Goal: Transaction & Acquisition: Obtain resource

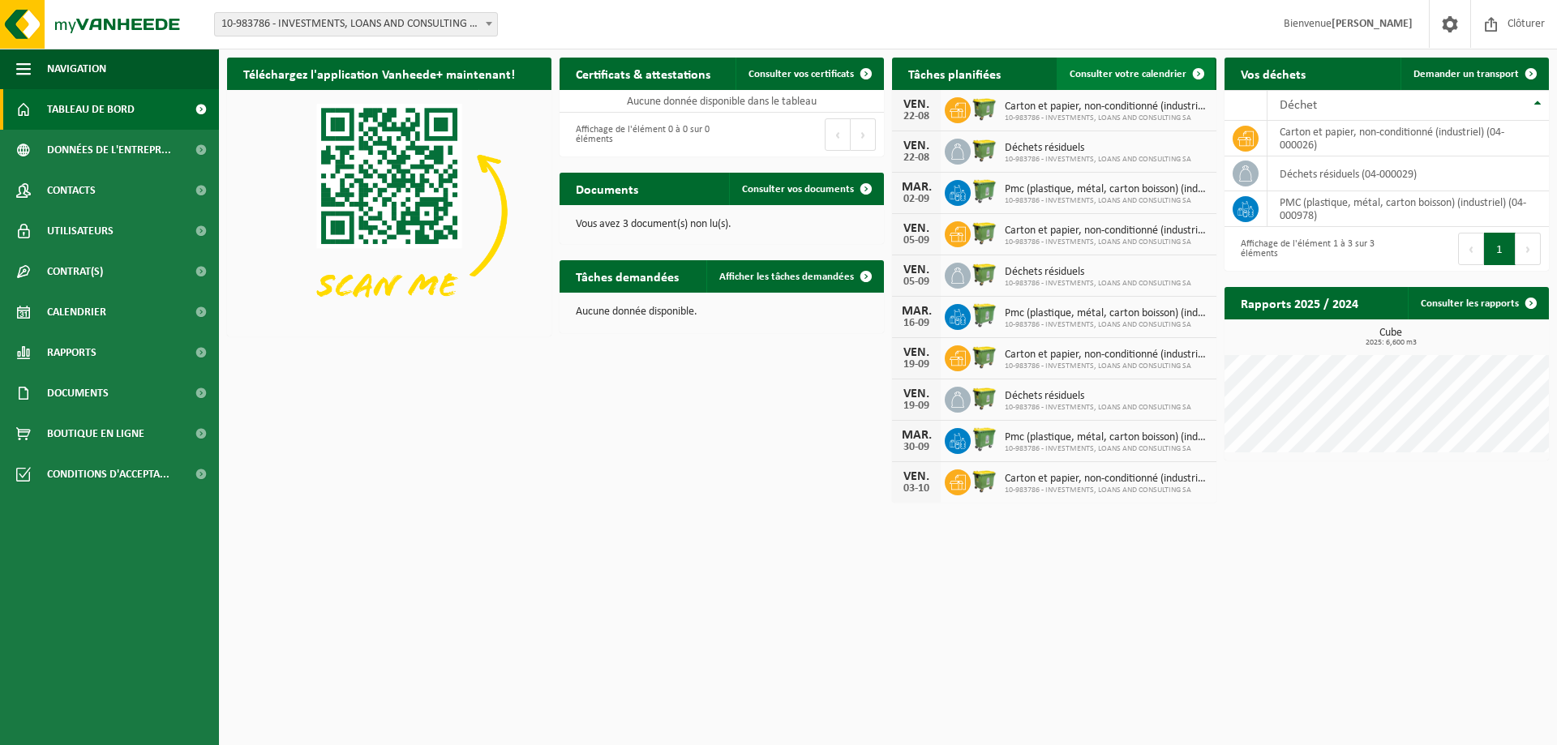
click at [1167, 73] on span "Consulter votre calendrier" at bounding box center [1128, 74] width 117 height 11
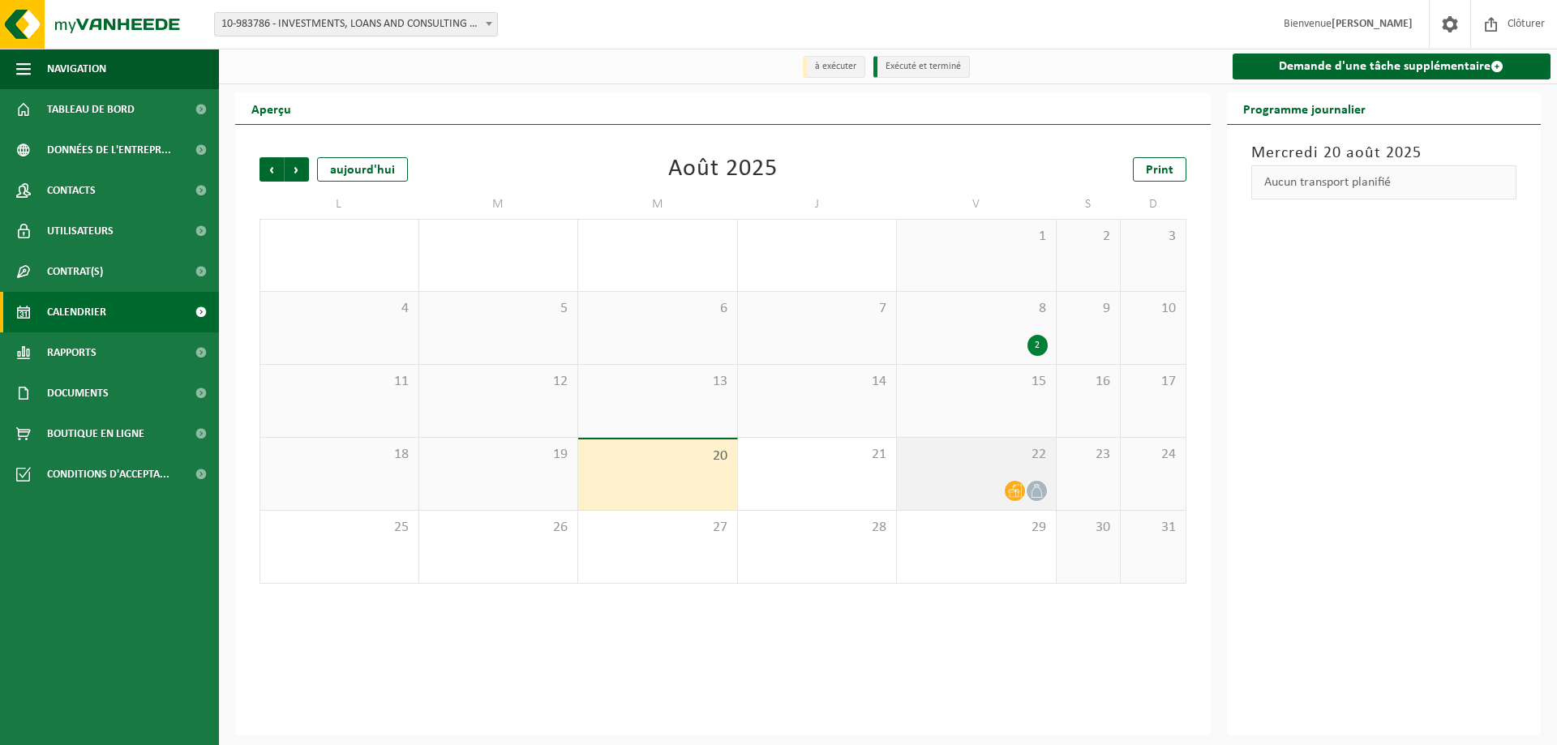
click at [1005, 478] on div "22" at bounding box center [976, 474] width 159 height 72
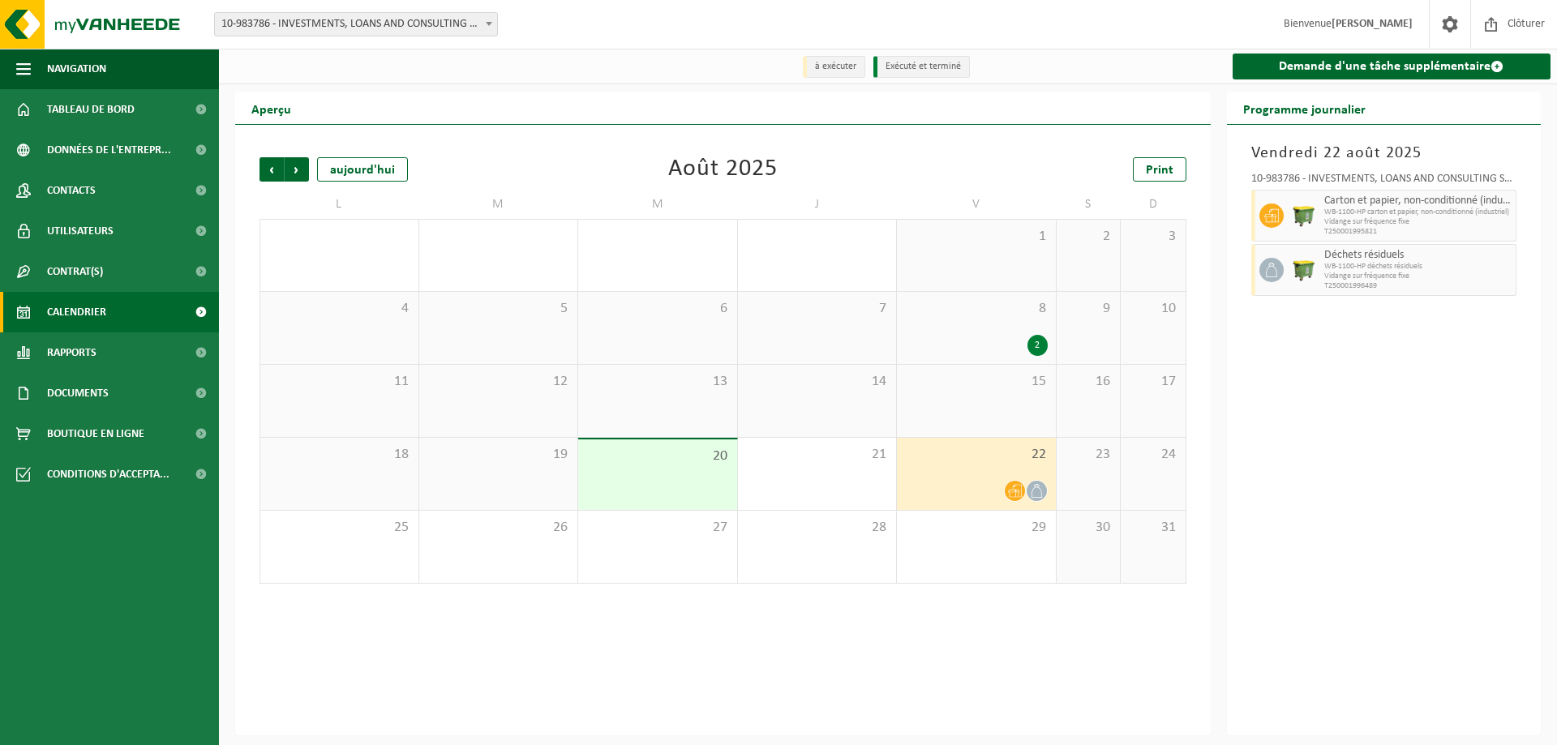
click at [677, 480] on div "20" at bounding box center [657, 475] width 159 height 71
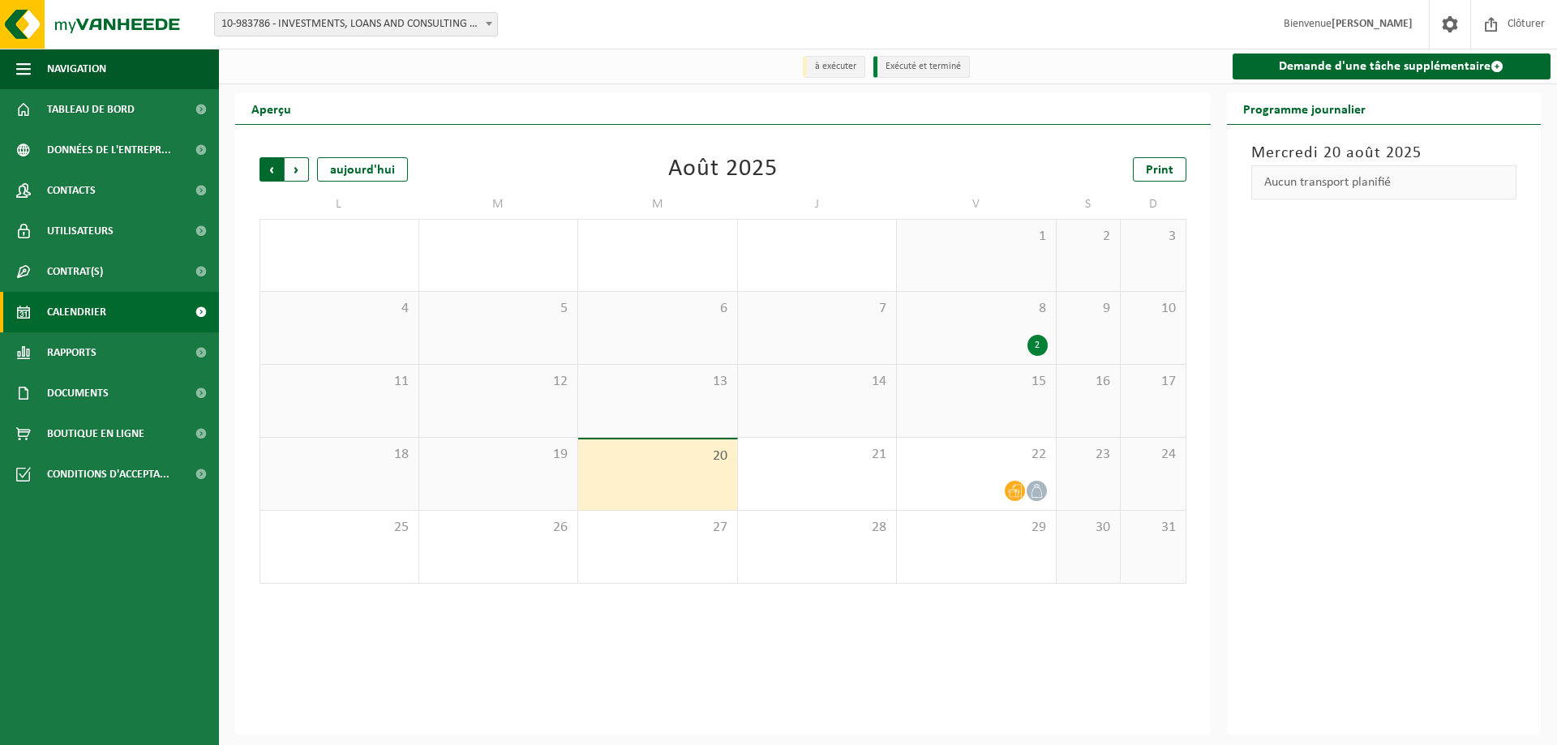
click at [299, 167] on span "Suivant" at bounding box center [297, 169] width 24 height 24
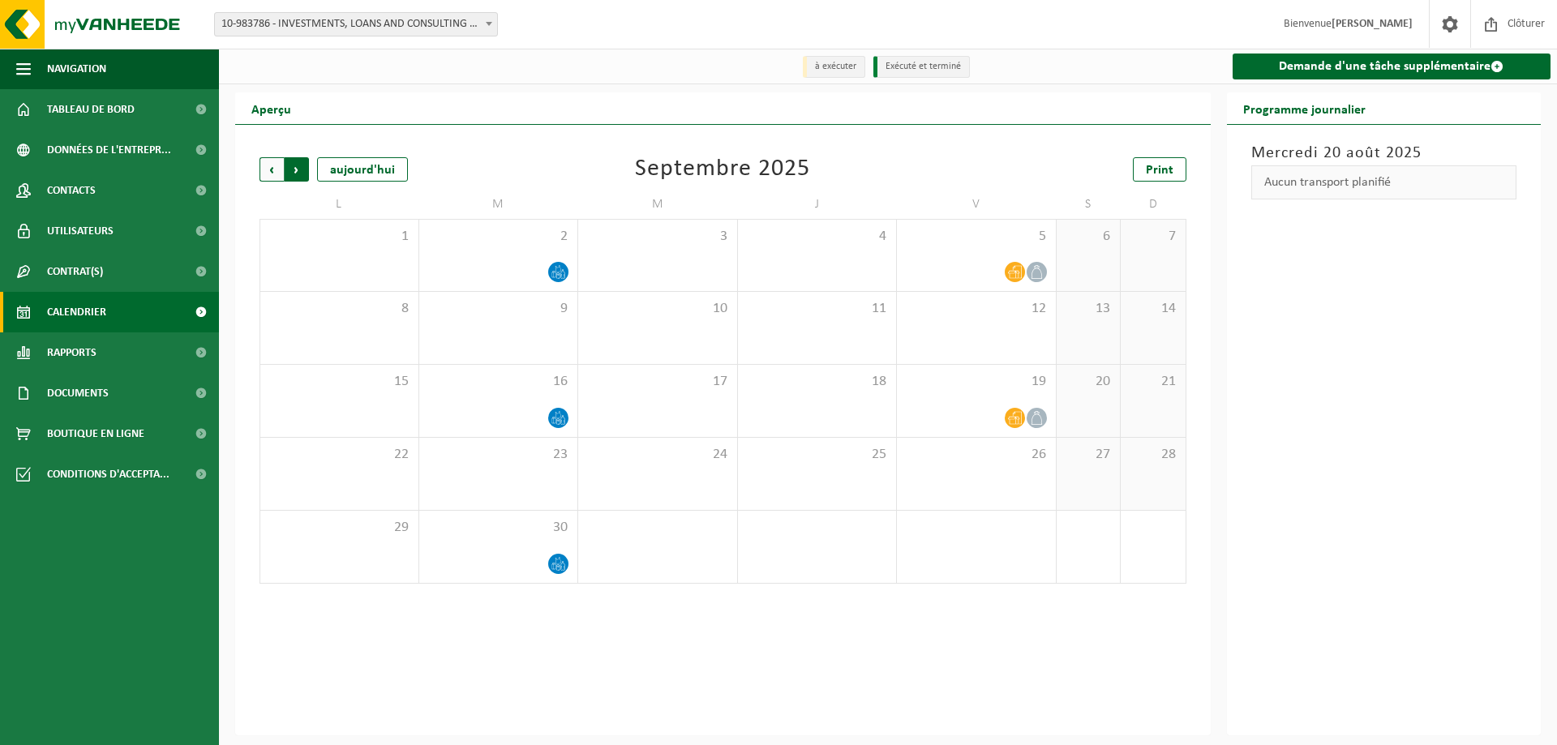
click at [274, 169] on span "Précédent" at bounding box center [272, 169] width 24 height 24
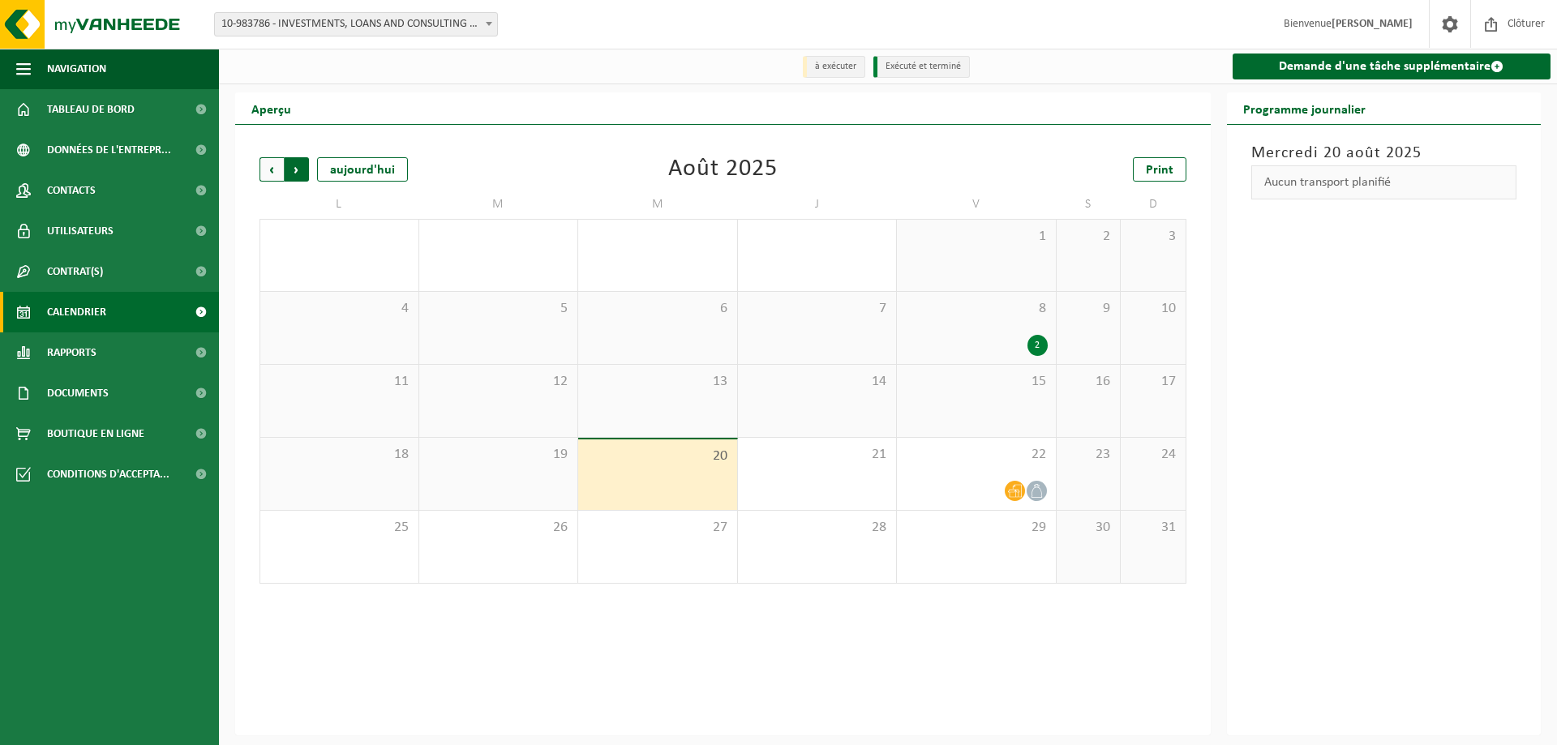
click at [270, 170] on span "Précédent" at bounding box center [272, 169] width 24 height 24
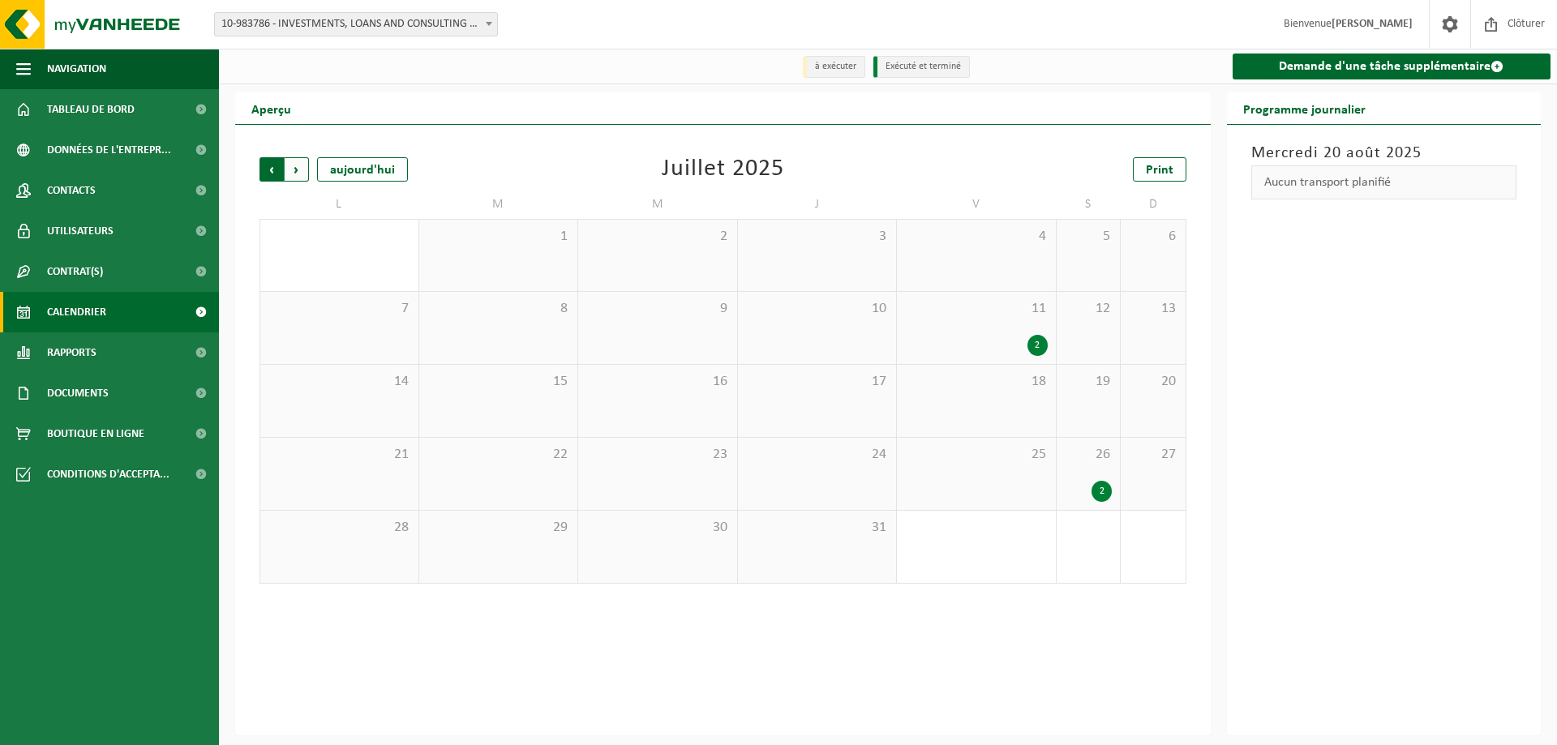
click at [294, 171] on span "Suivant" at bounding box center [297, 169] width 24 height 24
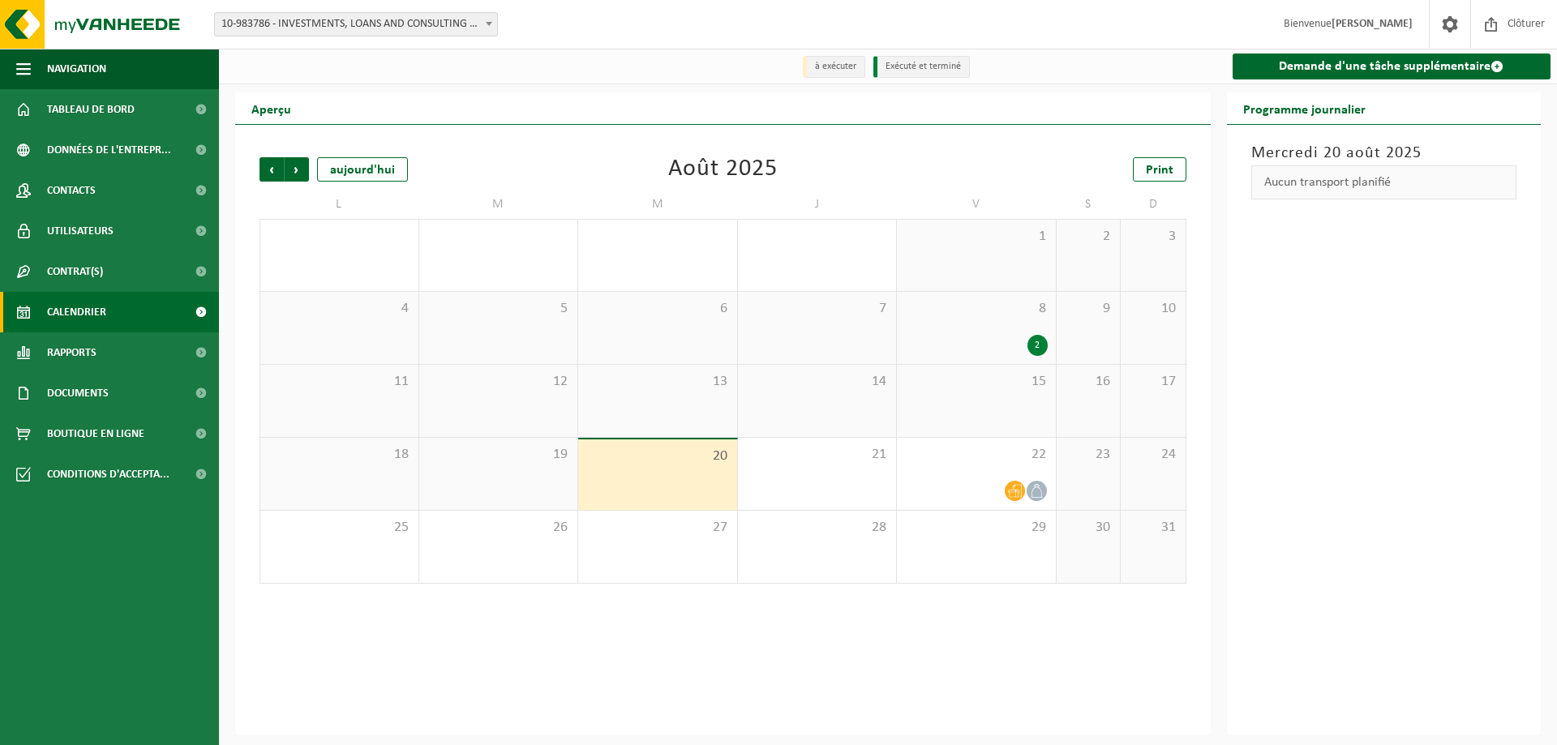
click at [294, 171] on span "Suivant" at bounding box center [297, 169] width 24 height 24
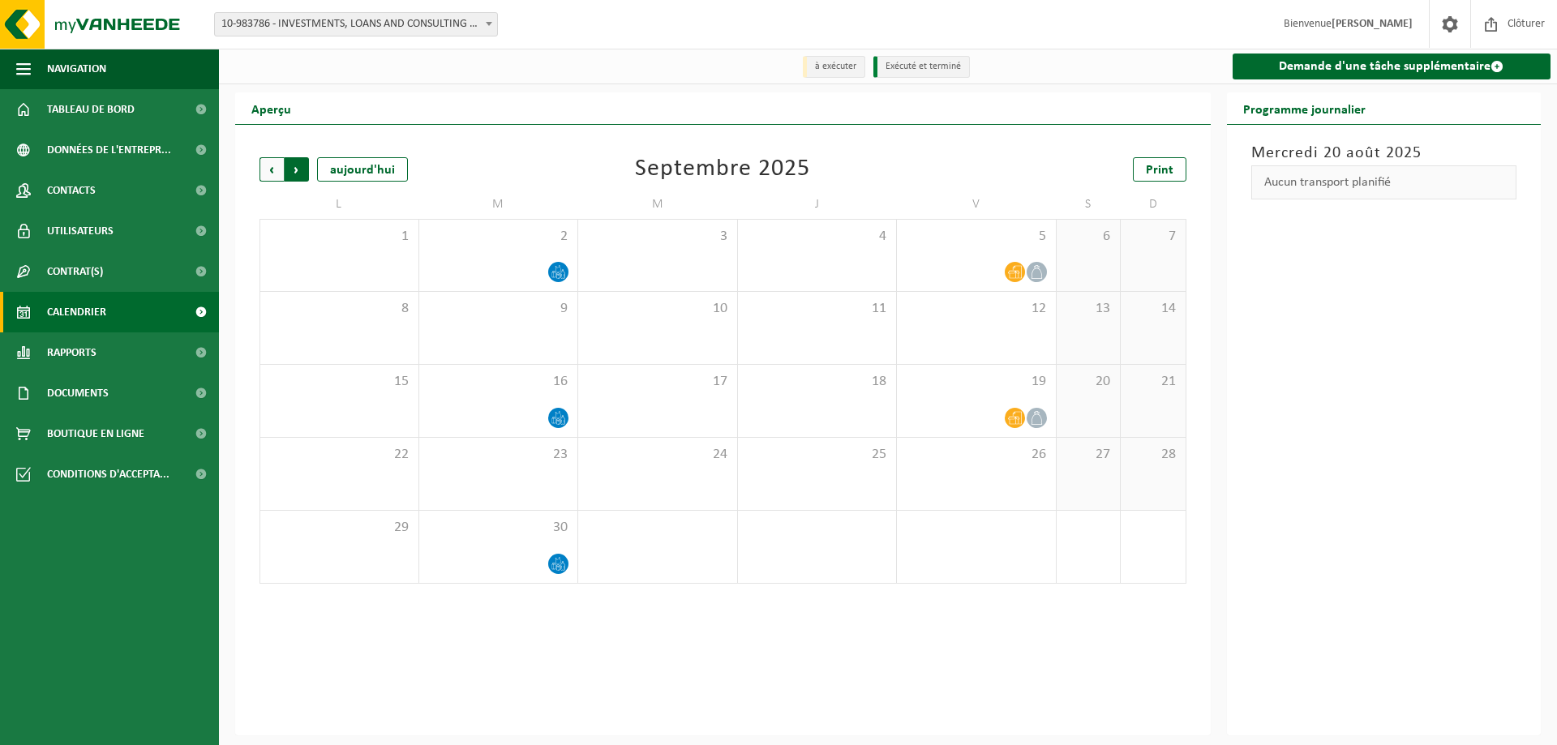
click at [275, 170] on span "Précédent" at bounding box center [272, 169] width 24 height 24
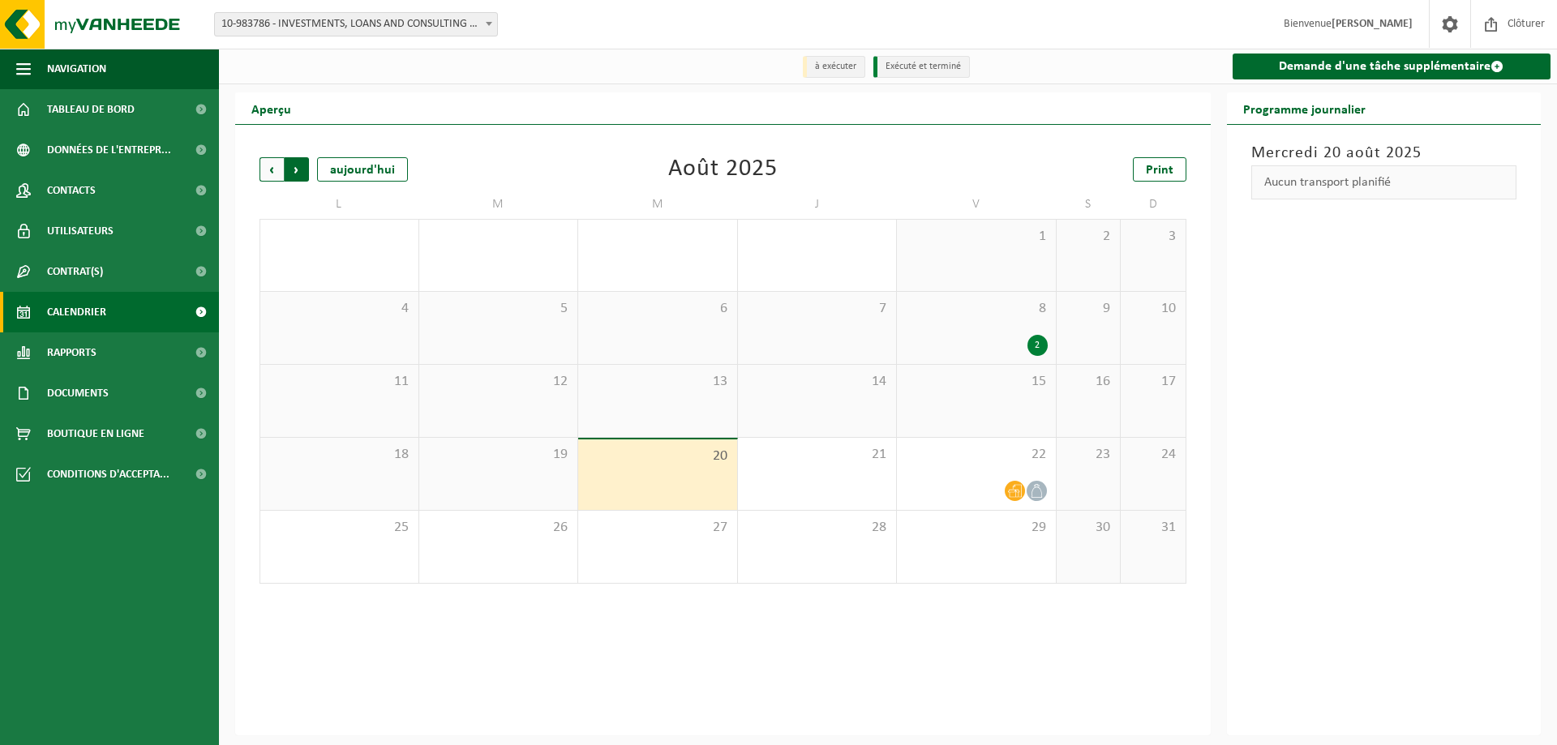
click at [264, 174] on span "Précédent" at bounding box center [272, 169] width 24 height 24
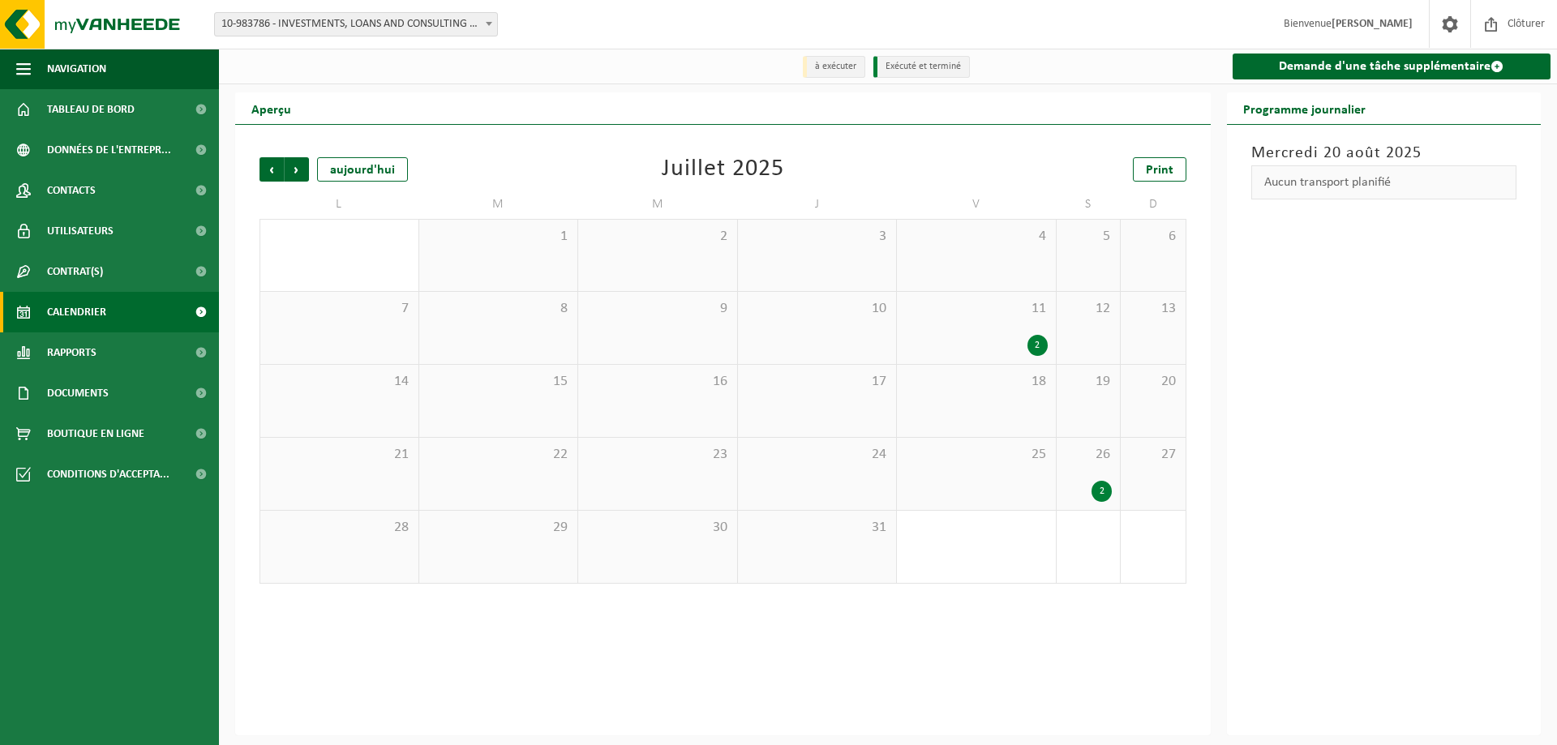
click at [1034, 342] on div "2" at bounding box center [1038, 345] width 20 height 21
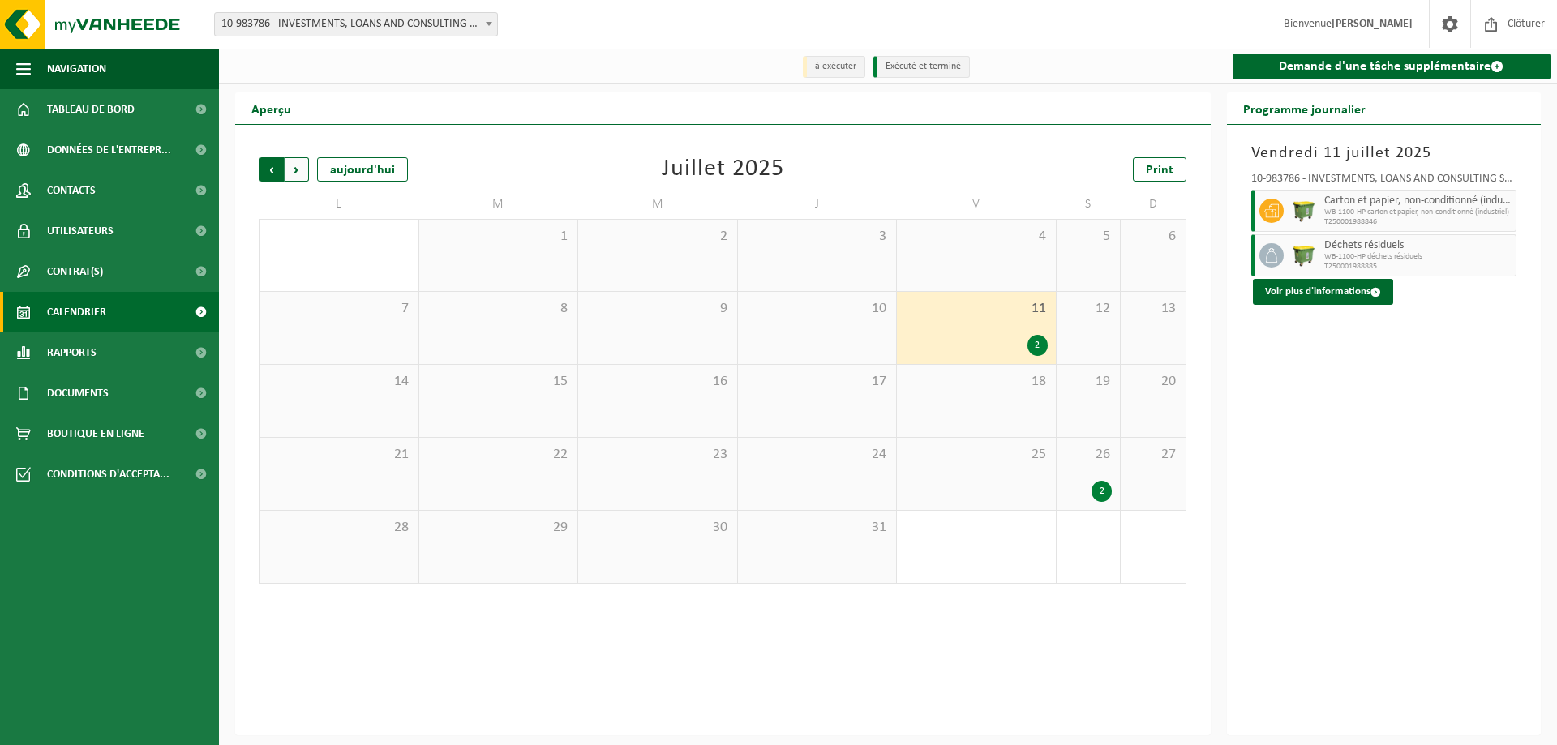
click at [294, 172] on span "Suivant" at bounding box center [297, 169] width 24 height 24
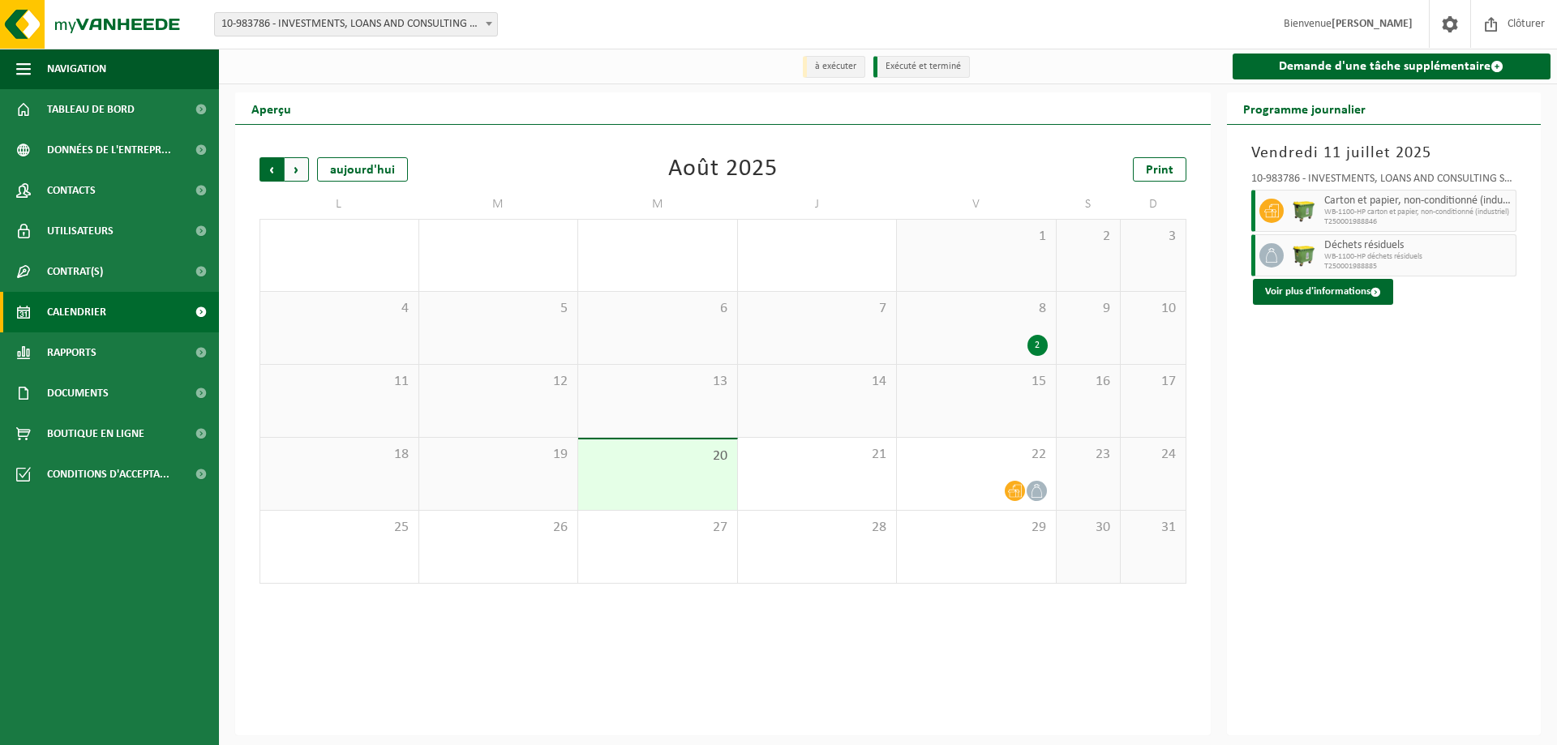
click at [296, 171] on span "Suivant" at bounding box center [297, 169] width 24 height 24
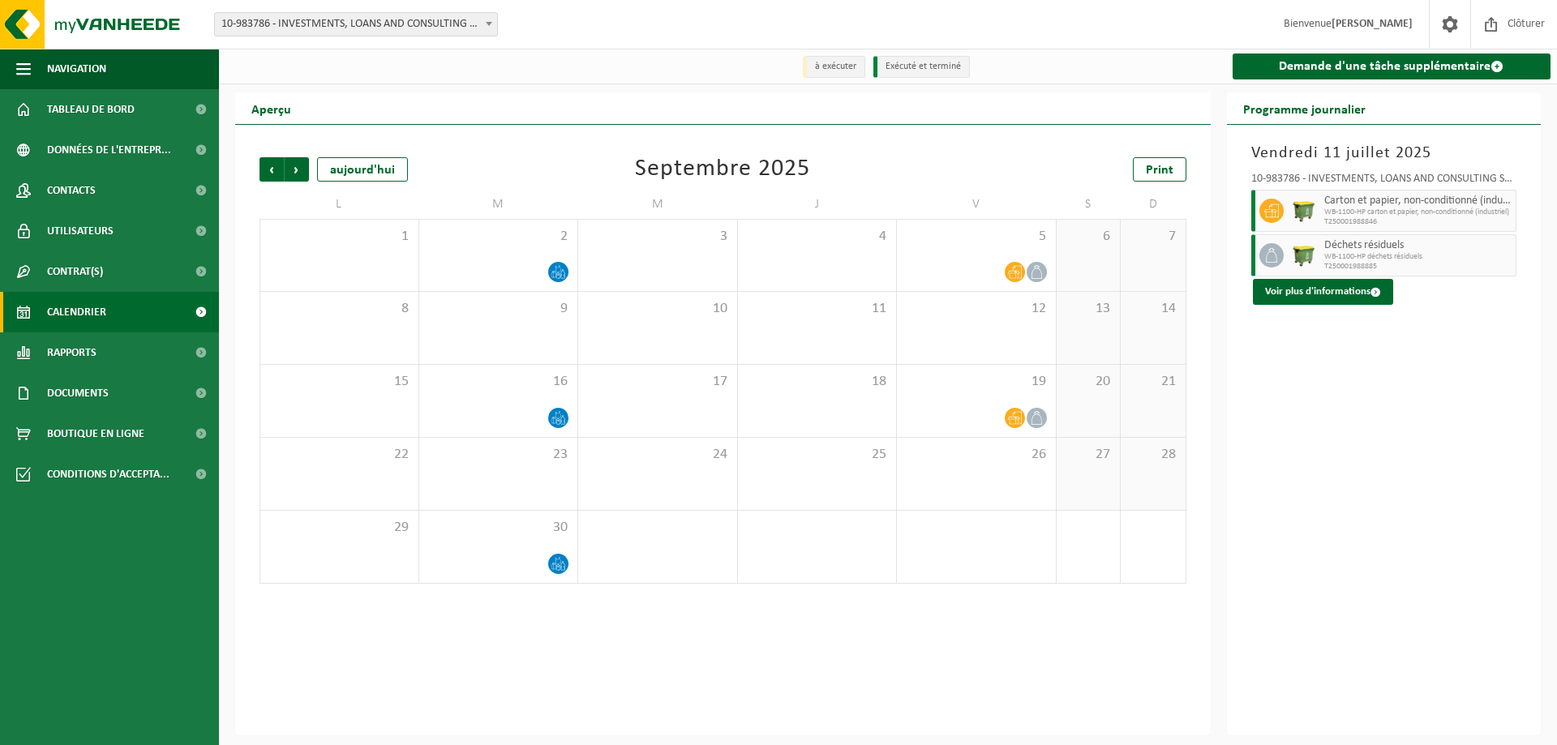
click at [296, 171] on span "Suivant" at bounding box center [297, 169] width 24 height 24
click at [273, 168] on span "Précédent" at bounding box center [272, 169] width 24 height 24
click at [273, 174] on span "Précédent" at bounding box center [272, 169] width 24 height 24
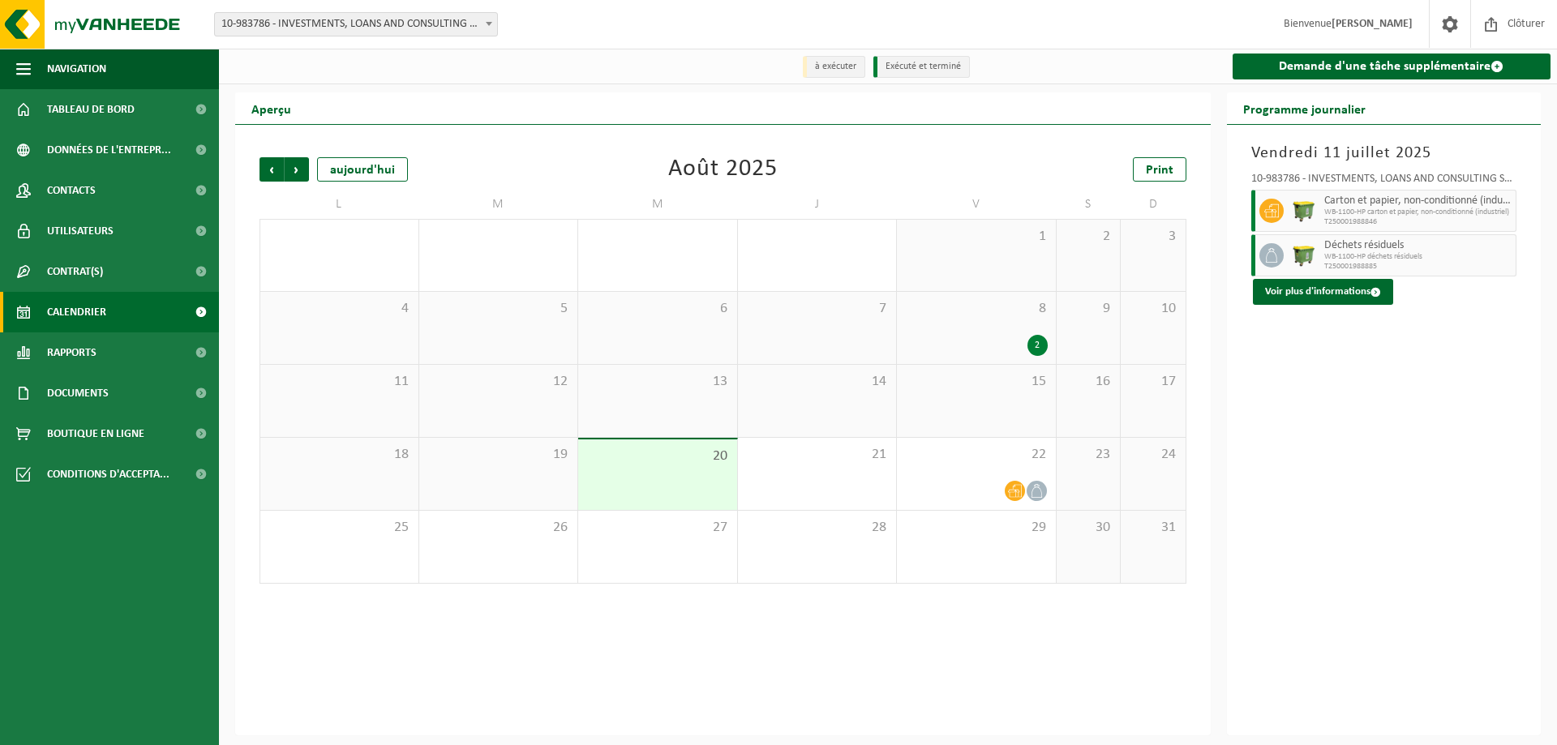
click at [1038, 341] on div "2" at bounding box center [1038, 345] width 20 height 21
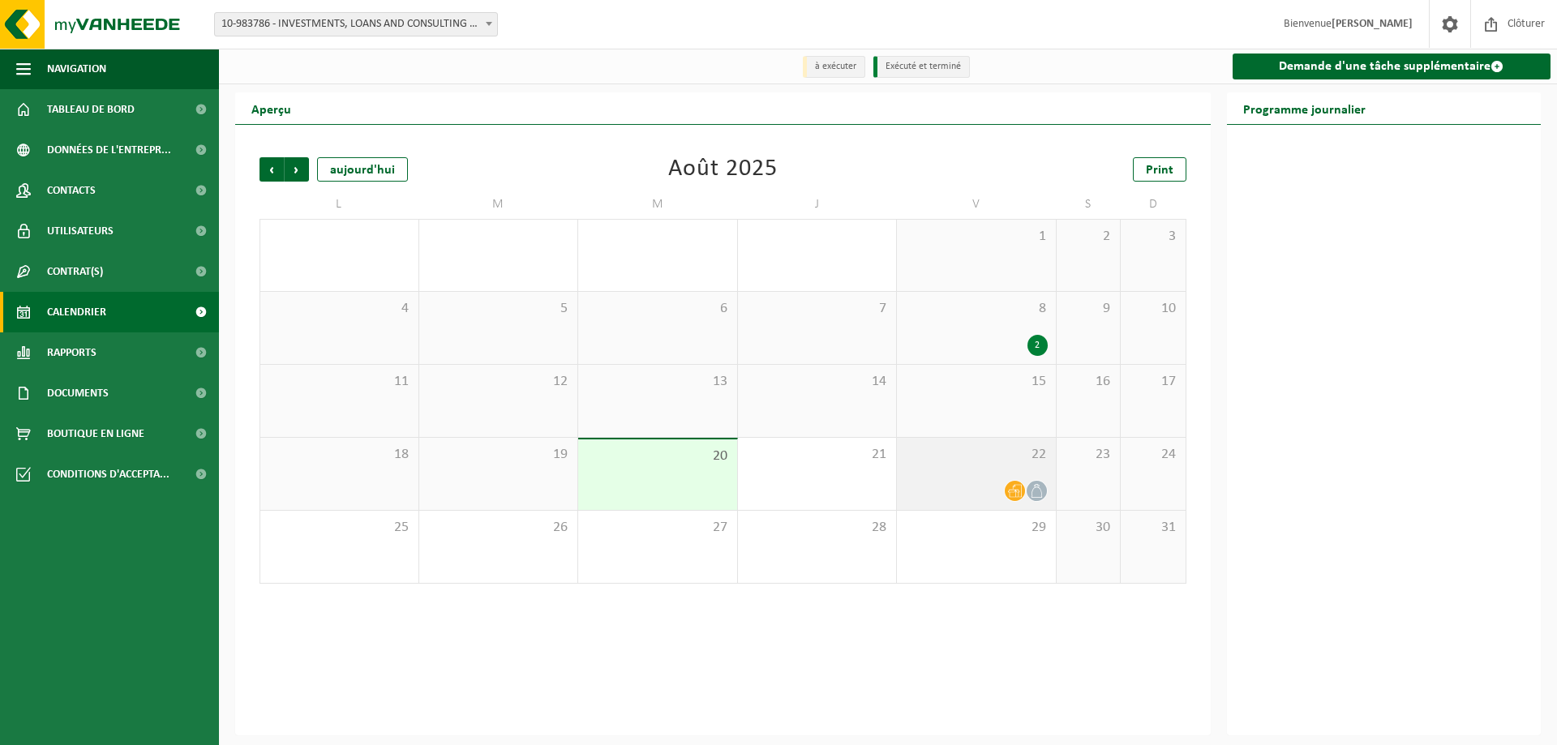
click at [1034, 492] on icon at bounding box center [1037, 491] width 14 height 14
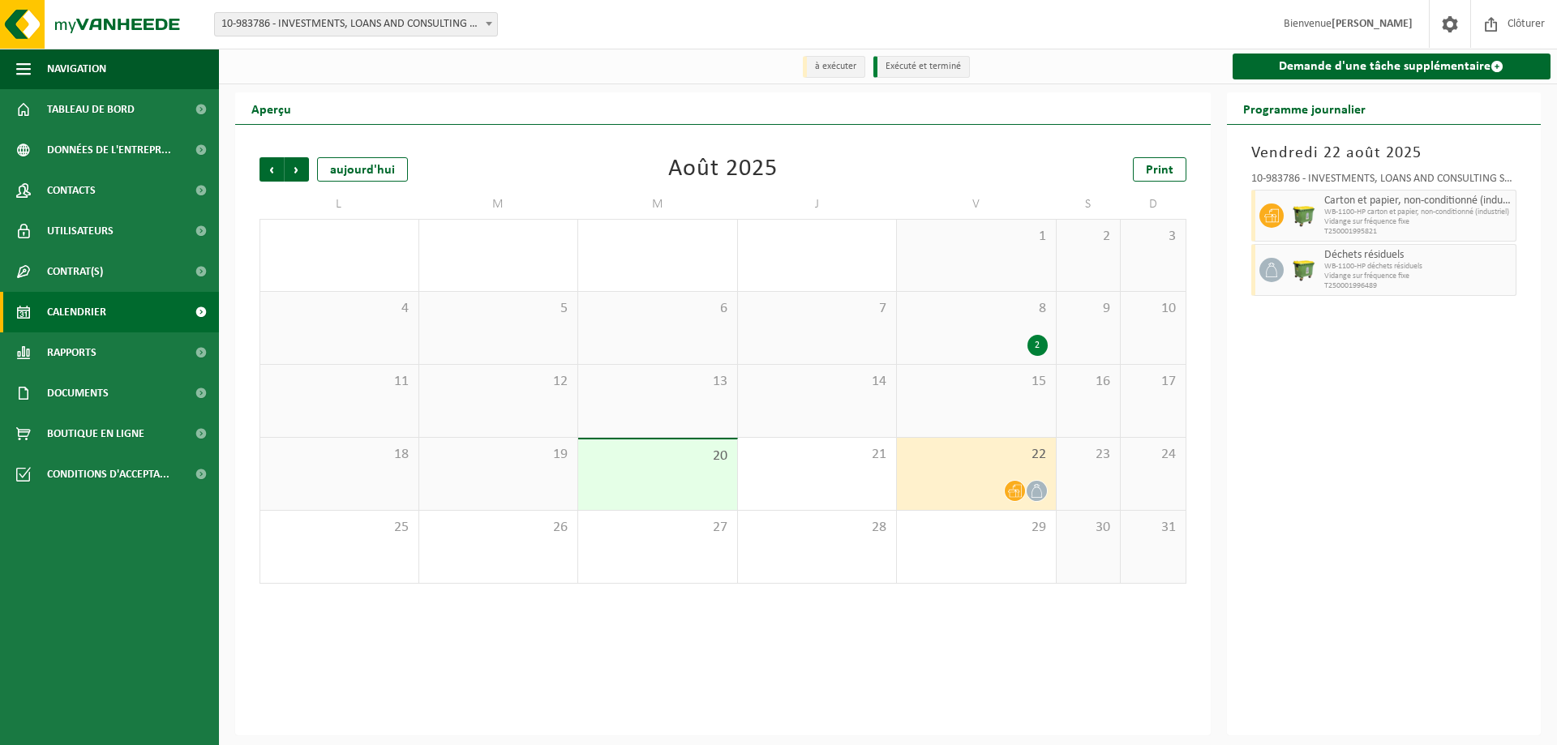
click at [1032, 494] on icon at bounding box center [1037, 491] width 14 height 14
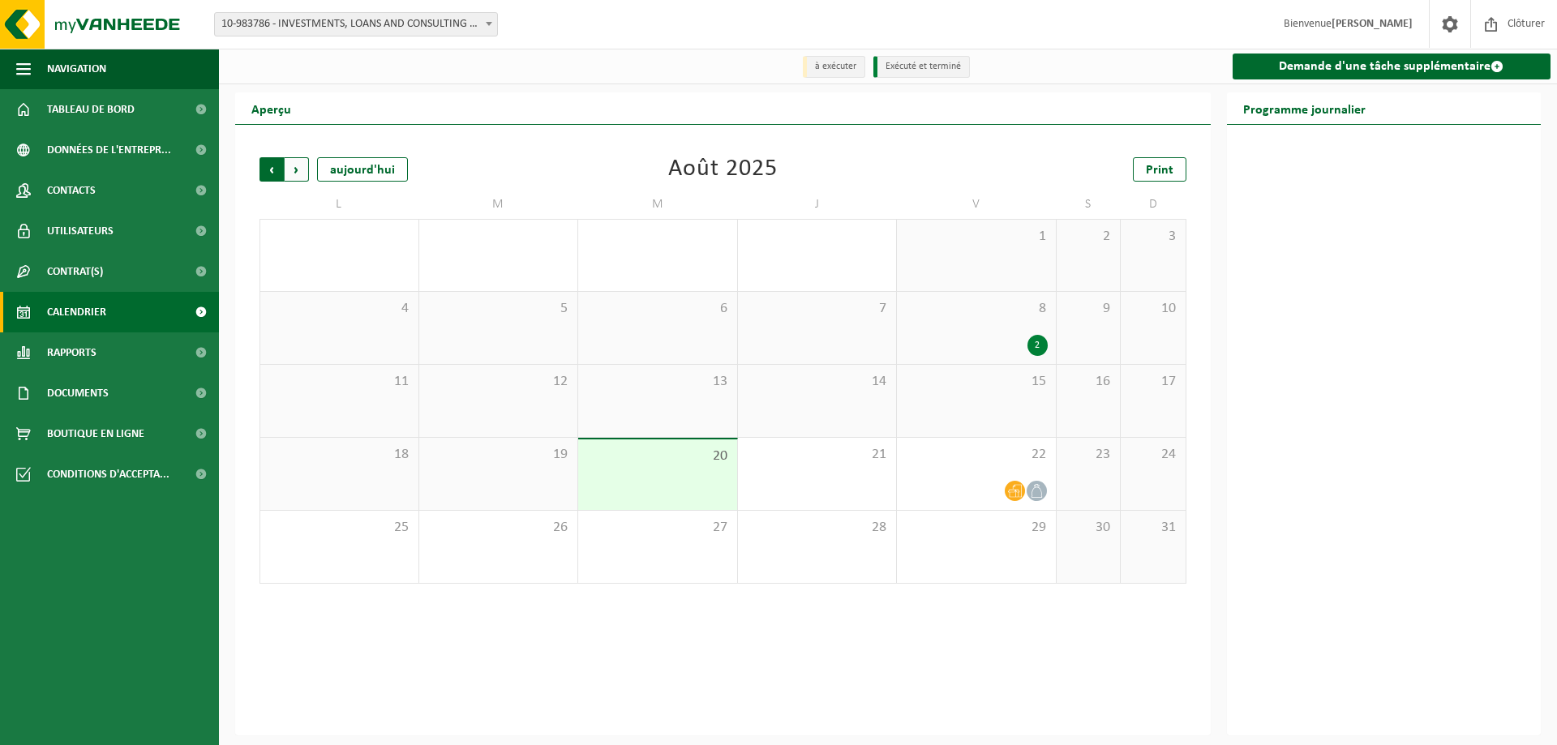
click at [294, 170] on span "Suivant" at bounding box center [297, 169] width 24 height 24
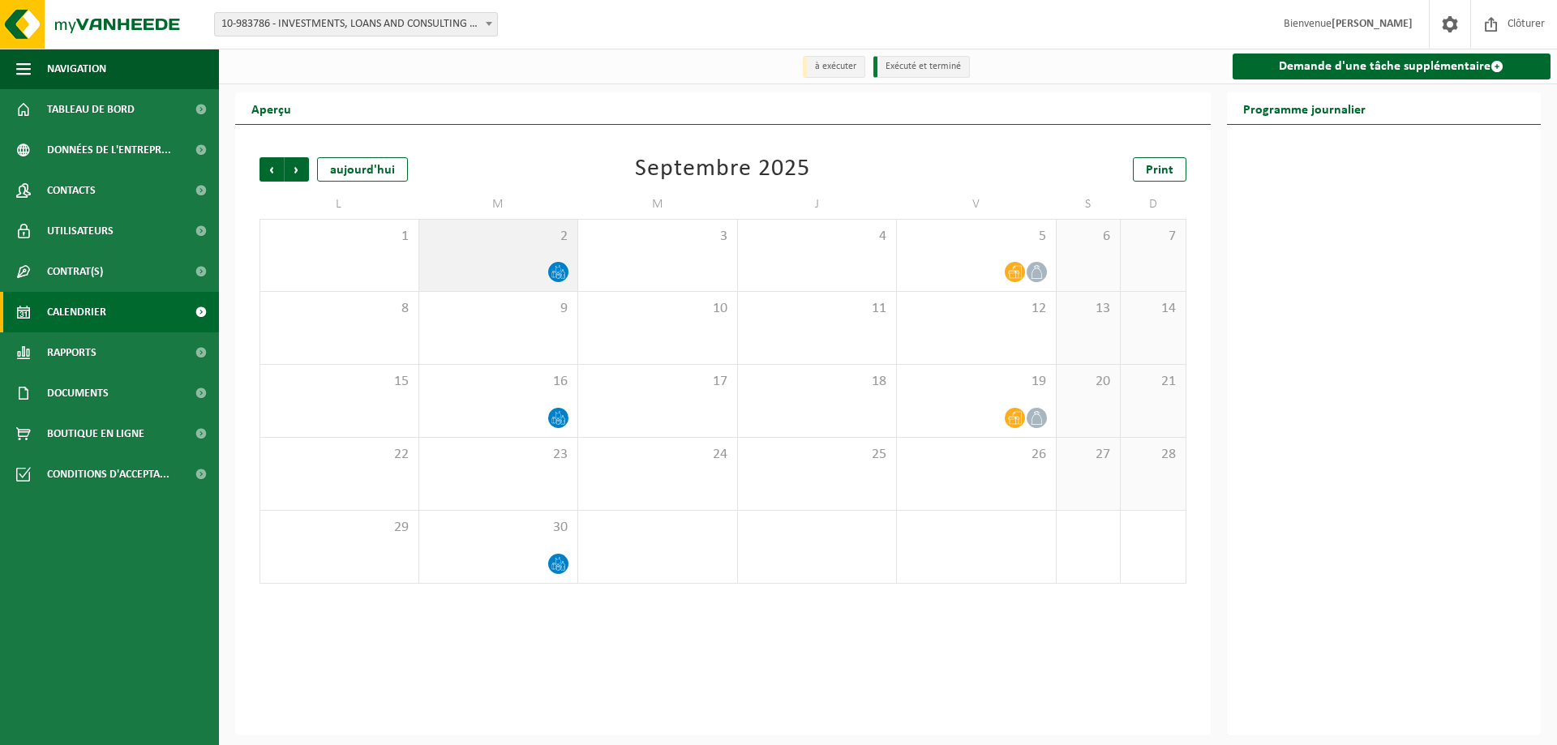
click at [561, 274] on icon at bounding box center [559, 272] width 14 height 14
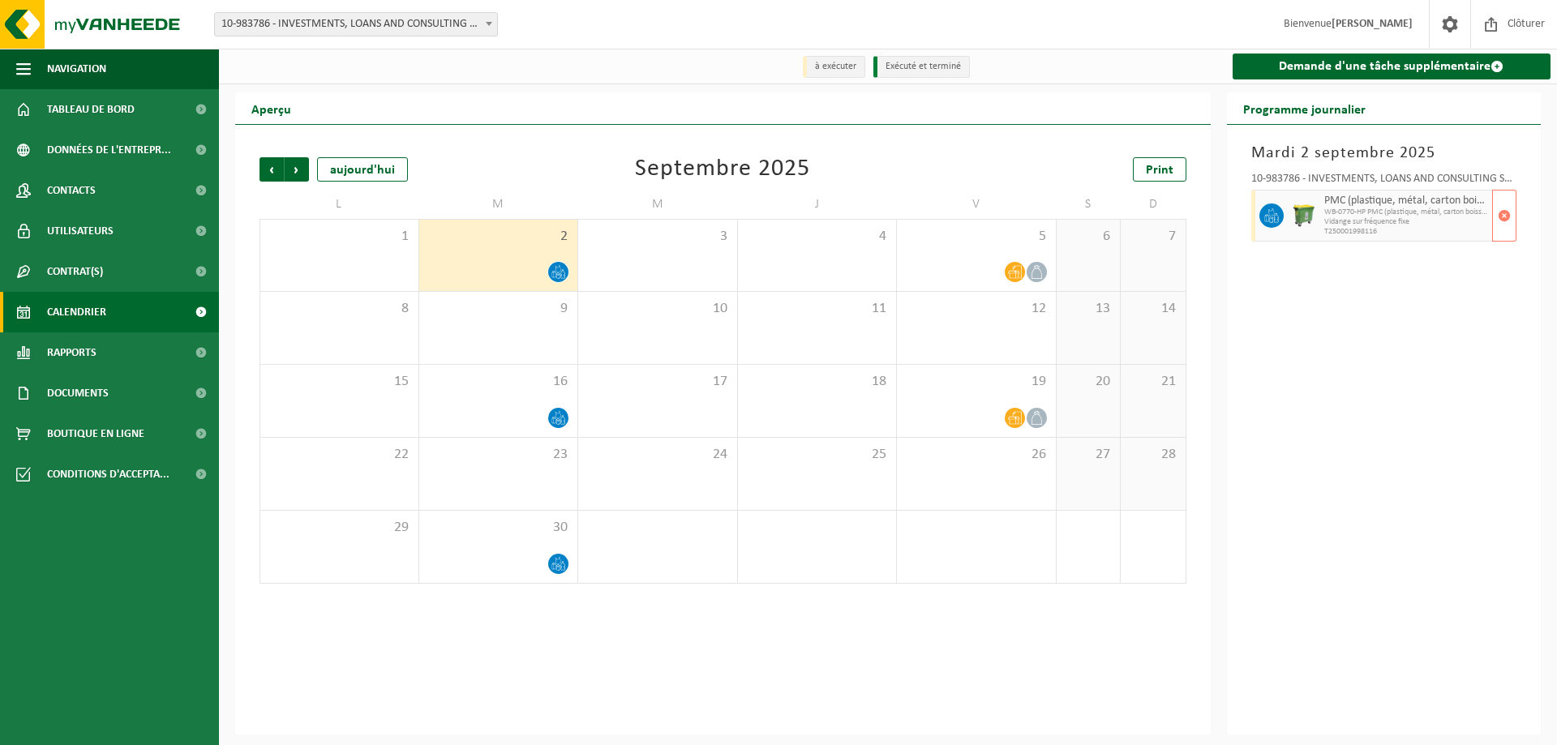
click at [1345, 212] on span "WB-0770-HP PMC (plastique, métal, carton boisson) (industrie" at bounding box center [1406, 213] width 165 height 10
click at [270, 172] on span "Précédent" at bounding box center [272, 169] width 24 height 24
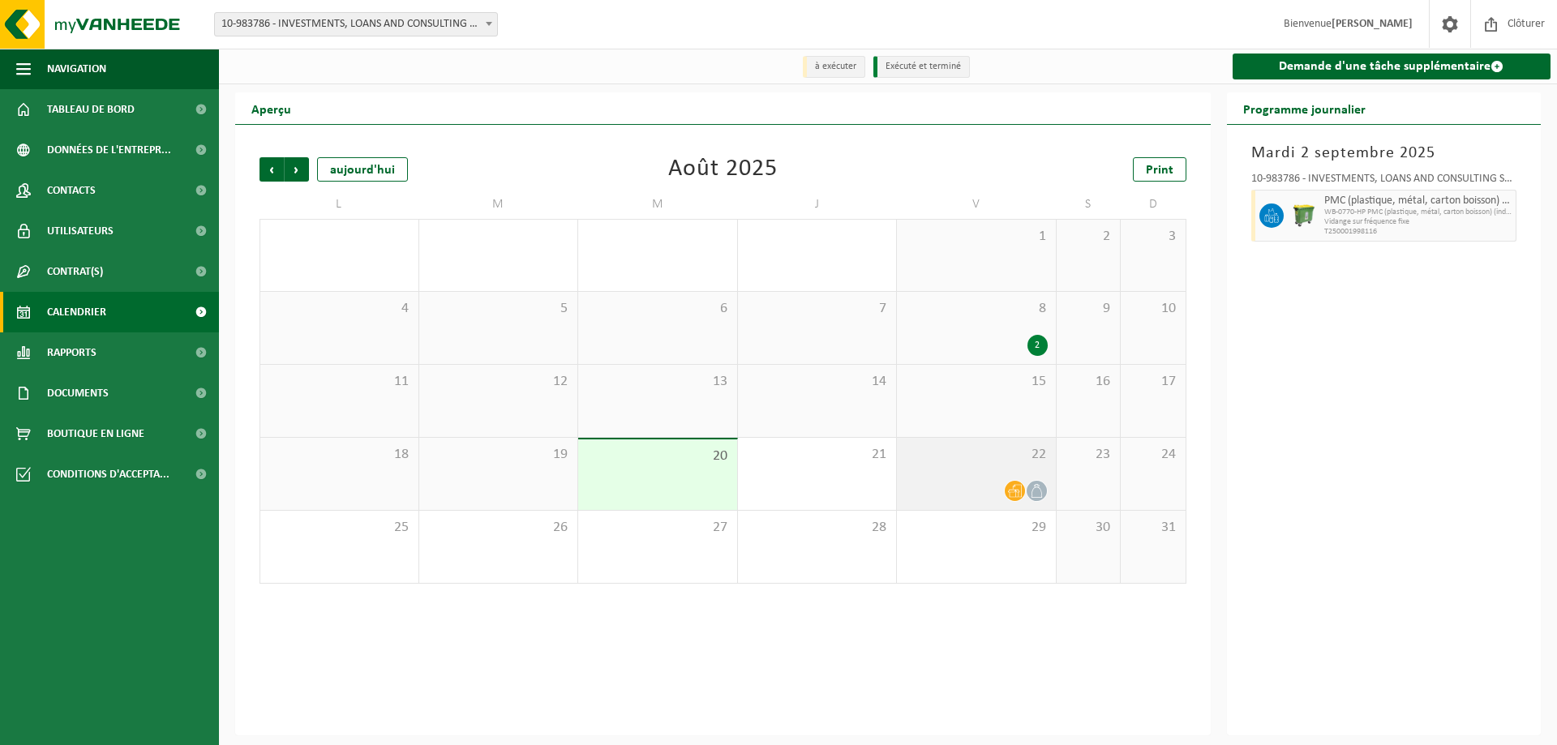
click at [942, 479] on div "22" at bounding box center [976, 474] width 159 height 72
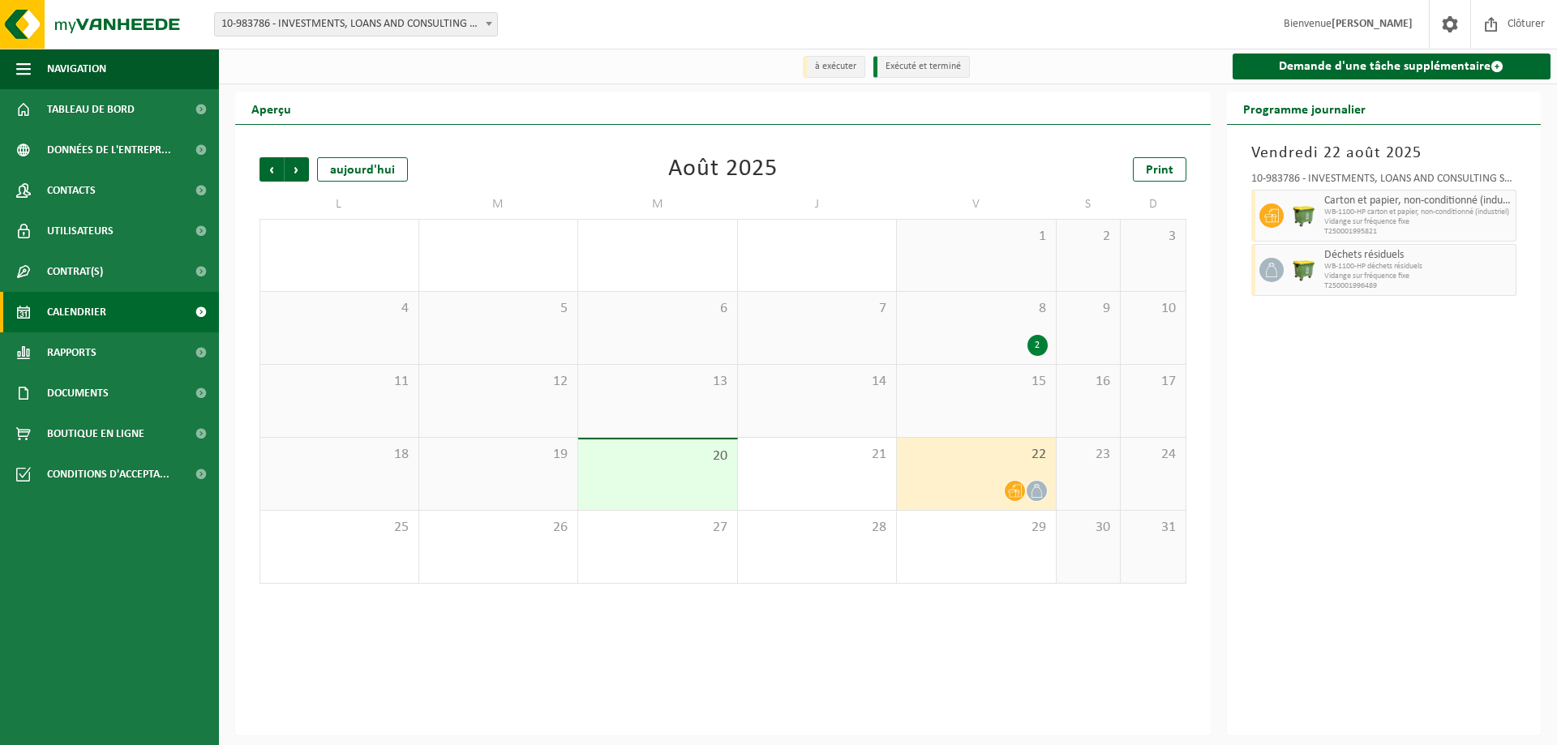
click at [616, 479] on div "20" at bounding box center [657, 475] width 159 height 71
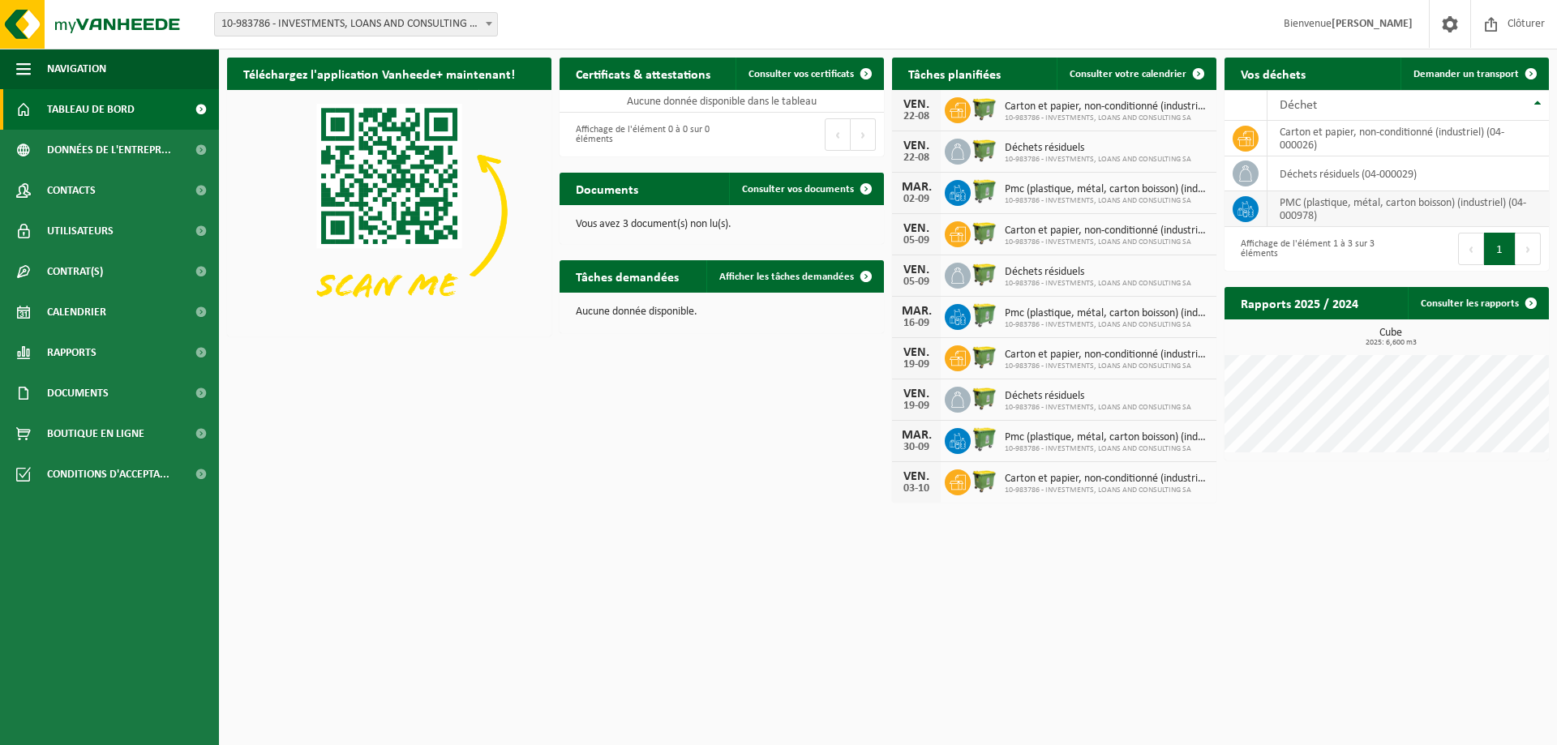
click at [1302, 205] on td "PMC (plastique, métal, carton boisson) (industriel) (04-000978)" at bounding box center [1408, 209] width 281 height 36
click at [1530, 251] on button "Suivant" at bounding box center [1528, 249] width 25 height 32
click at [1242, 204] on icon at bounding box center [1246, 209] width 16 height 16
click at [832, 187] on span "Consulter vos documents" at bounding box center [798, 189] width 112 height 11
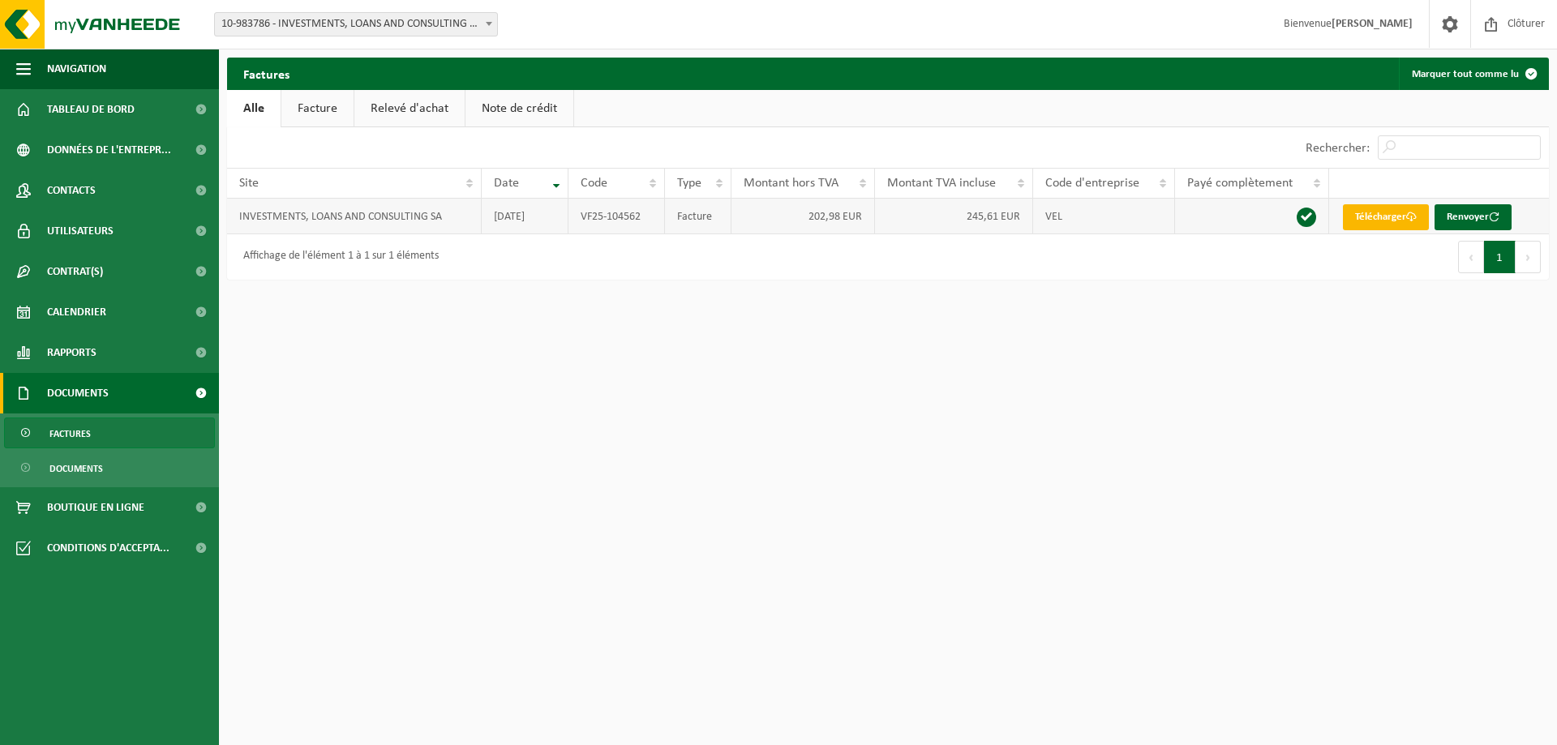
click at [1389, 211] on link "Télécharger" at bounding box center [1386, 217] width 86 height 26
click at [1379, 216] on link "Télécharger" at bounding box center [1386, 217] width 86 height 26
click at [328, 107] on link "Facture" at bounding box center [317, 108] width 72 height 37
click at [257, 114] on link "Alle" at bounding box center [253, 108] width 53 height 37
click at [312, 103] on link "Facture" at bounding box center [317, 108] width 72 height 37
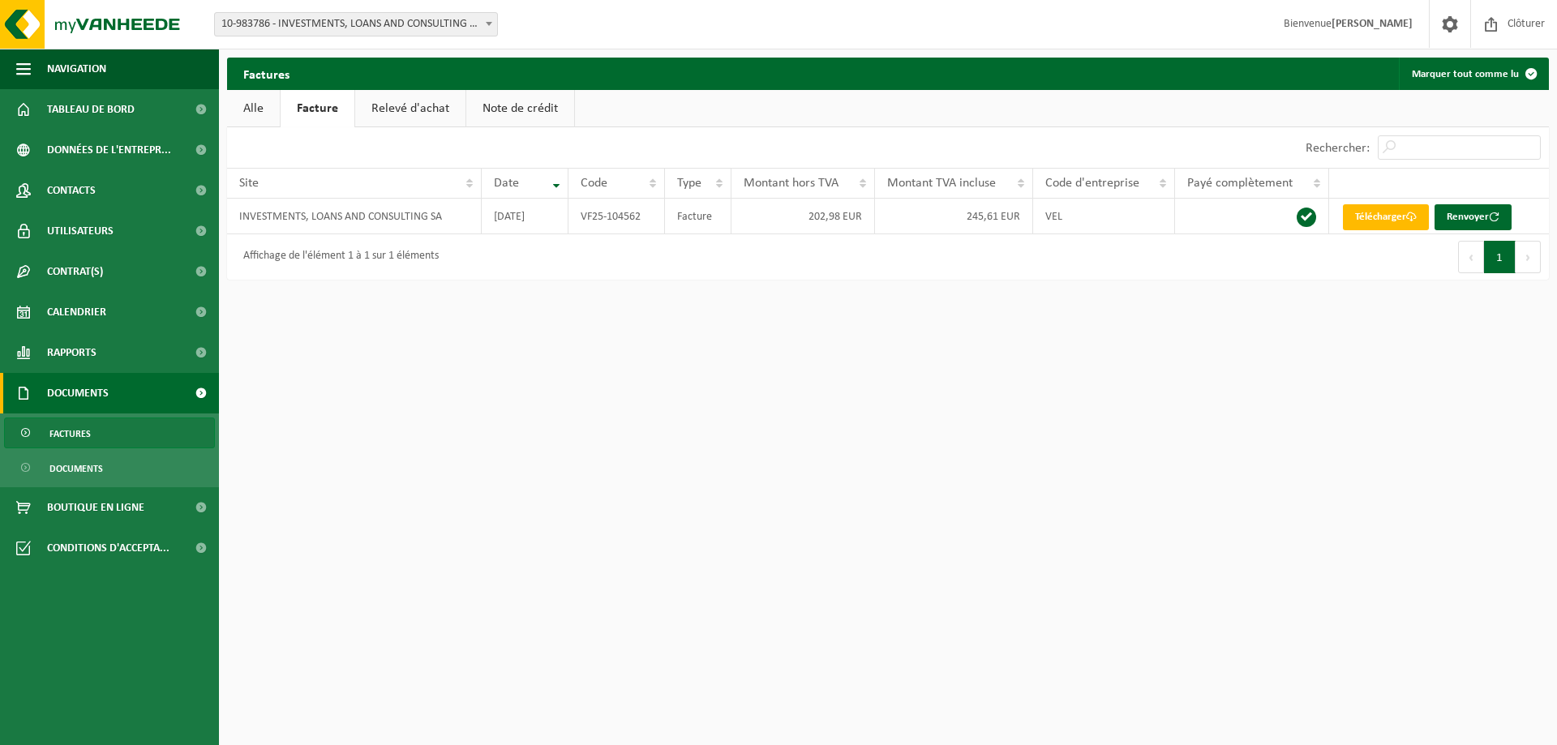
click at [390, 108] on link "Relevé d'achat" at bounding box center [410, 108] width 110 height 37
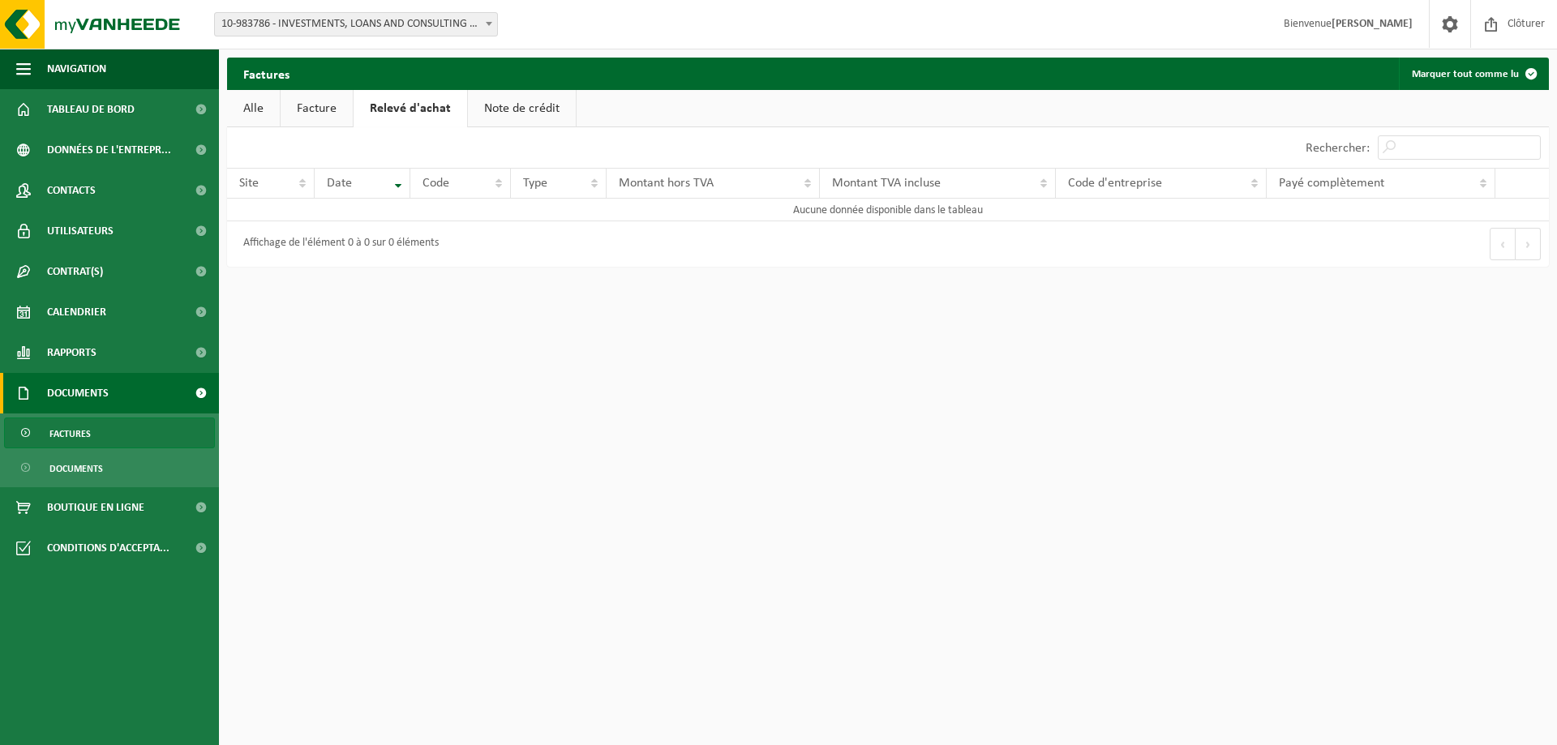
click at [549, 103] on link "Note de crédit" at bounding box center [522, 108] width 108 height 37
click at [312, 109] on link "Facture" at bounding box center [317, 108] width 72 height 37
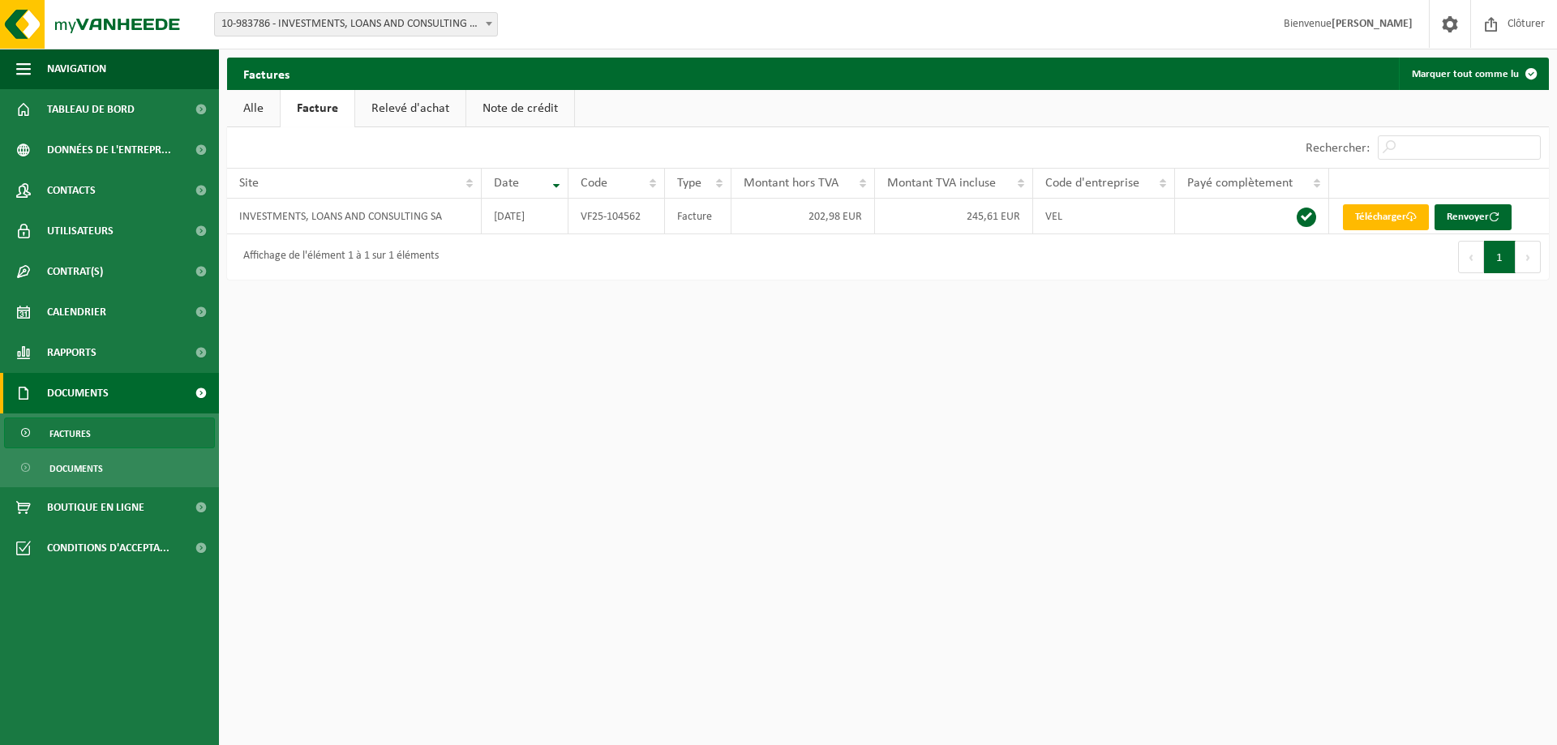
click at [256, 108] on link "Alle" at bounding box center [253, 108] width 53 height 37
click at [85, 109] on span "Tableau de bord" at bounding box center [91, 109] width 88 height 41
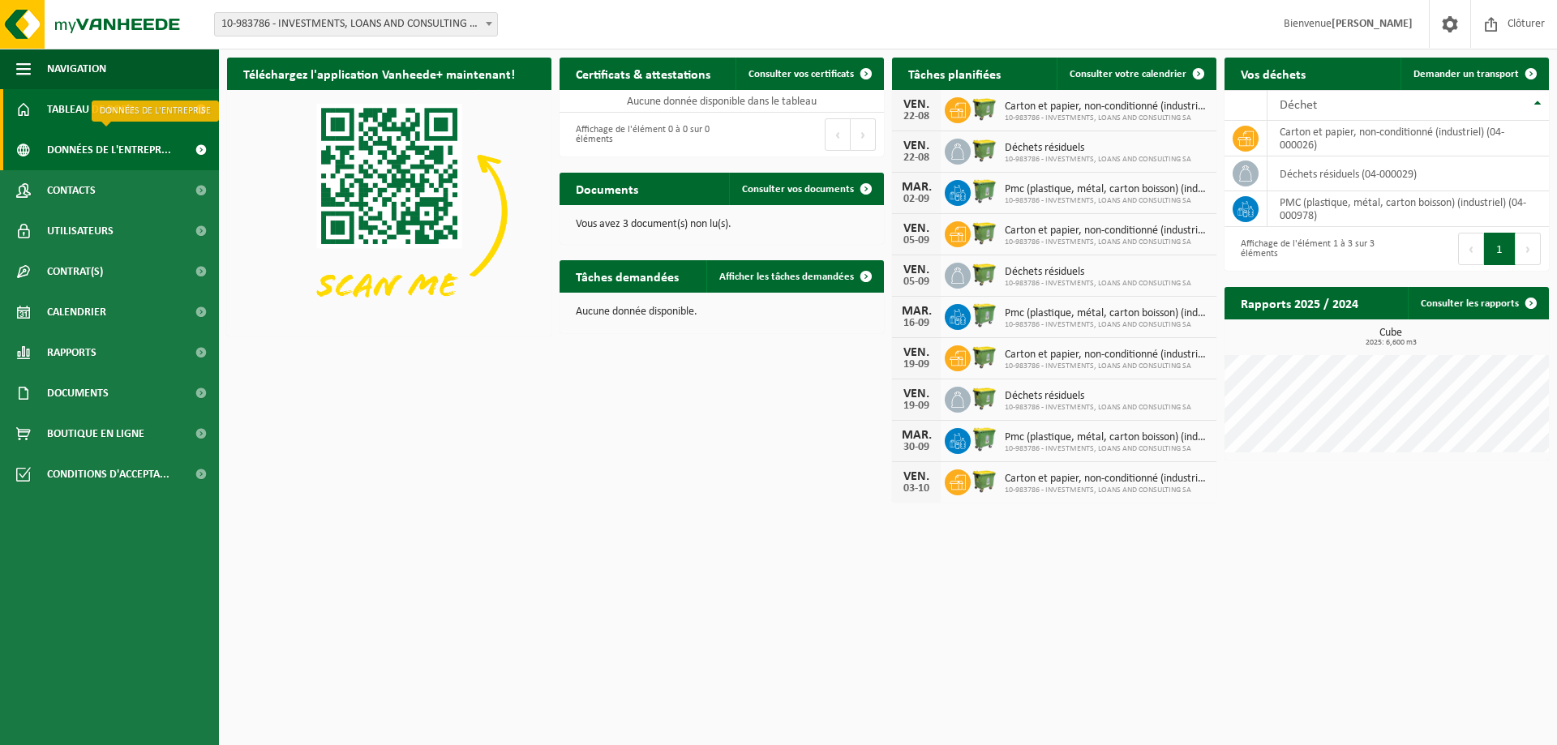
click at [87, 152] on span "Données de l'entrepr..." at bounding box center [109, 150] width 124 height 41
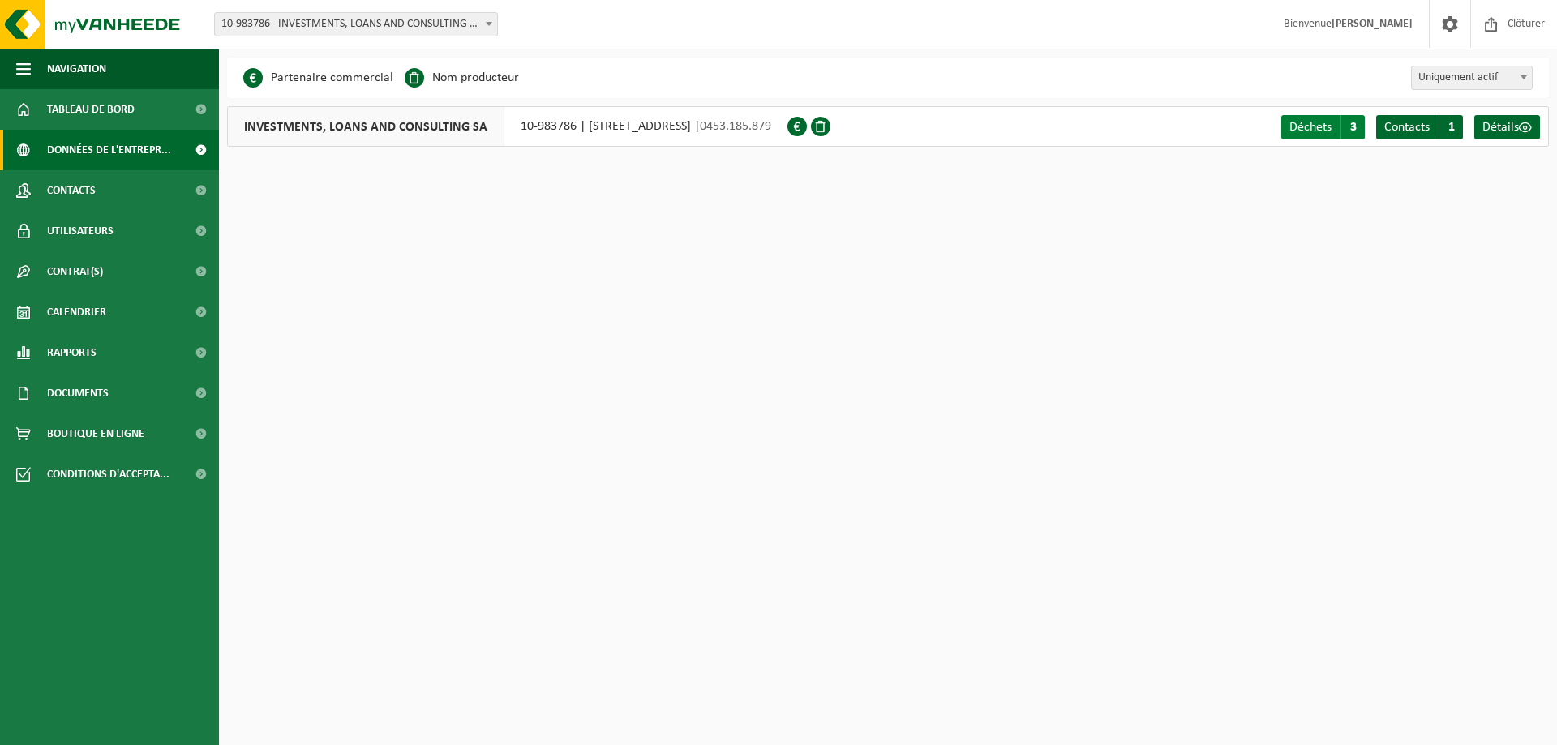
click at [1329, 124] on span "Déchets" at bounding box center [1311, 127] width 42 height 13
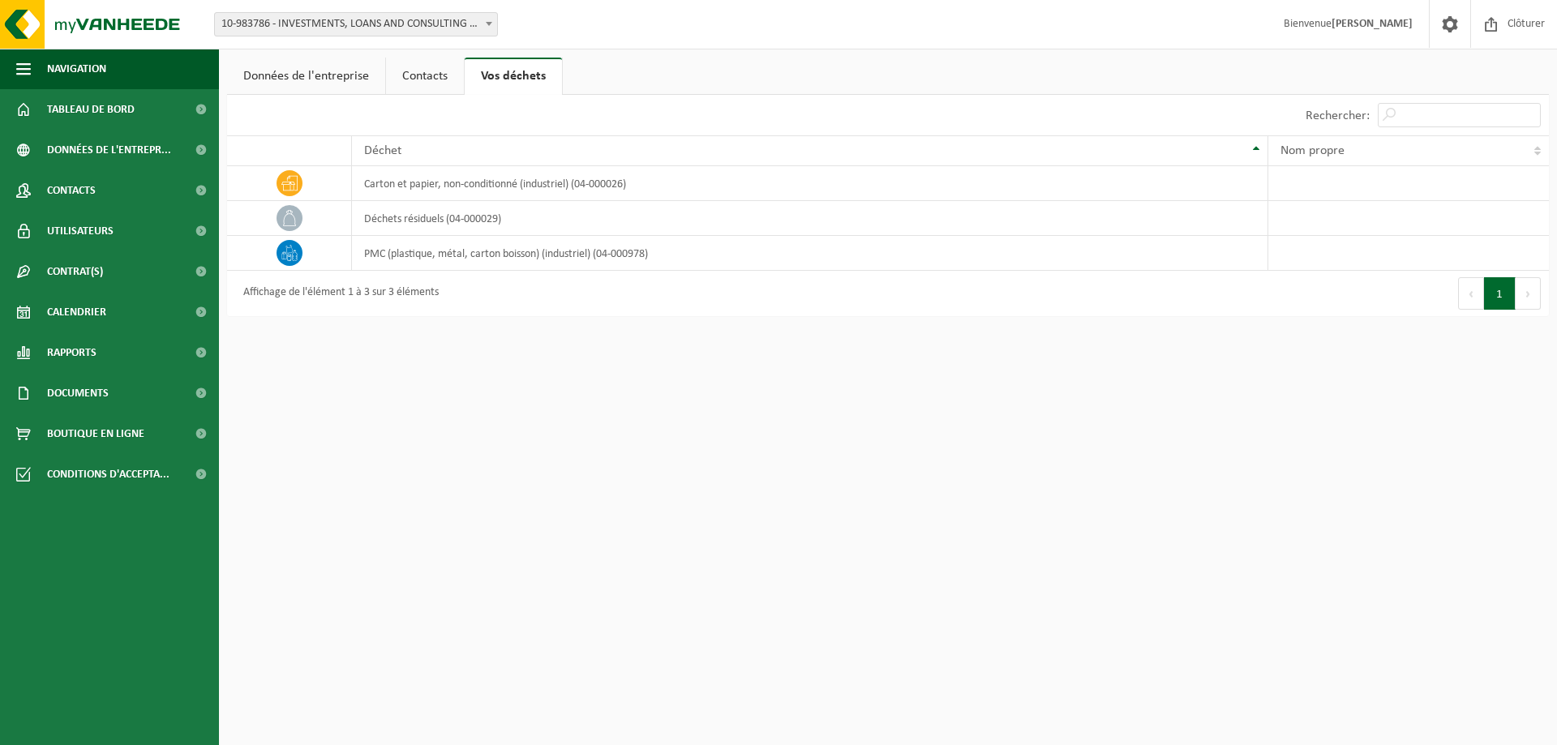
click at [430, 76] on link "Contacts" at bounding box center [425, 76] width 78 height 37
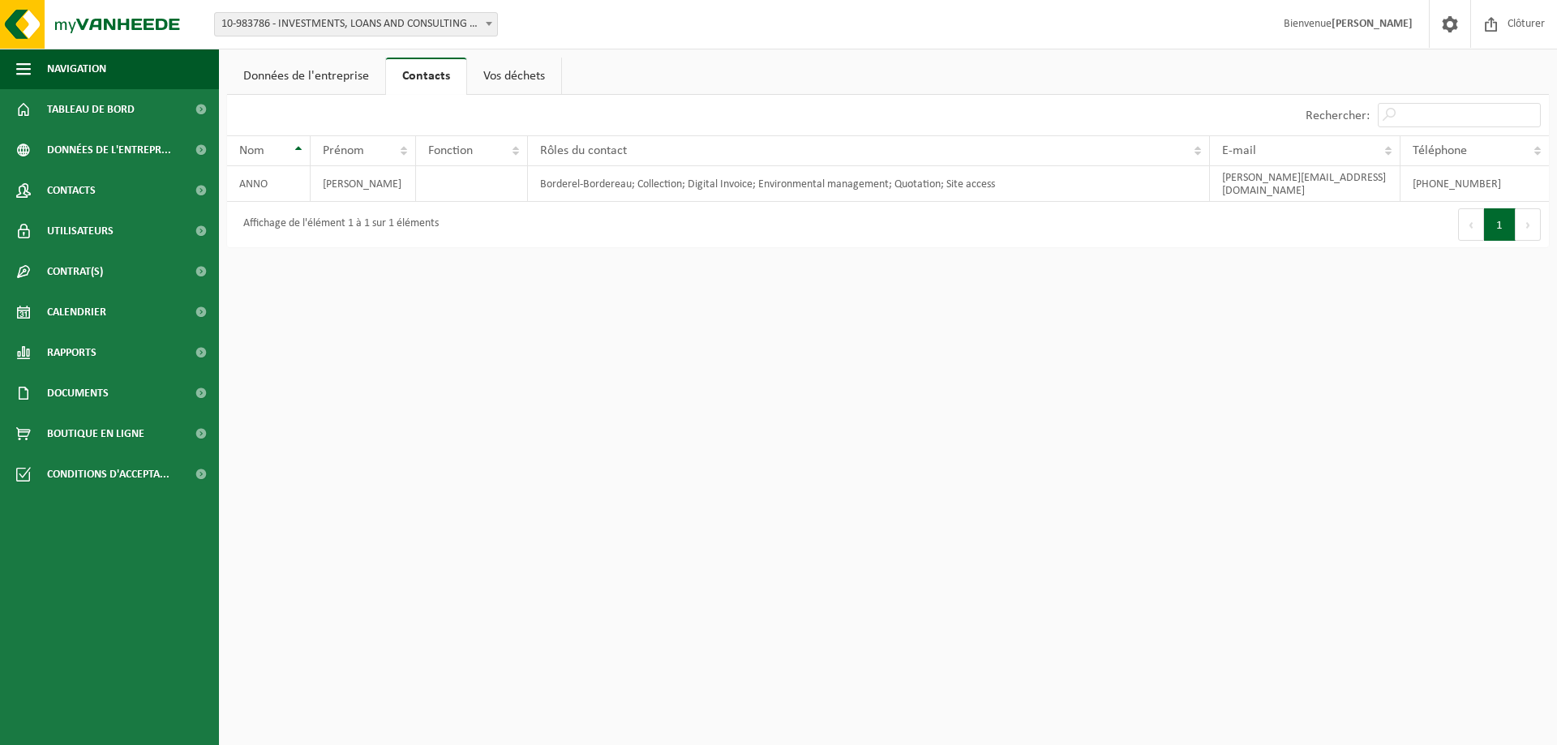
click at [317, 86] on link "Données de l'entreprise" at bounding box center [306, 76] width 158 height 37
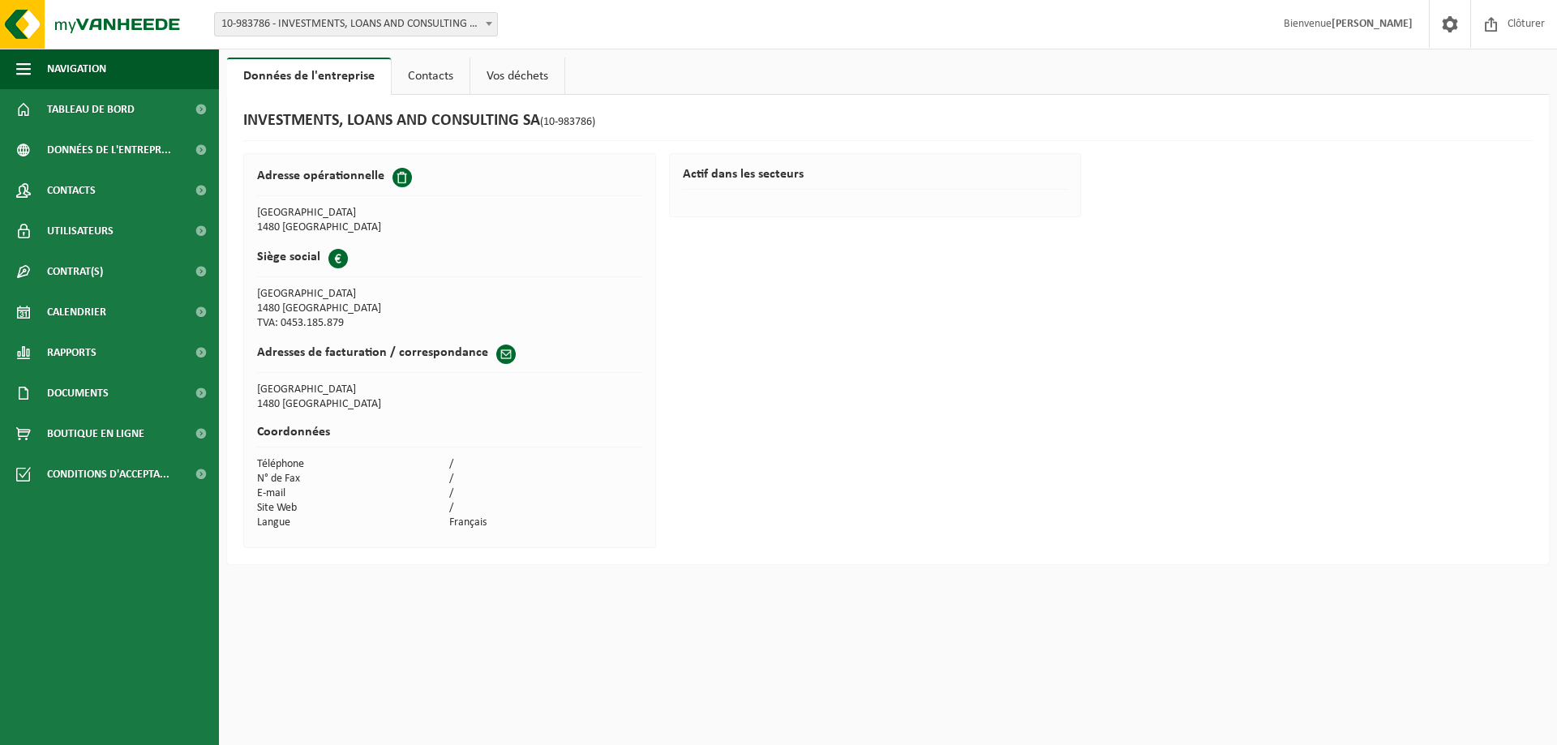
click at [460, 470] on td "/" at bounding box center [545, 464] width 193 height 15
click at [441, 75] on link "Contacts" at bounding box center [431, 76] width 78 height 37
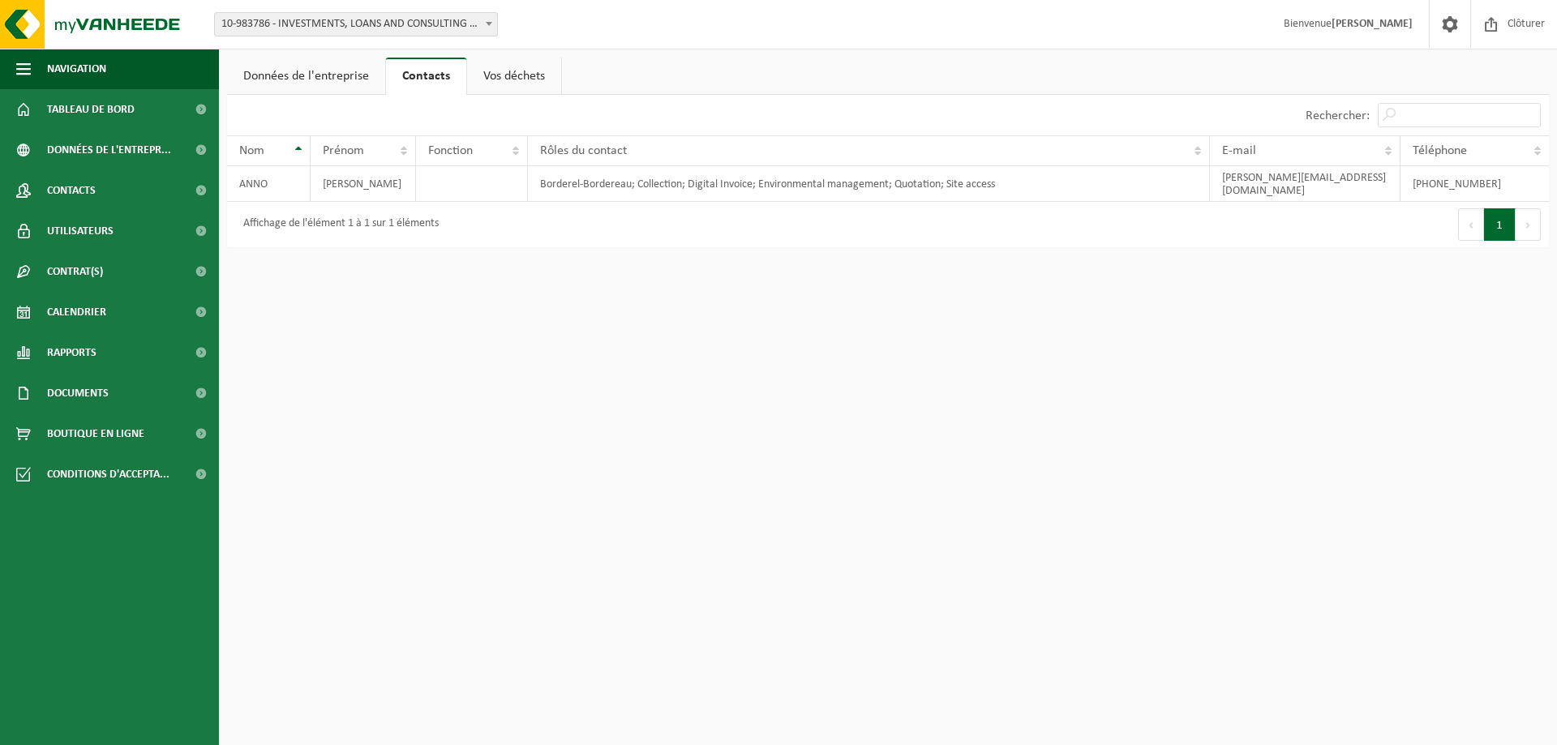
click at [522, 71] on link "Vos déchets" at bounding box center [514, 76] width 94 height 37
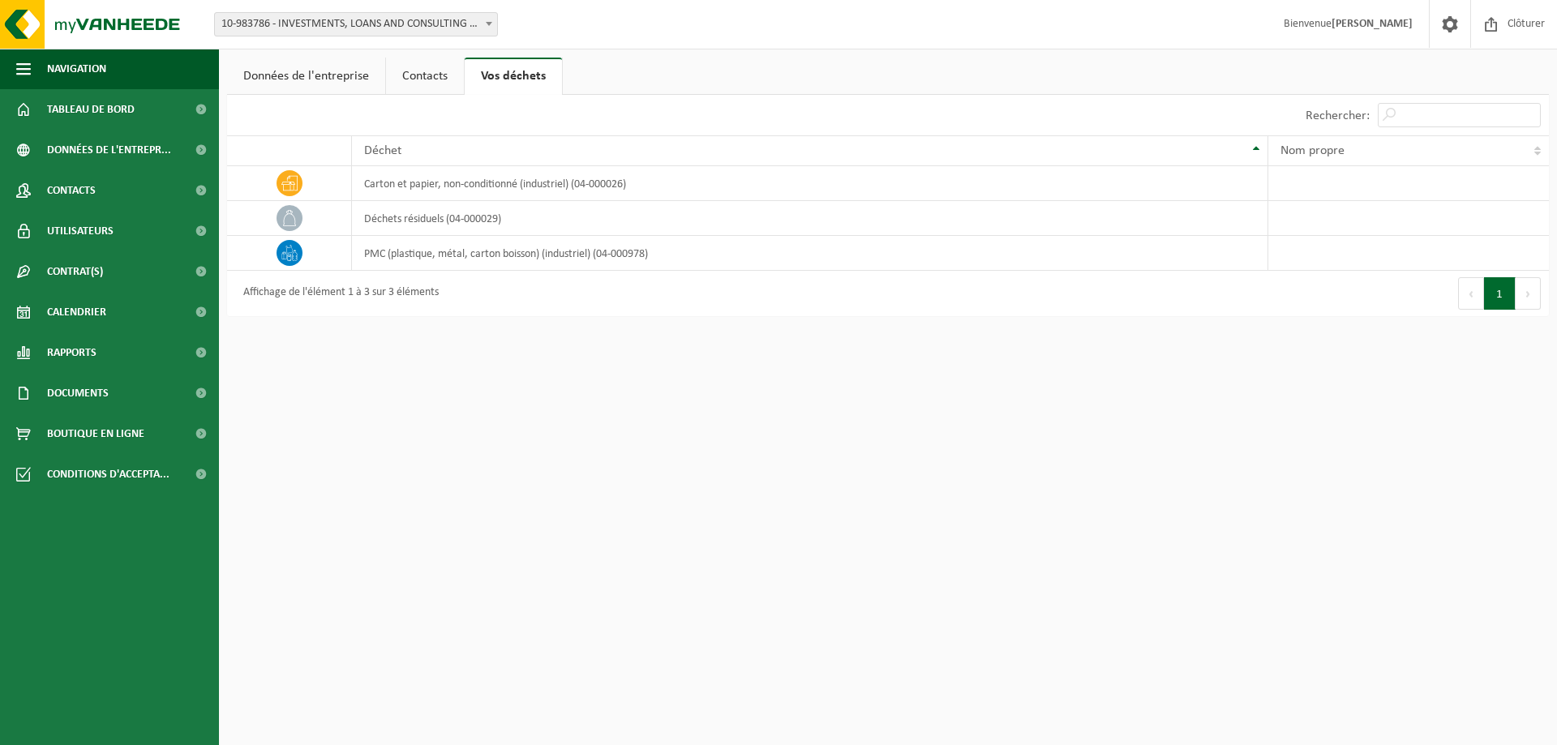
click at [401, 73] on link "Contacts" at bounding box center [425, 76] width 78 height 37
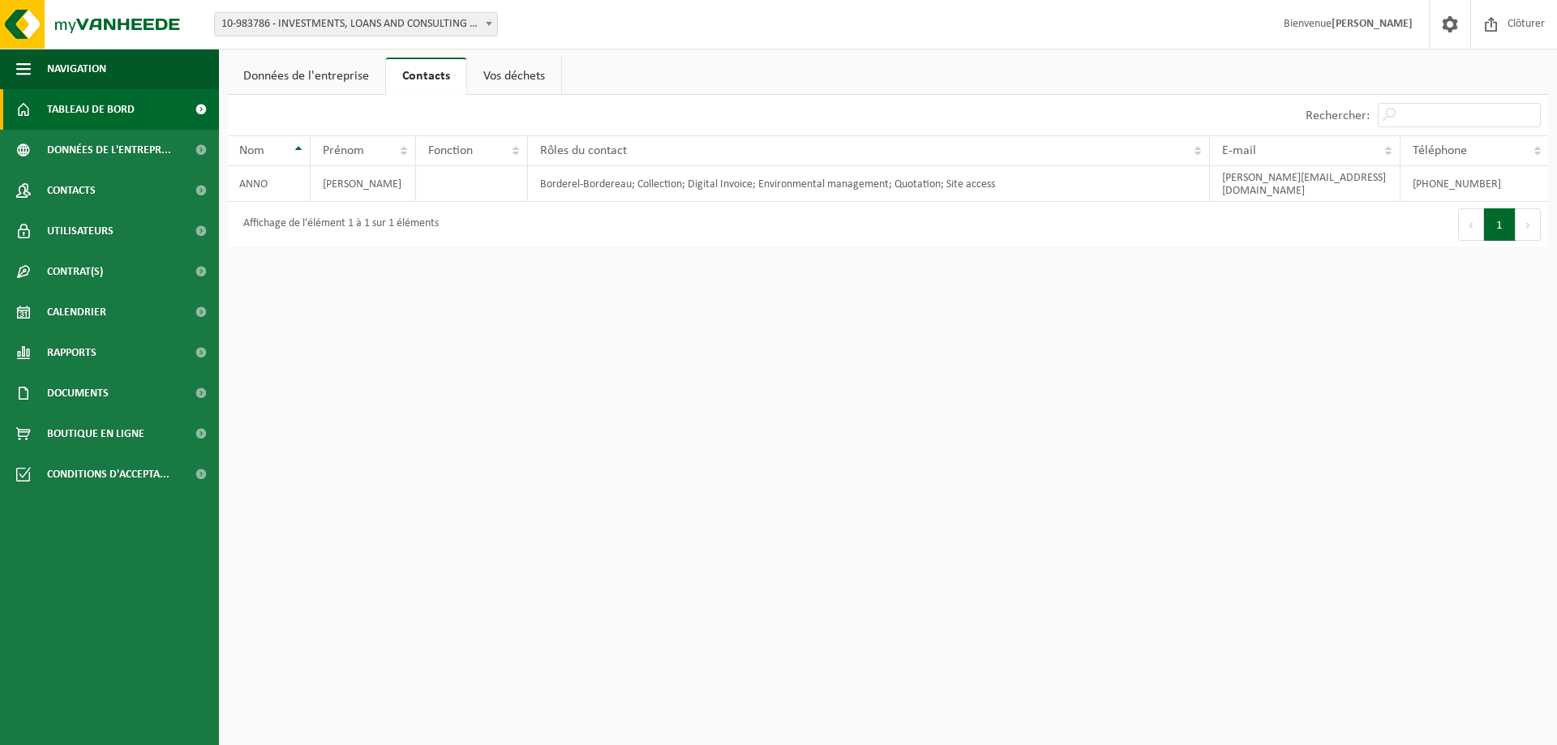
click at [87, 105] on span "Tableau de bord" at bounding box center [91, 109] width 88 height 41
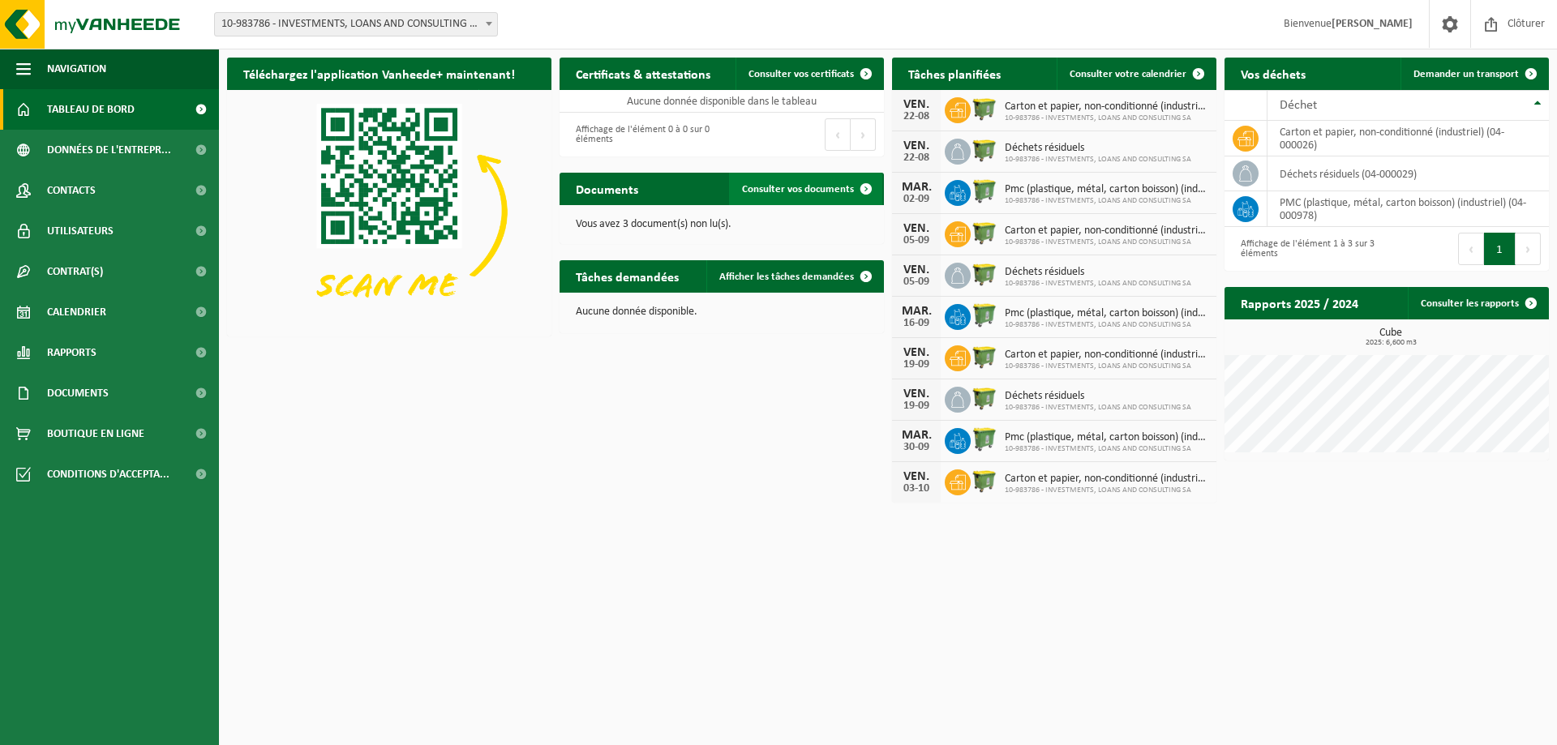
click at [787, 192] on span "Consulter vos documents" at bounding box center [798, 189] width 112 height 11
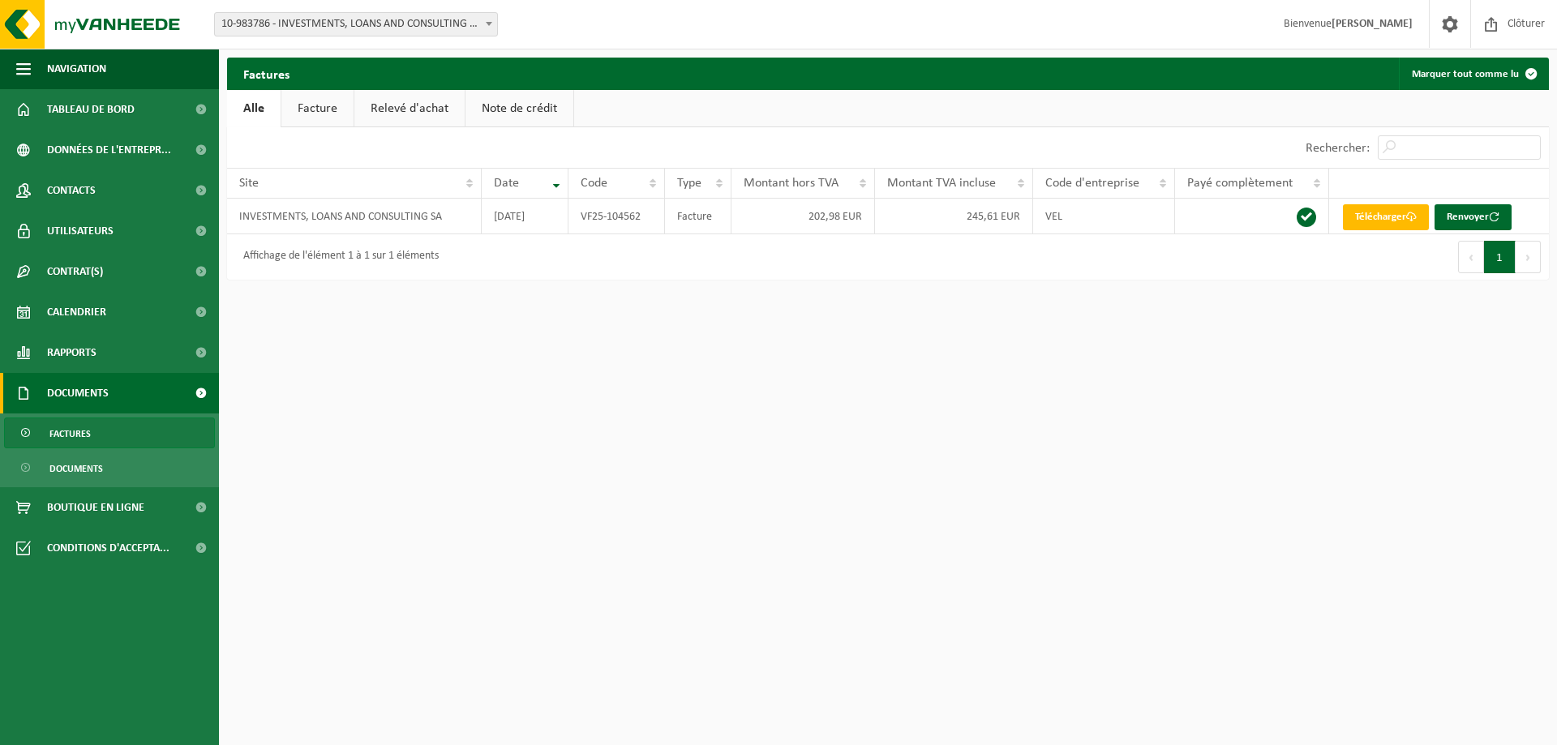
click at [197, 393] on span at bounding box center [200, 393] width 36 height 41
click at [112, 470] on link "Documents" at bounding box center [109, 468] width 211 height 31
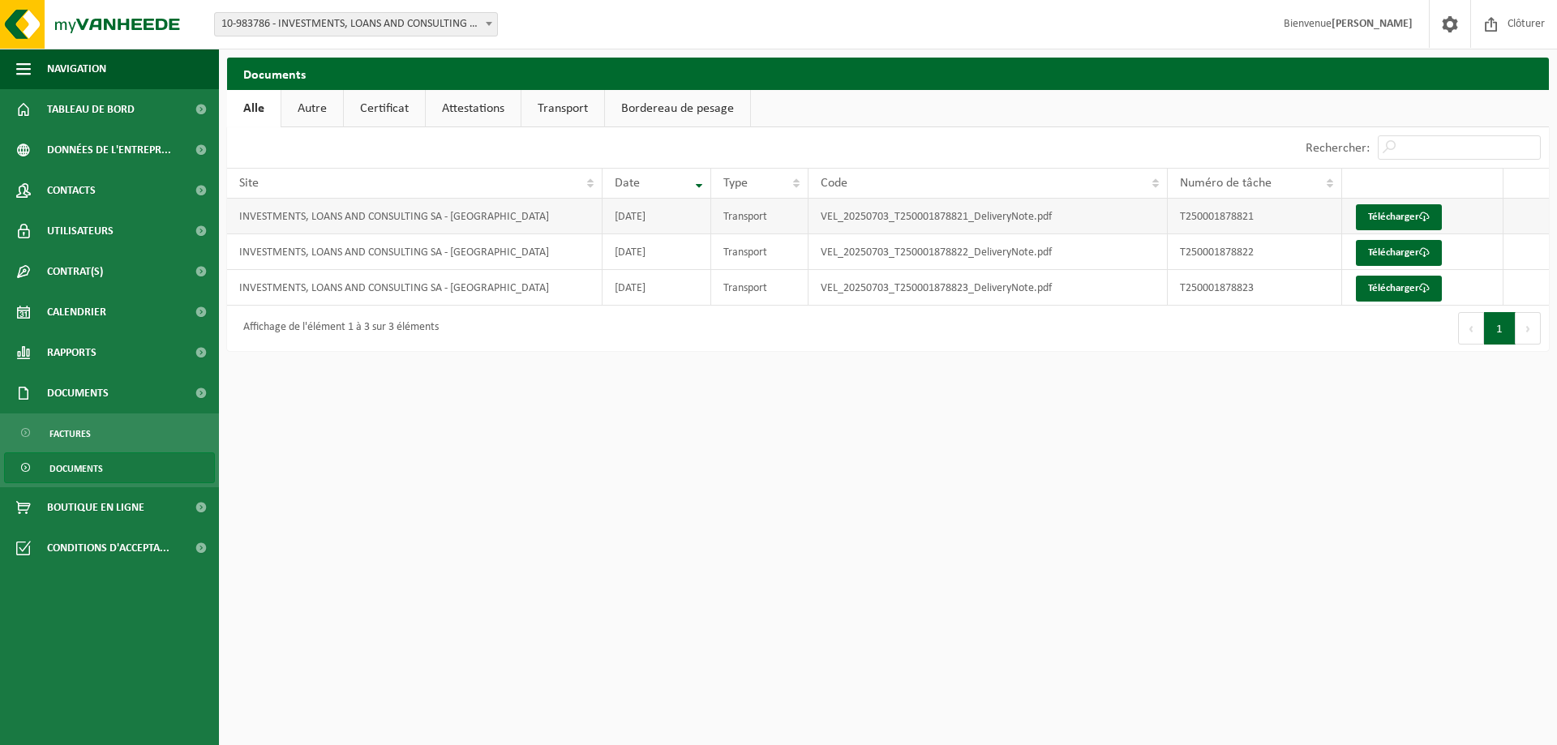
click at [871, 218] on td "VEL_20250703_T250001878821_DeliveryNote.pdf" at bounding box center [989, 217] width 360 height 36
click at [1398, 221] on link "Télécharger" at bounding box center [1399, 217] width 86 height 26
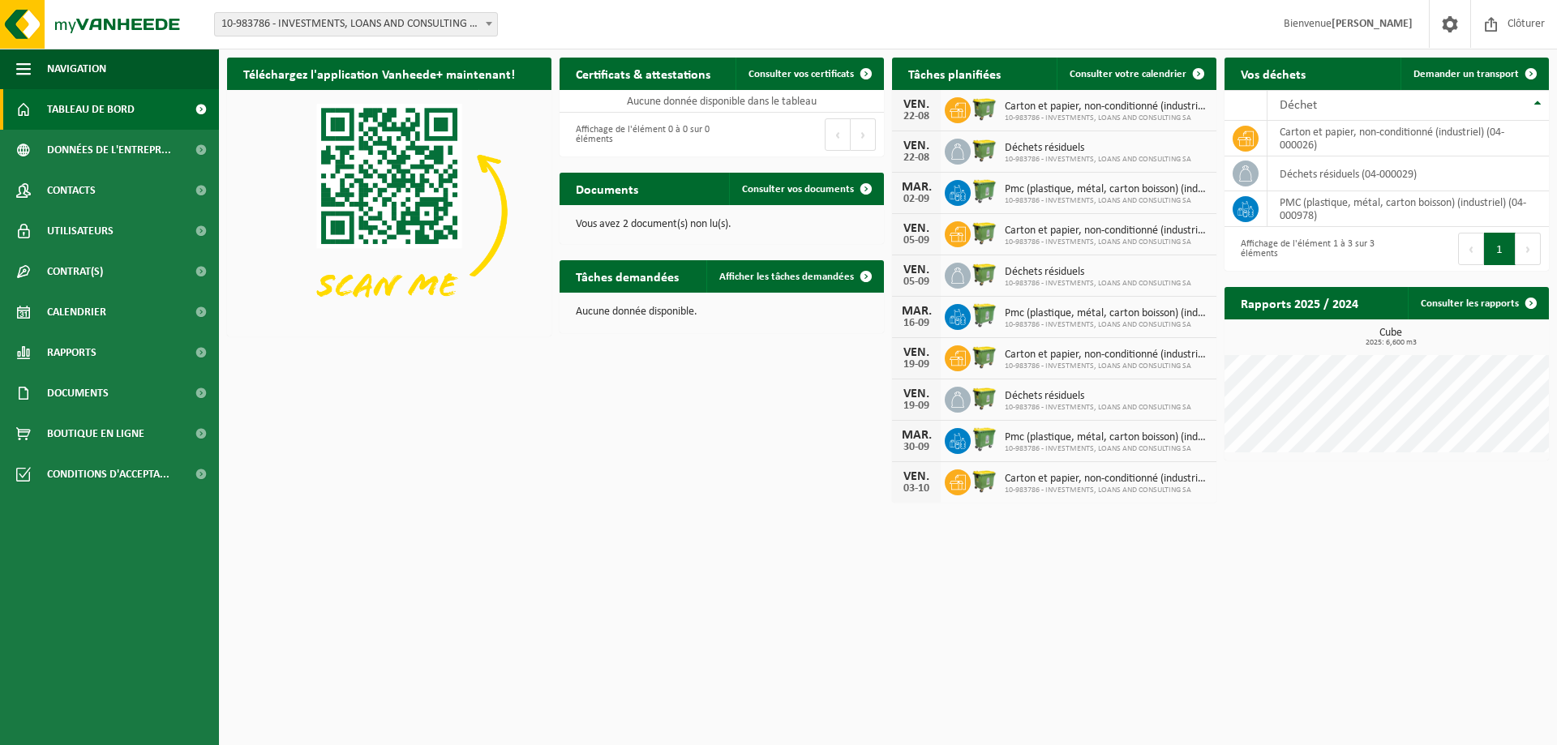
click at [609, 176] on h2 "Documents" at bounding box center [607, 189] width 95 height 32
click at [779, 189] on span "Consulter vos documents" at bounding box center [798, 189] width 112 height 11
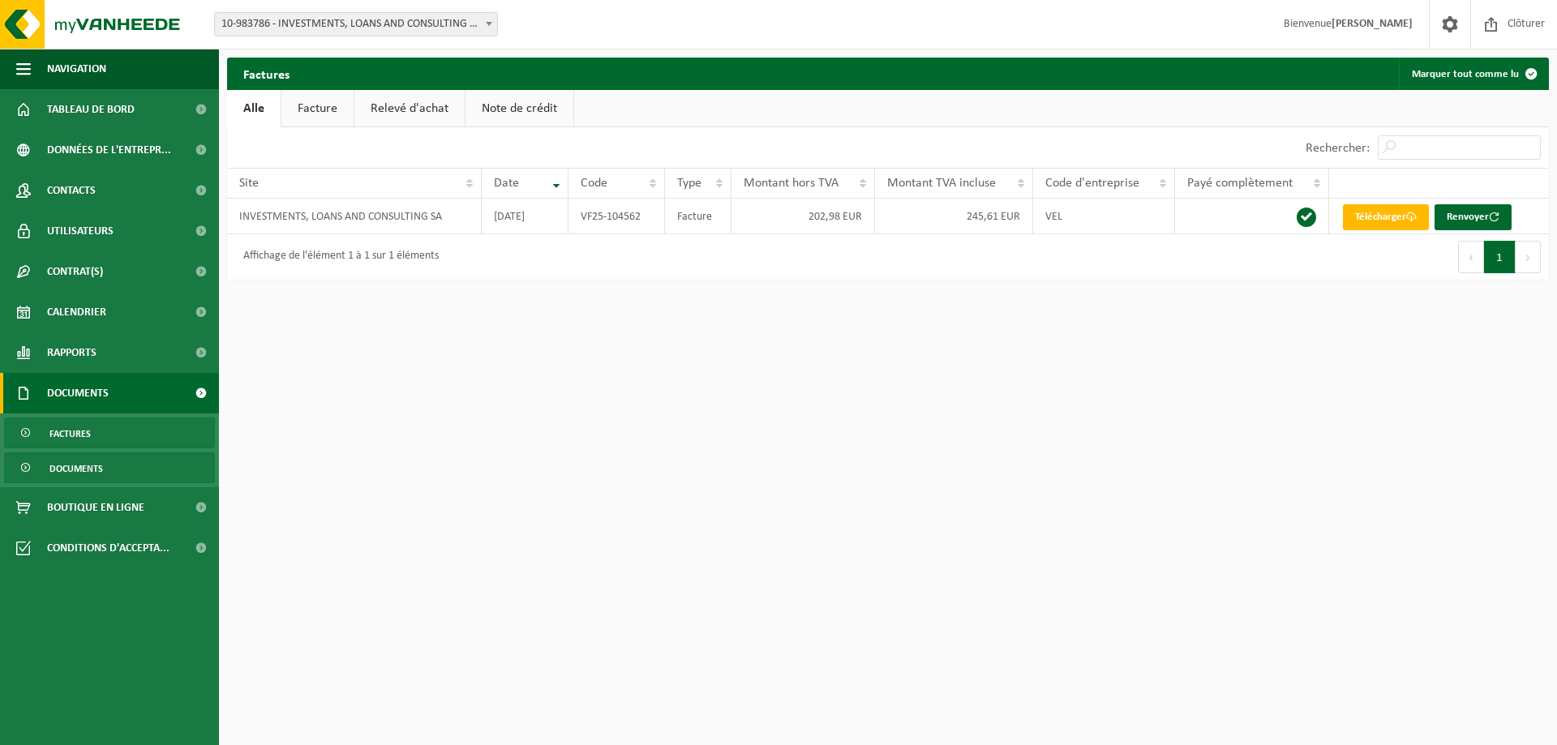
click at [88, 467] on span "Documents" at bounding box center [76, 468] width 54 height 31
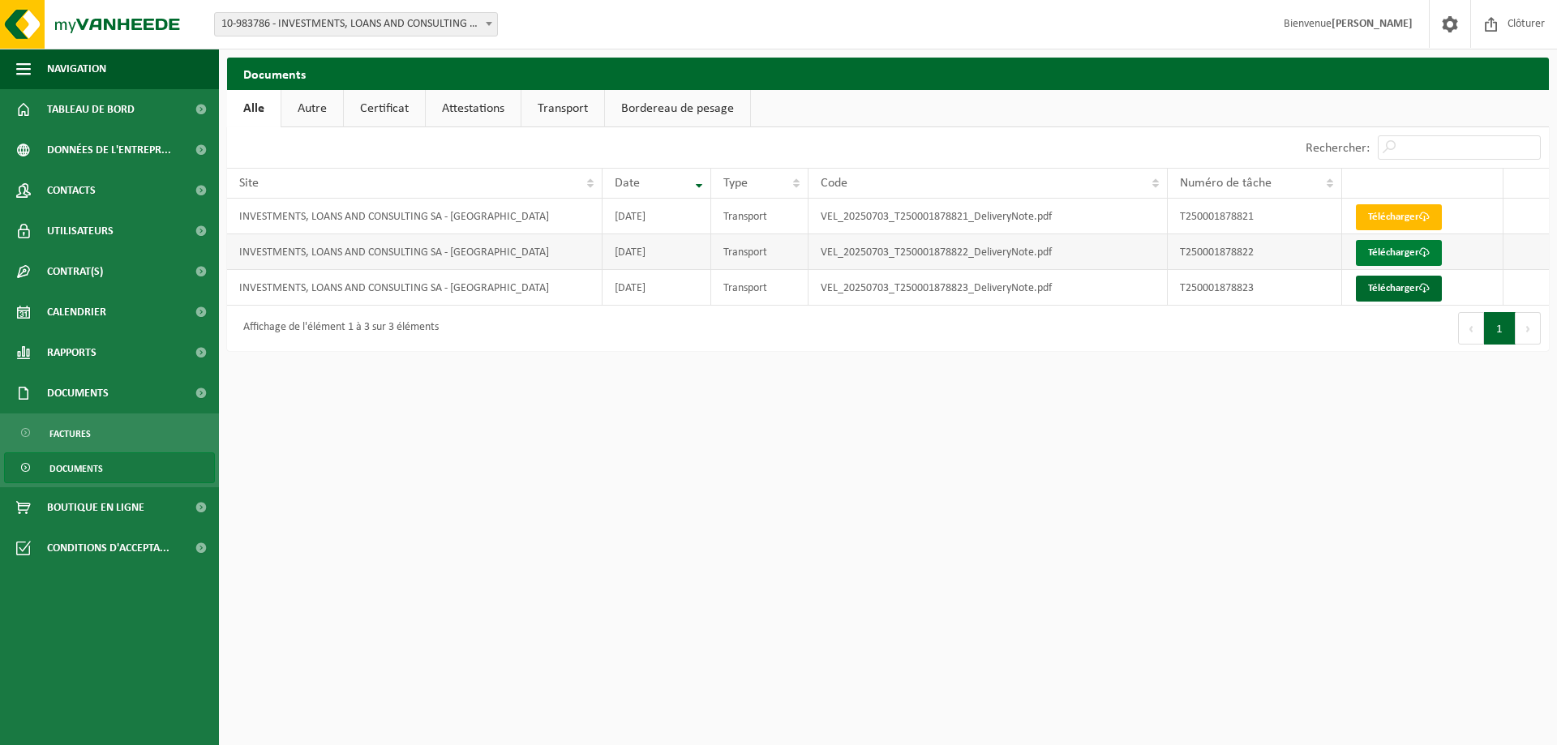
click at [1389, 256] on link "Télécharger" at bounding box center [1399, 253] width 86 height 26
click at [1396, 289] on link "Télécharger" at bounding box center [1399, 289] width 86 height 26
click at [1415, 250] on link "Télécharger" at bounding box center [1399, 253] width 86 height 26
click at [79, 437] on span "Factures" at bounding box center [69, 434] width 41 height 31
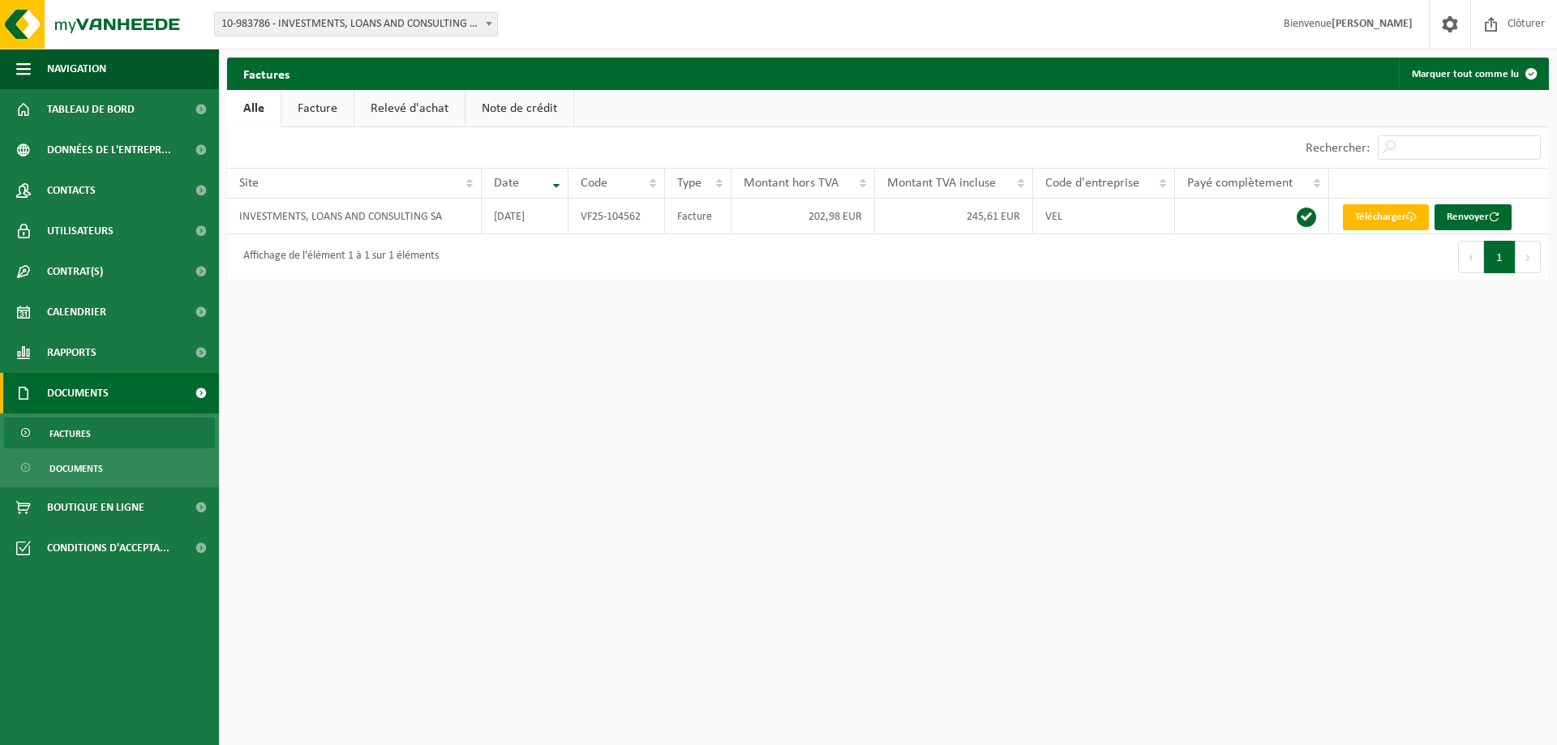
click at [79, 389] on span "Documents" at bounding box center [78, 393] width 62 height 41
click at [96, 388] on span "Documents" at bounding box center [78, 393] width 62 height 41
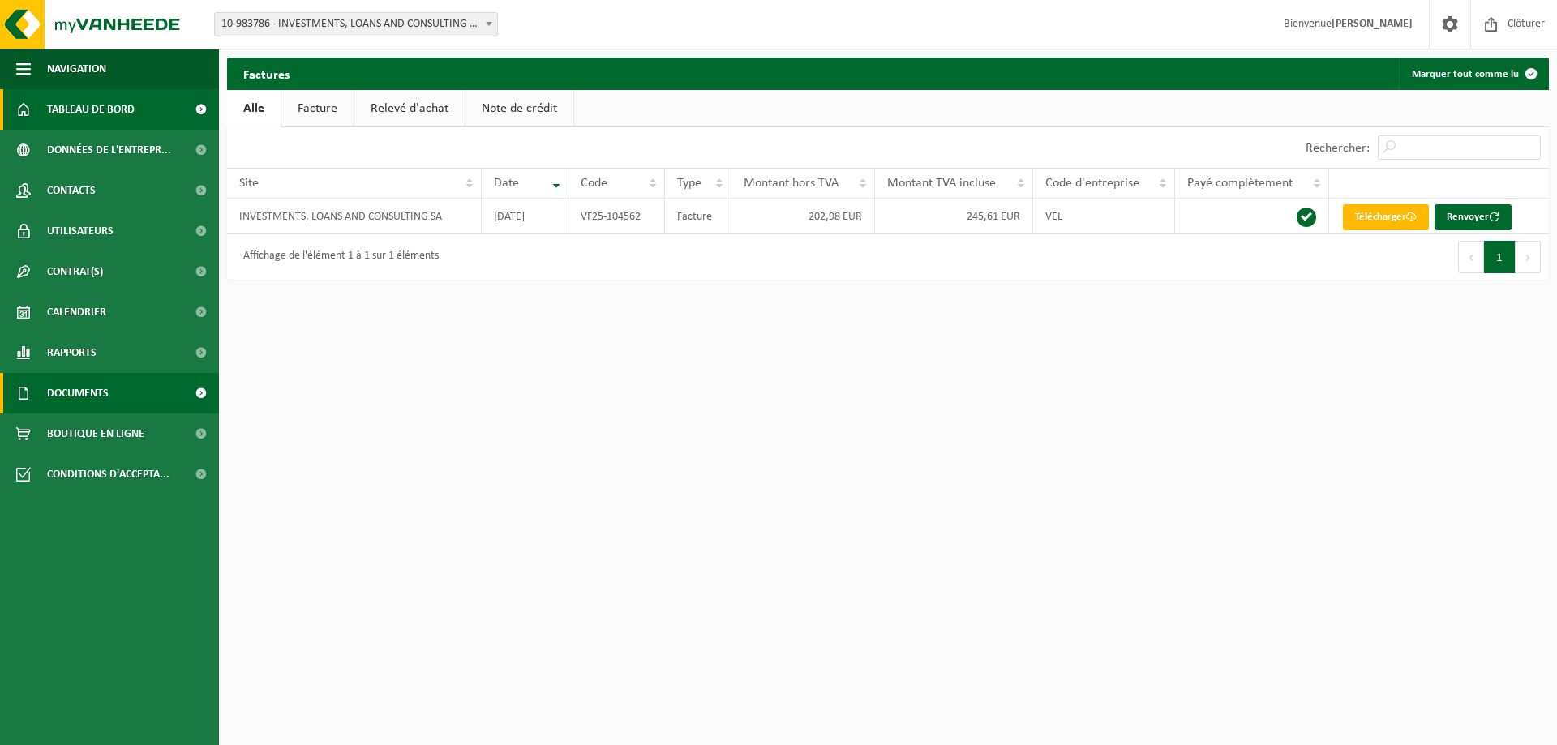
click at [94, 101] on span "Tableau de bord" at bounding box center [91, 109] width 88 height 41
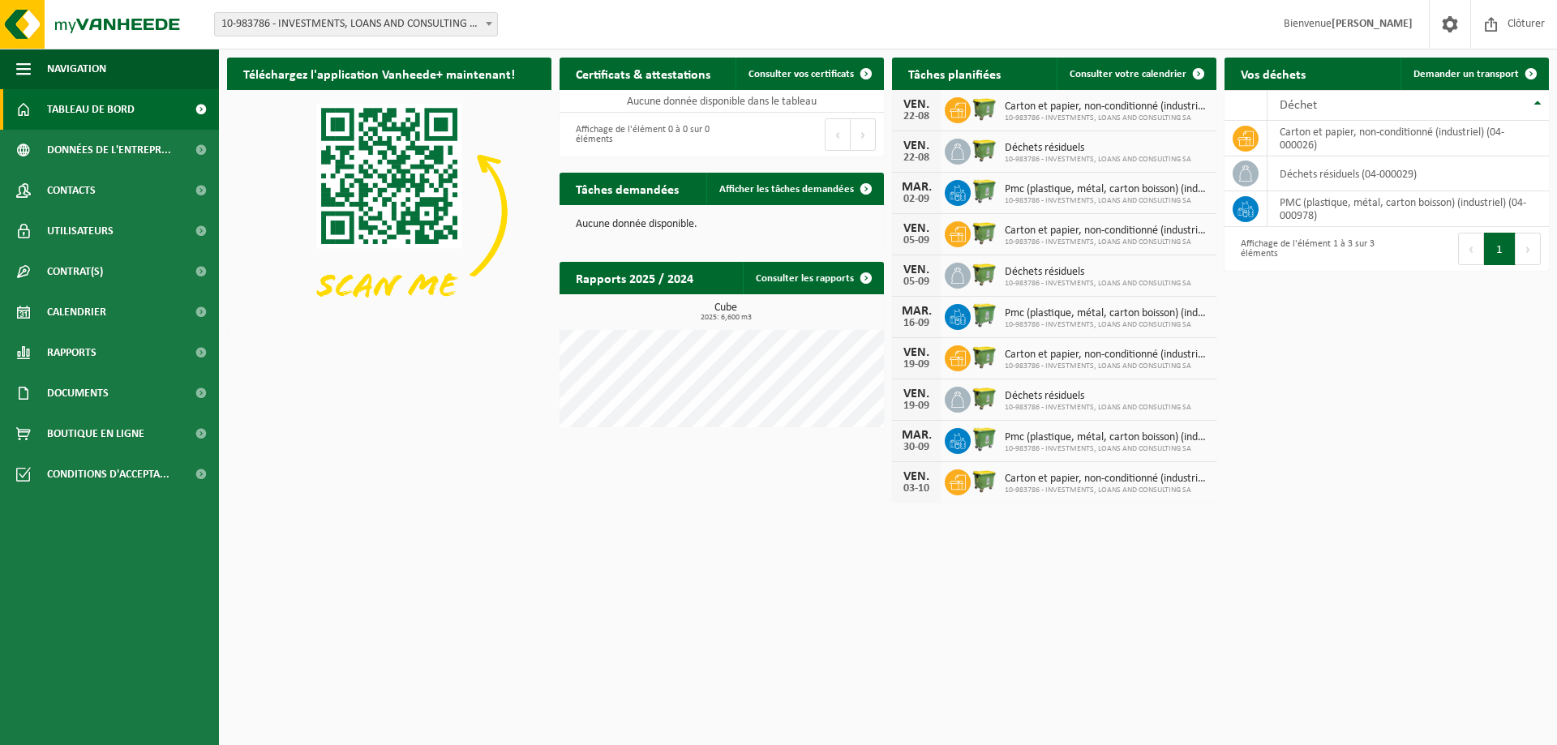
click at [705, 512] on html "Site: 10-983786 - INVESTMENTS, LOANS AND CONSULTING SA - TUBIZE 10-983786 - INV…" at bounding box center [778, 372] width 1557 height 745
click at [82, 182] on span "Contacts" at bounding box center [71, 190] width 49 height 41
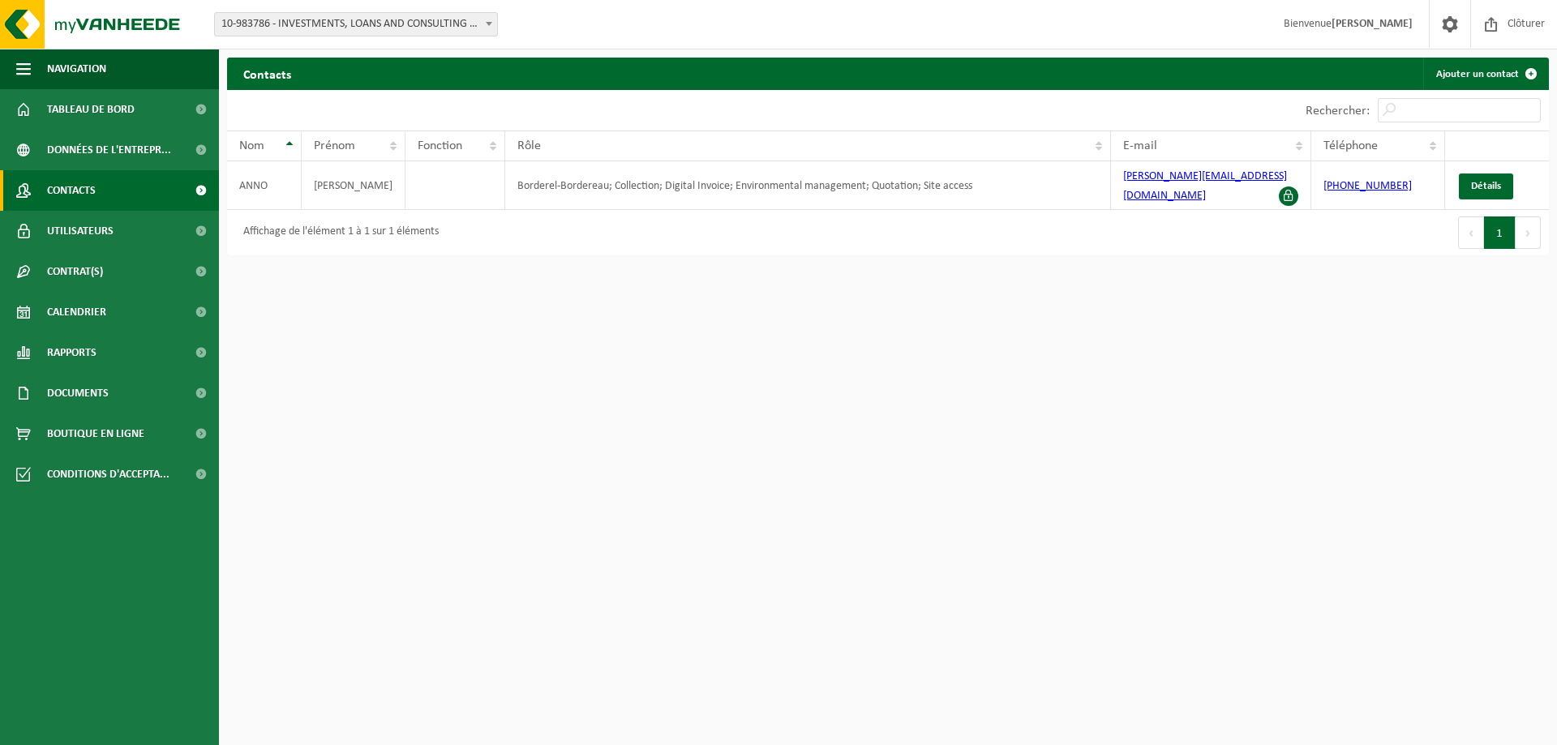
click at [77, 230] on span "Utilisateurs" at bounding box center [80, 231] width 67 height 41
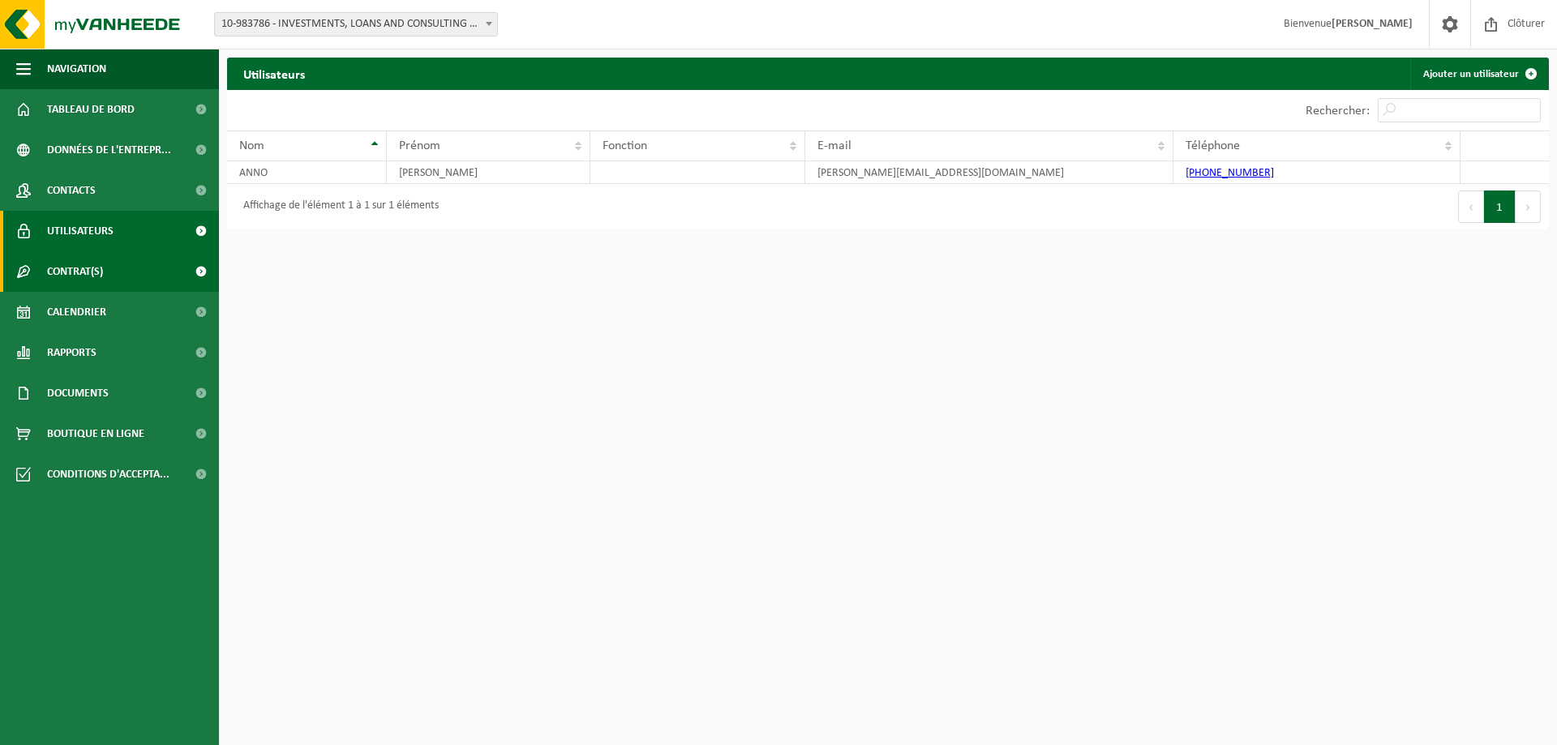
click at [76, 273] on span "Contrat(s)" at bounding box center [75, 271] width 56 height 41
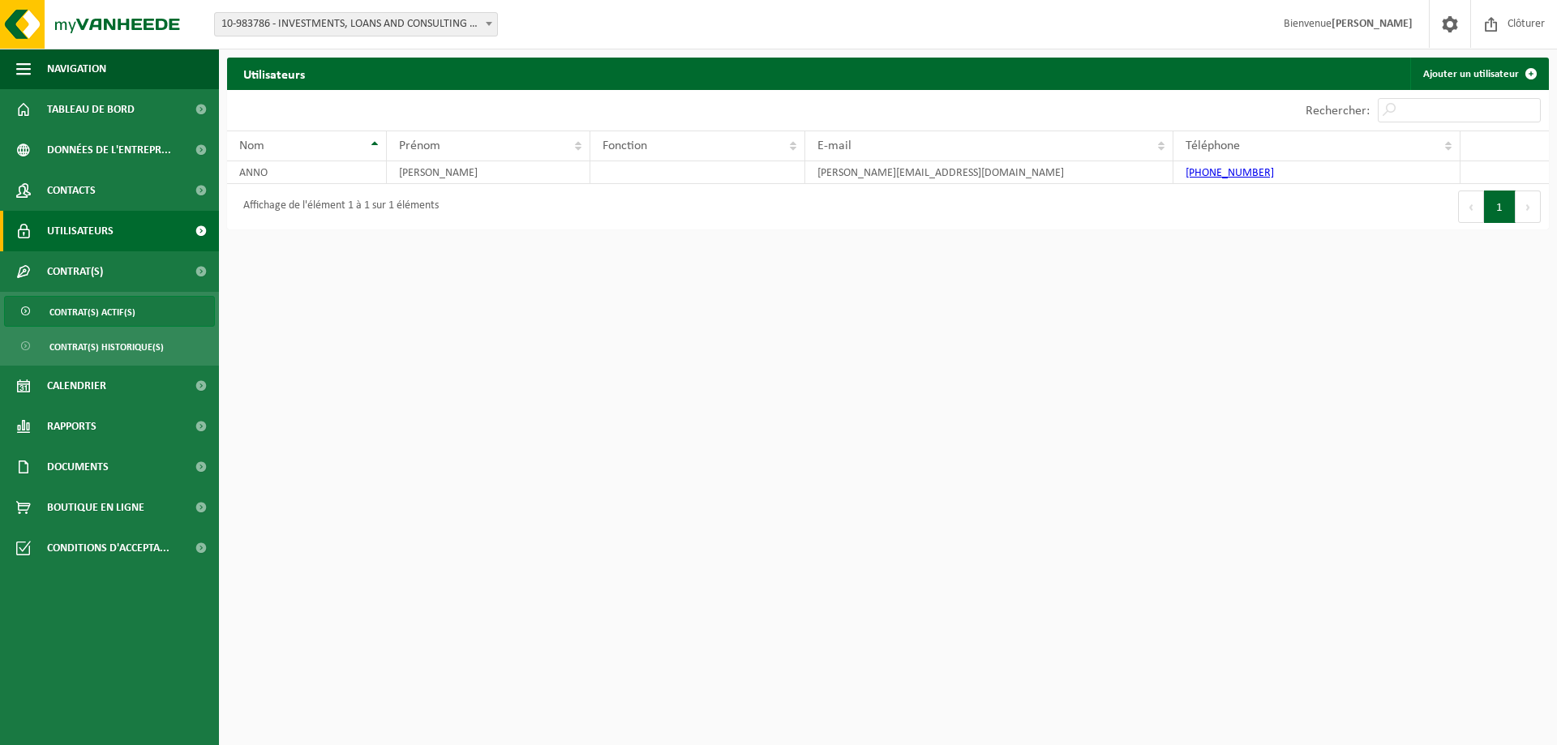
click at [86, 306] on span "Contrat(s) actif(s)" at bounding box center [92, 312] width 86 height 31
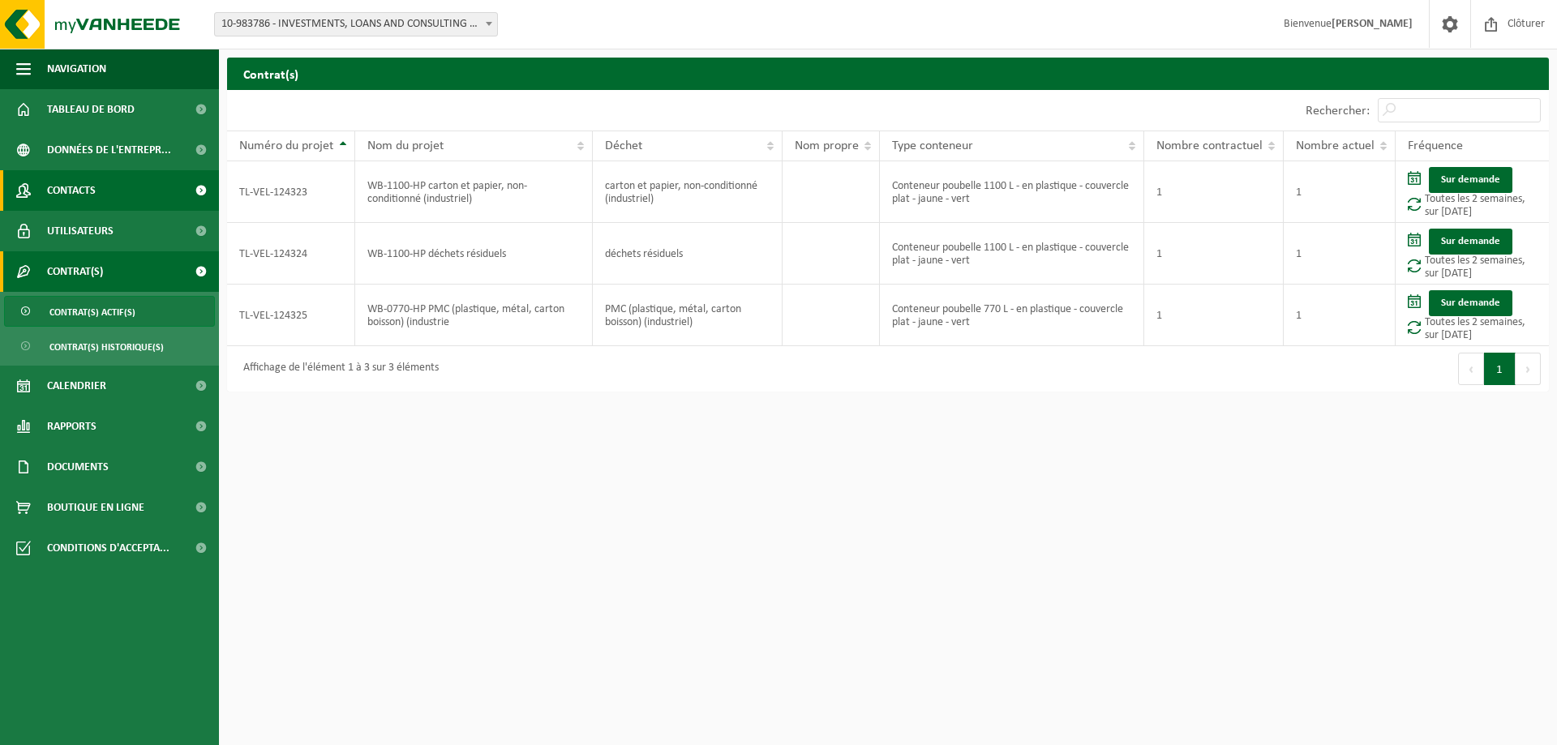
click at [75, 185] on span "Contacts" at bounding box center [71, 190] width 49 height 41
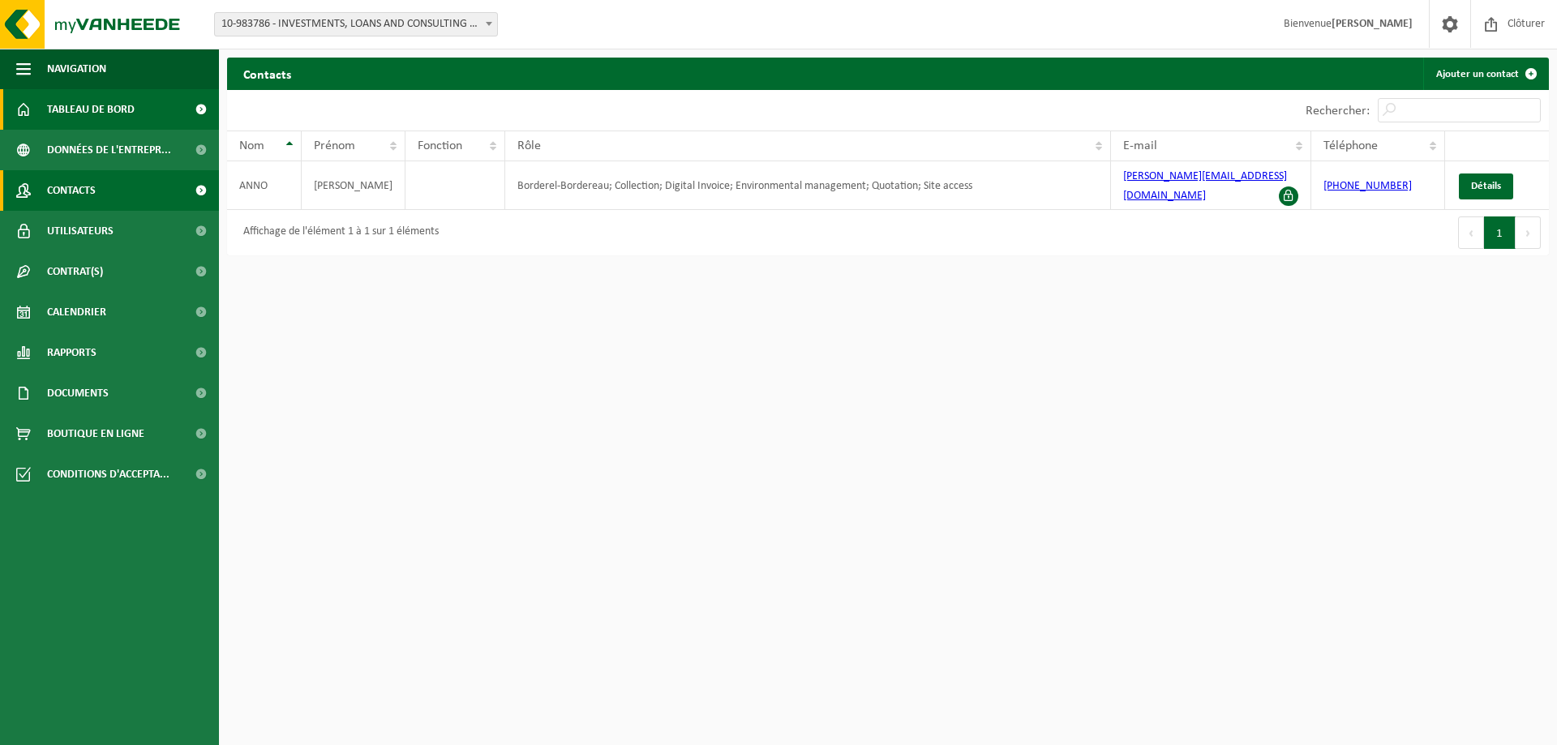
click at [109, 106] on span "Tableau de bord" at bounding box center [91, 109] width 88 height 41
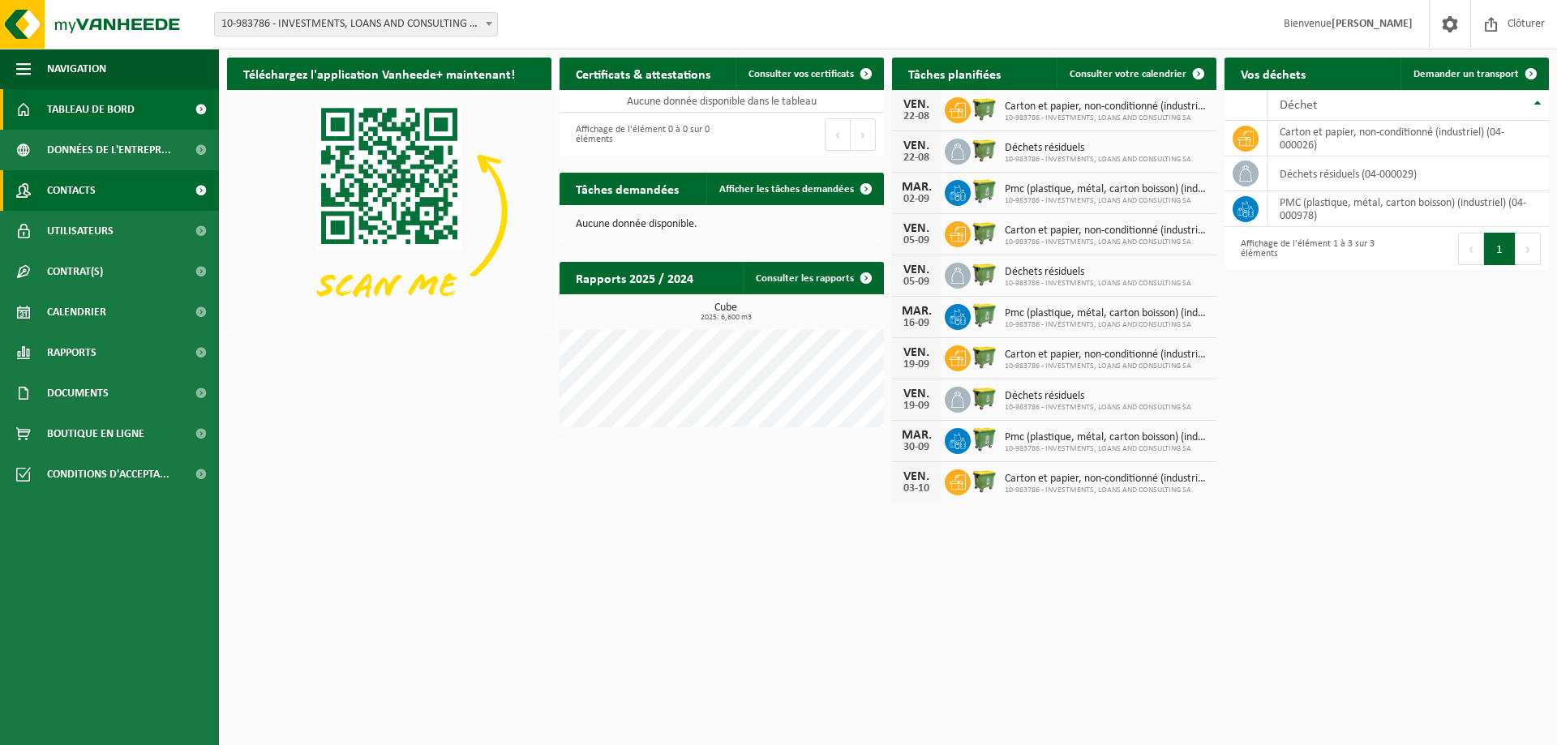
click at [78, 196] on span "Contacts" at bounding box center [71, 190] width 49 height 41
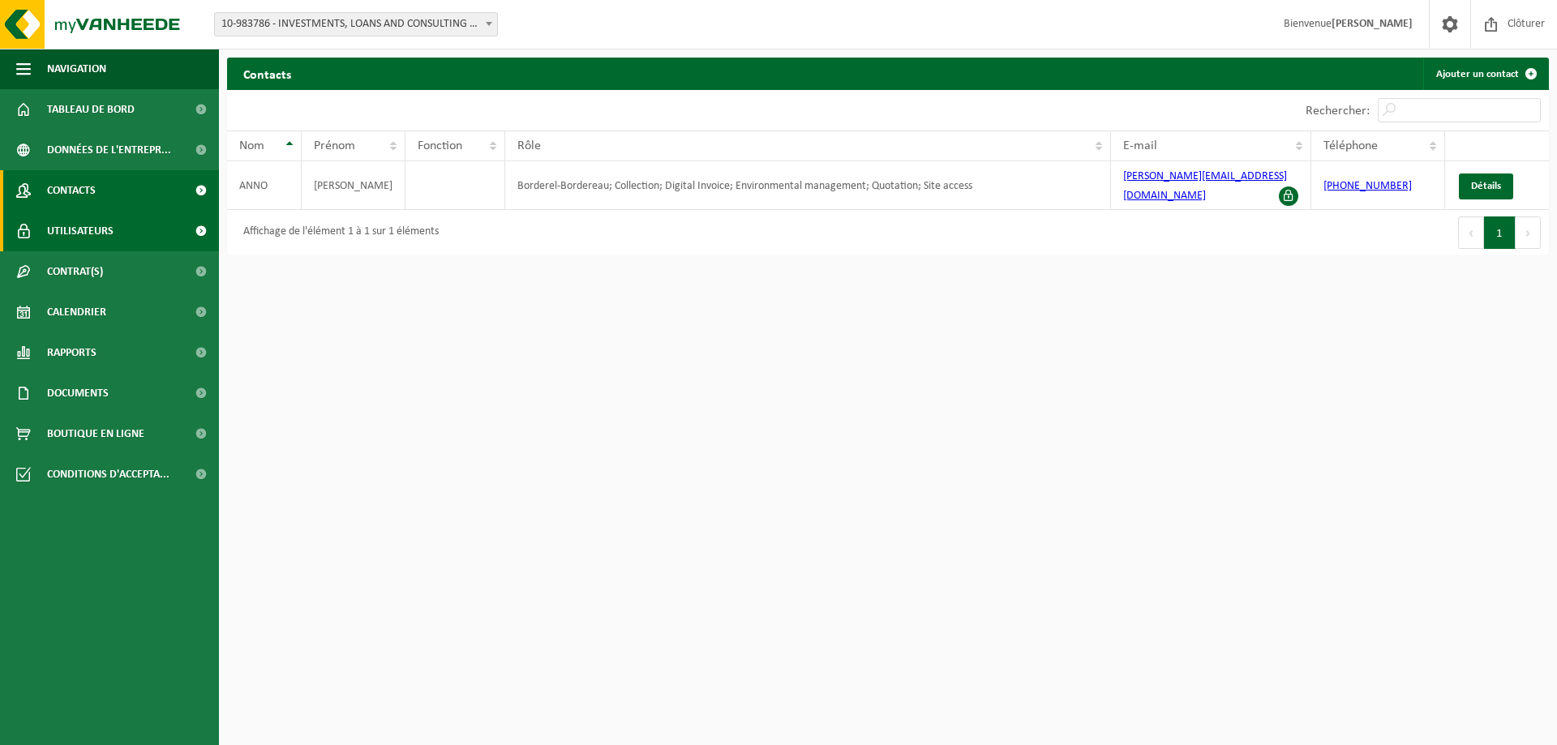
click at [75, 221] on span "Utilisateurs" at bounding box center [80, 231] width 67 height 41
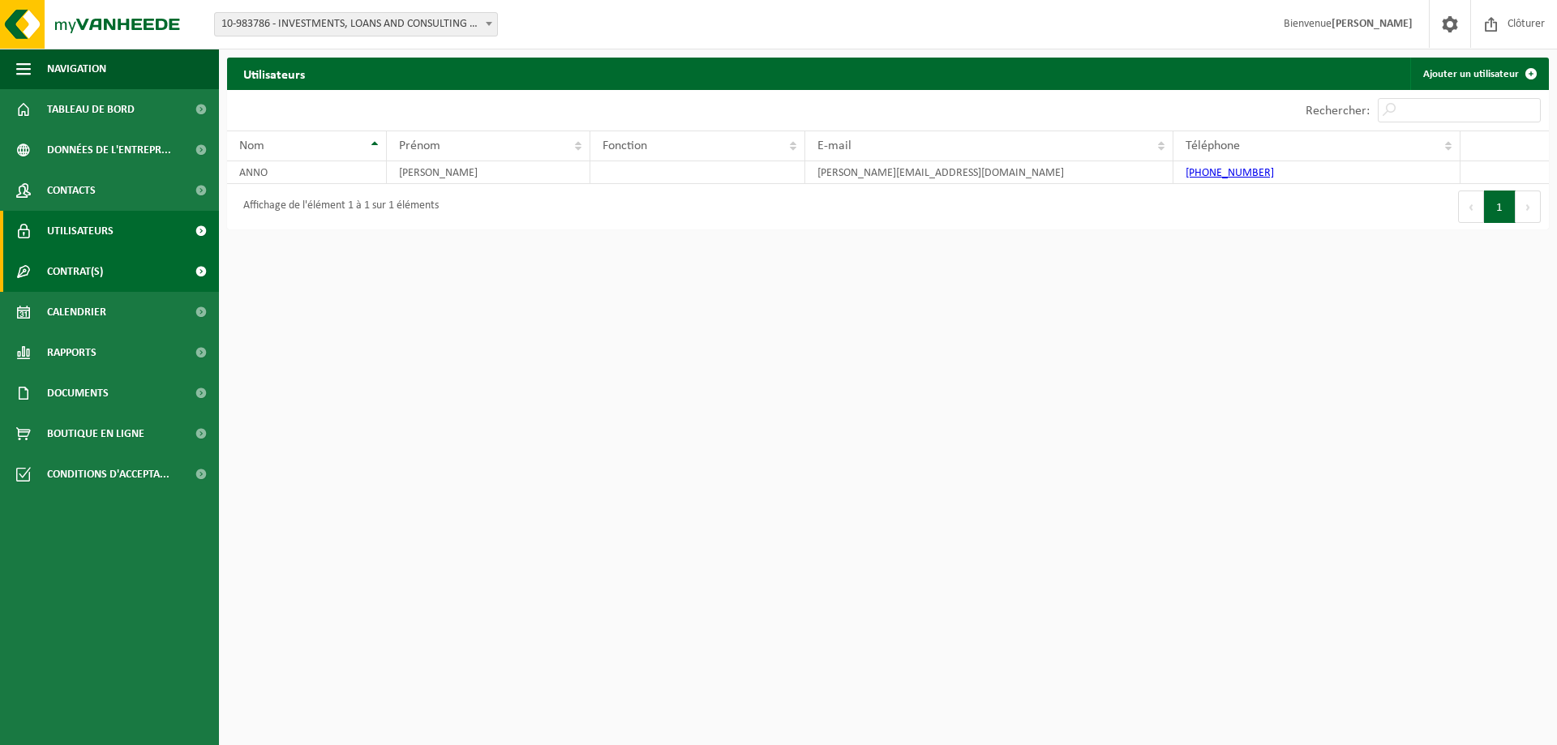
click at [75, 270] on span "Contrat(s)" at bounding box center [75, 271] width 56 height 41
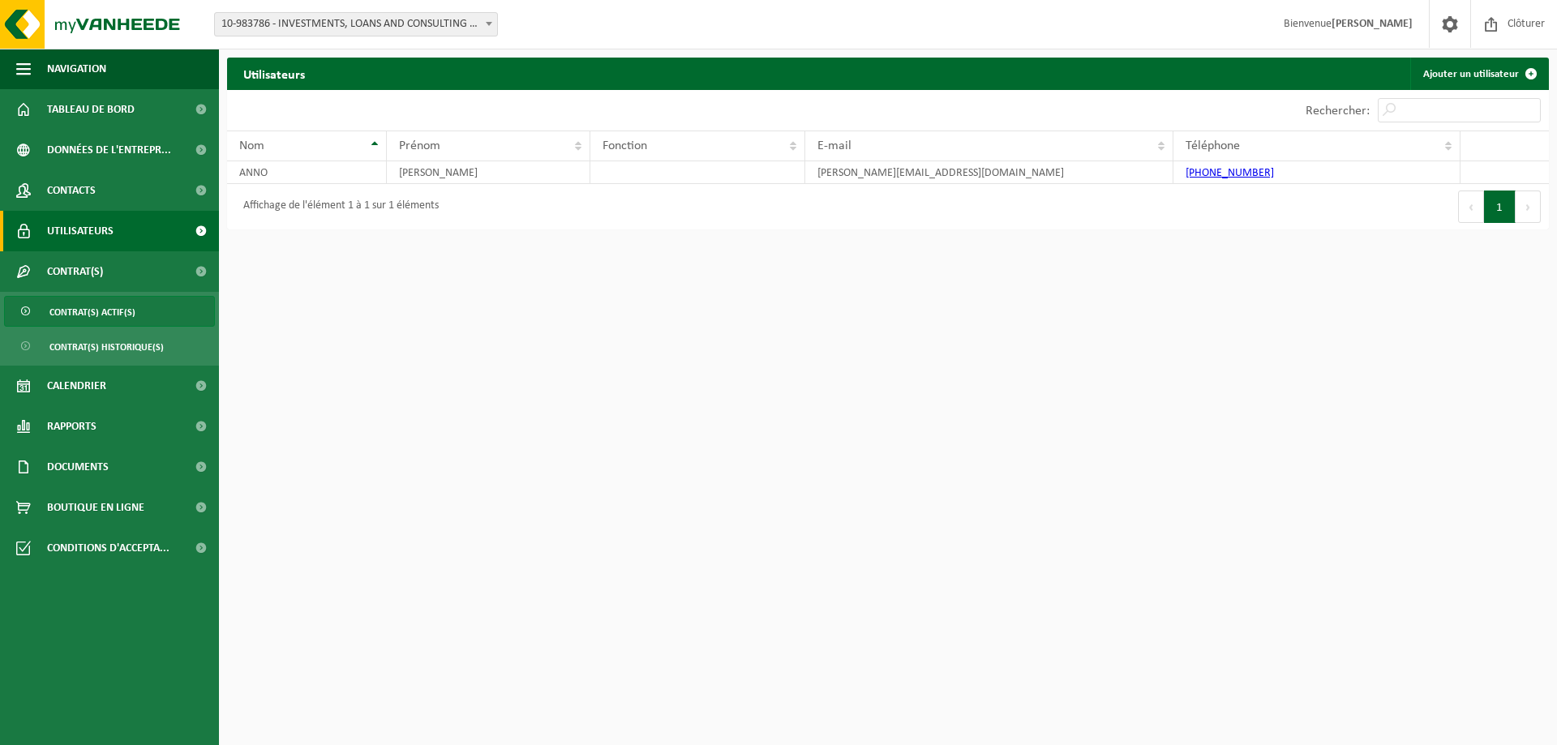
click at [101, 307] on span "Contrat(s) actif(s)" at bounding box center [92, 312] width 86 height 31
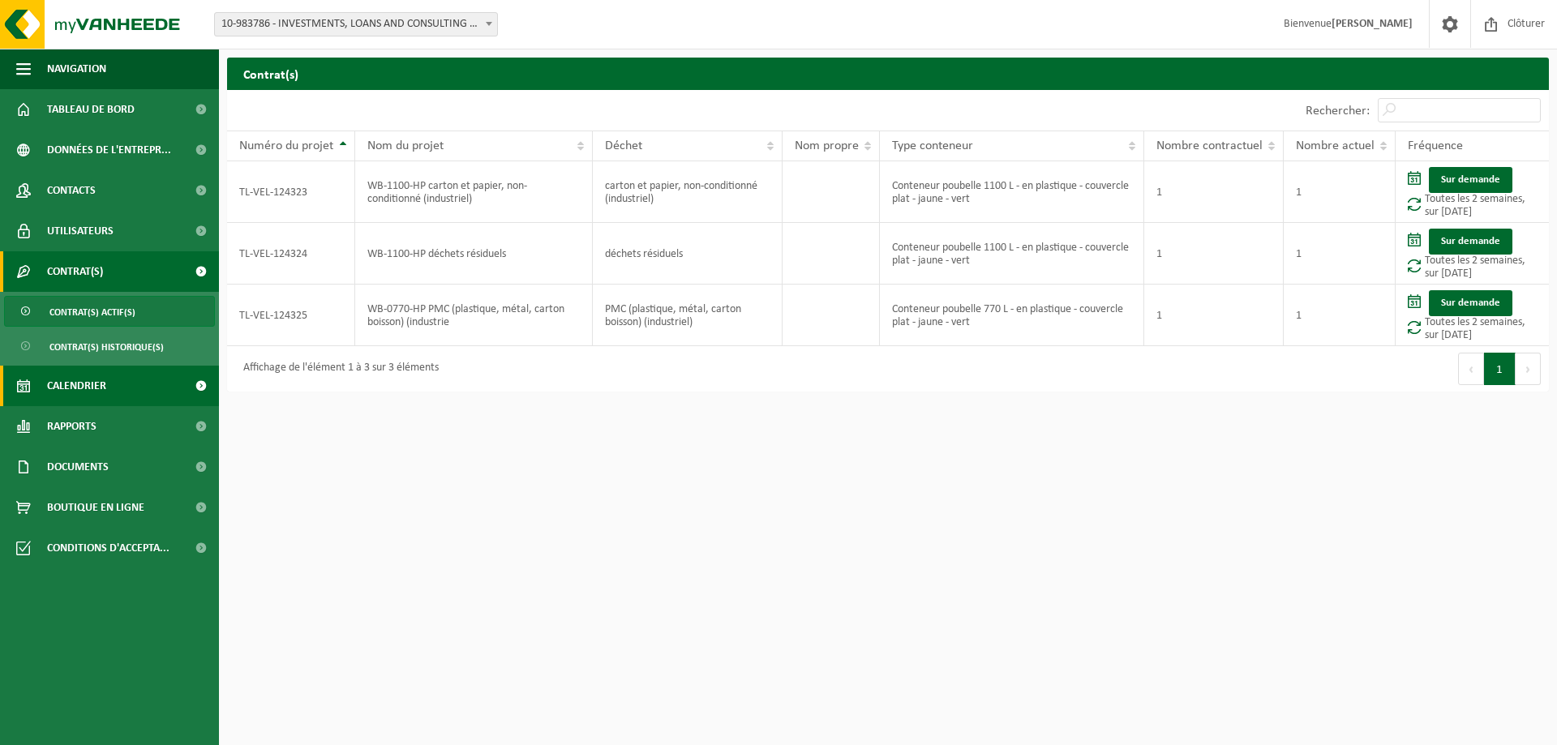
click at [79, 384] on span "Calendrier" at bounding box center [76, 386] width 59 height 41
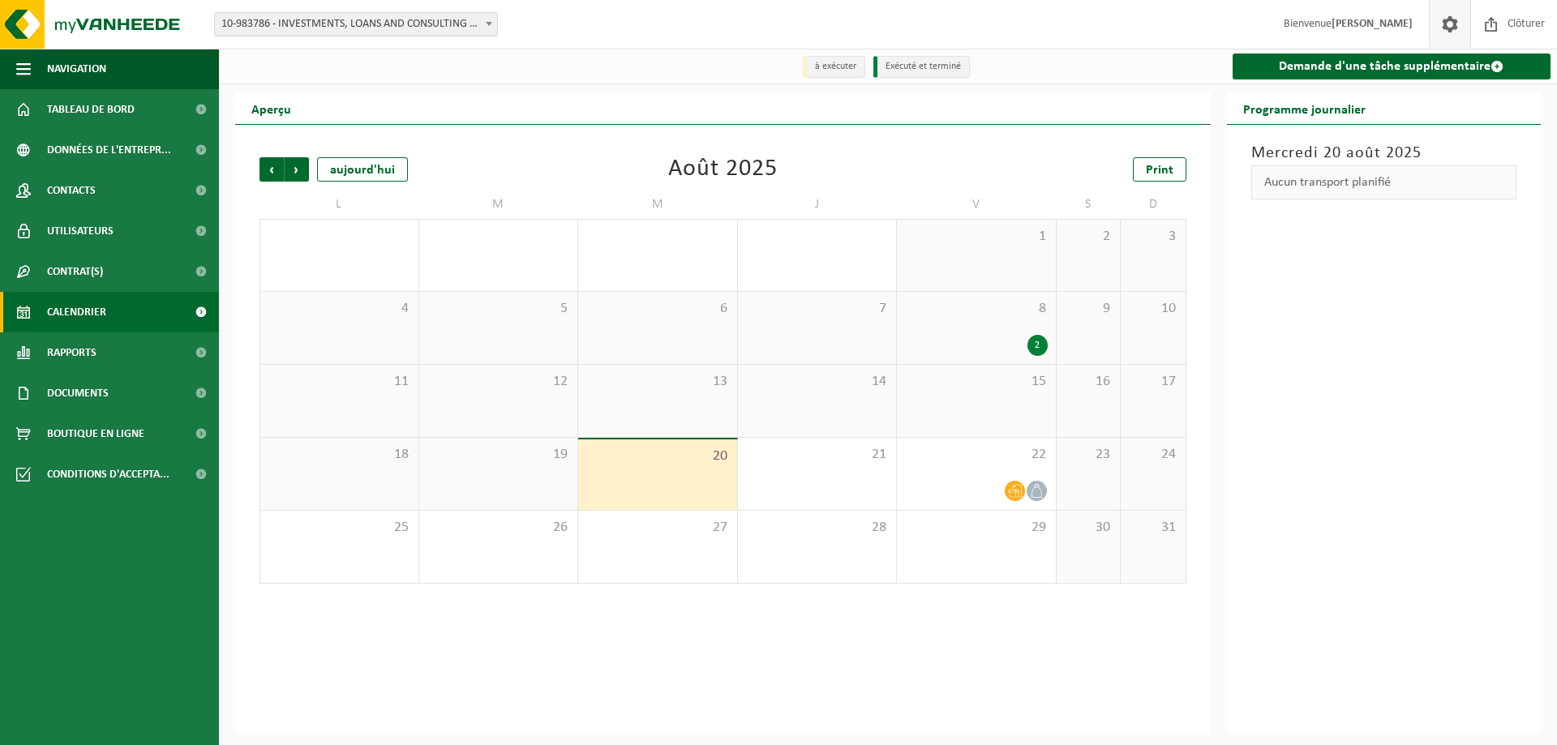
click at [1449, 22] on span at bounding box center [1450, 24] width 24 height 48
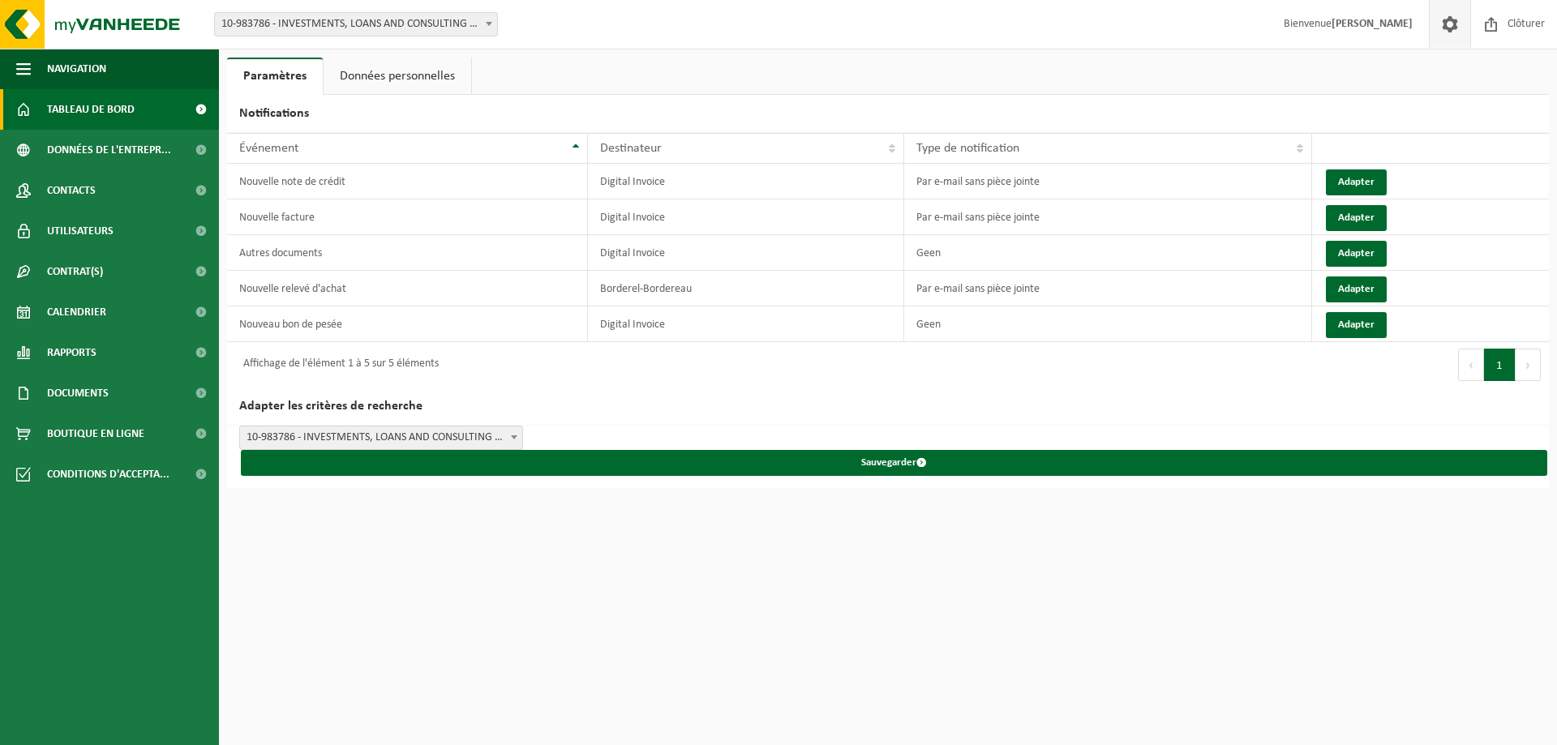
click at [80, 105] on span "Tableau de bord" at bounding box center [91, 109] width 88 height 41
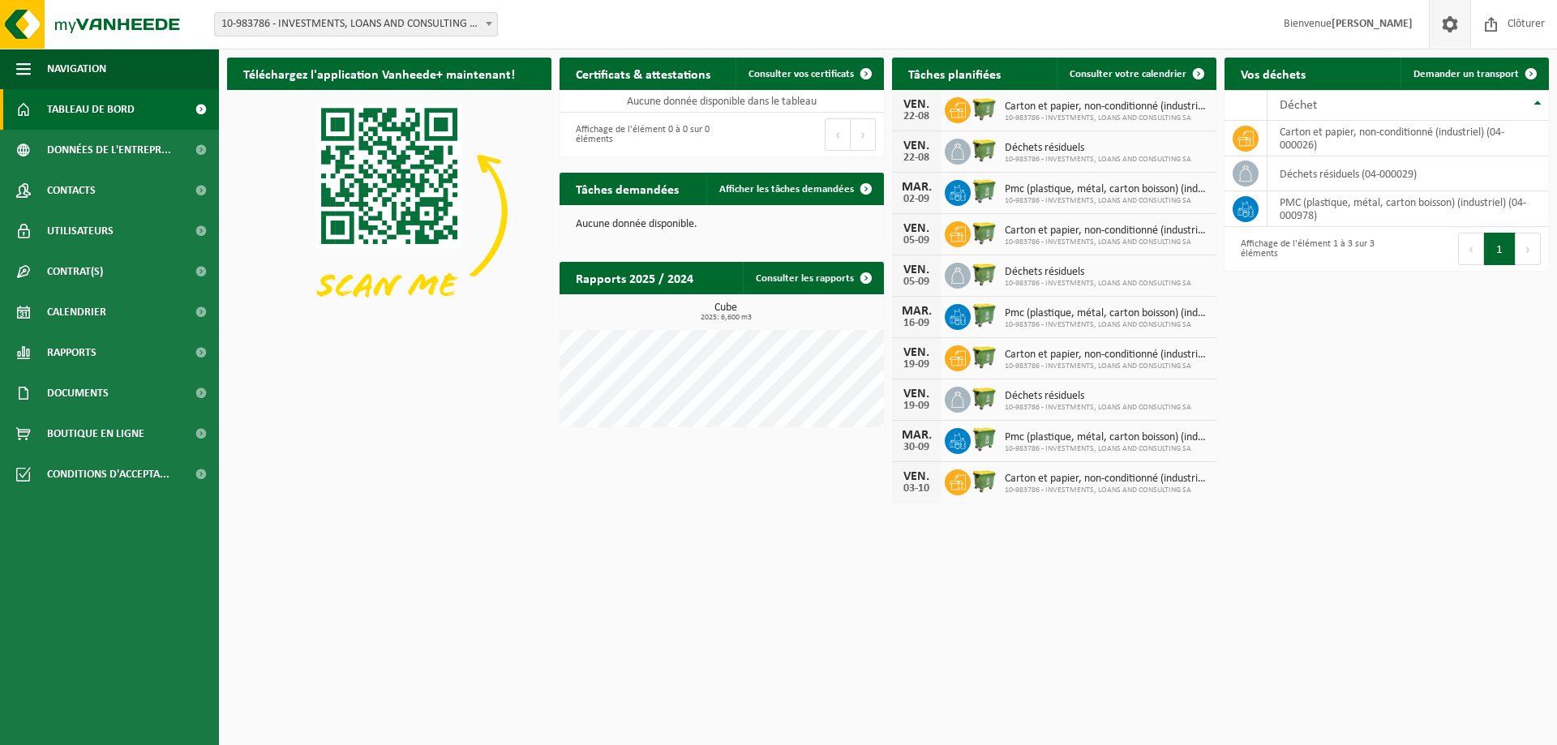
click at [1449, 24] on span at bounding box center [1450, 24] width 24 height 48
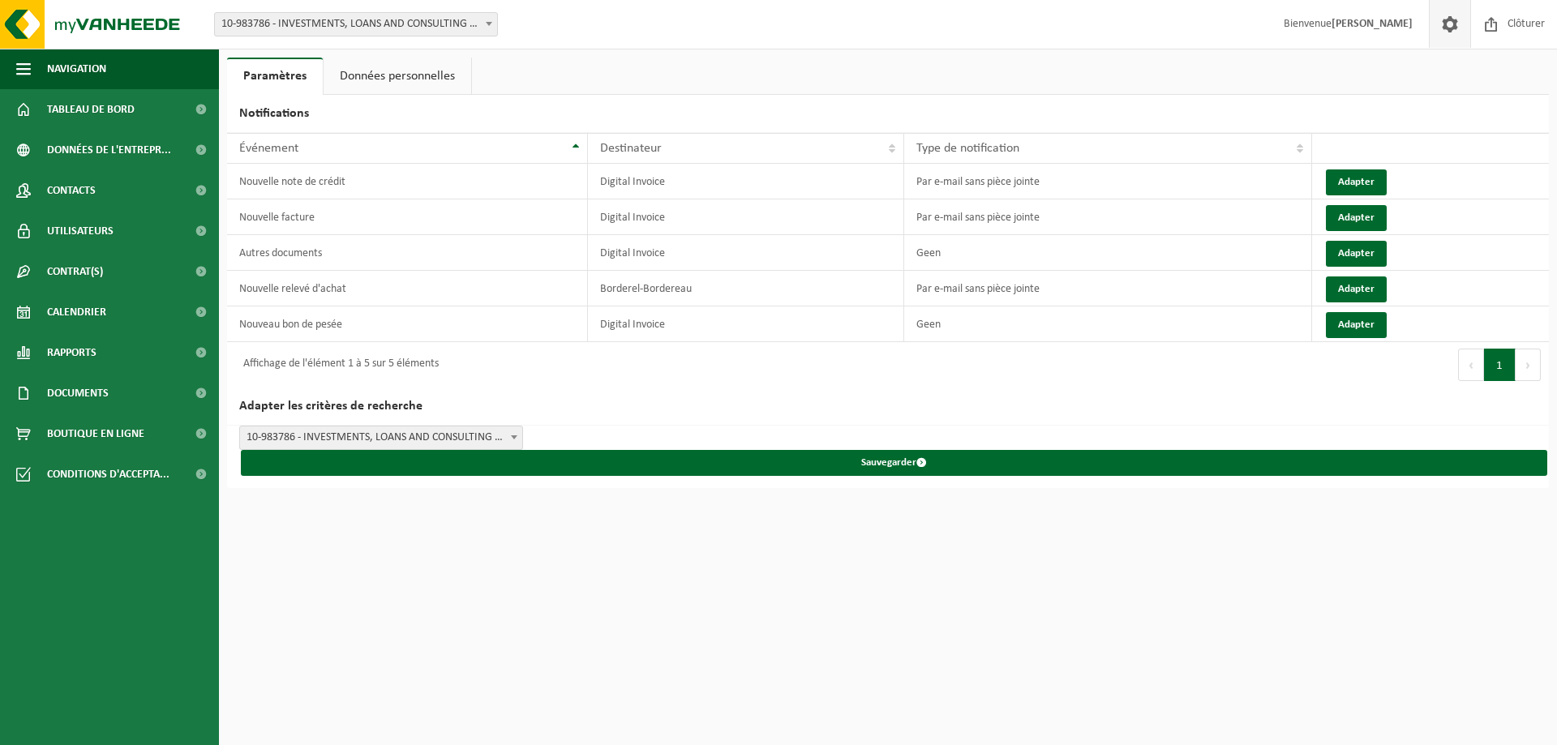
click at [516, 436] on b at bounding box center [514, 438] width 6 height 4
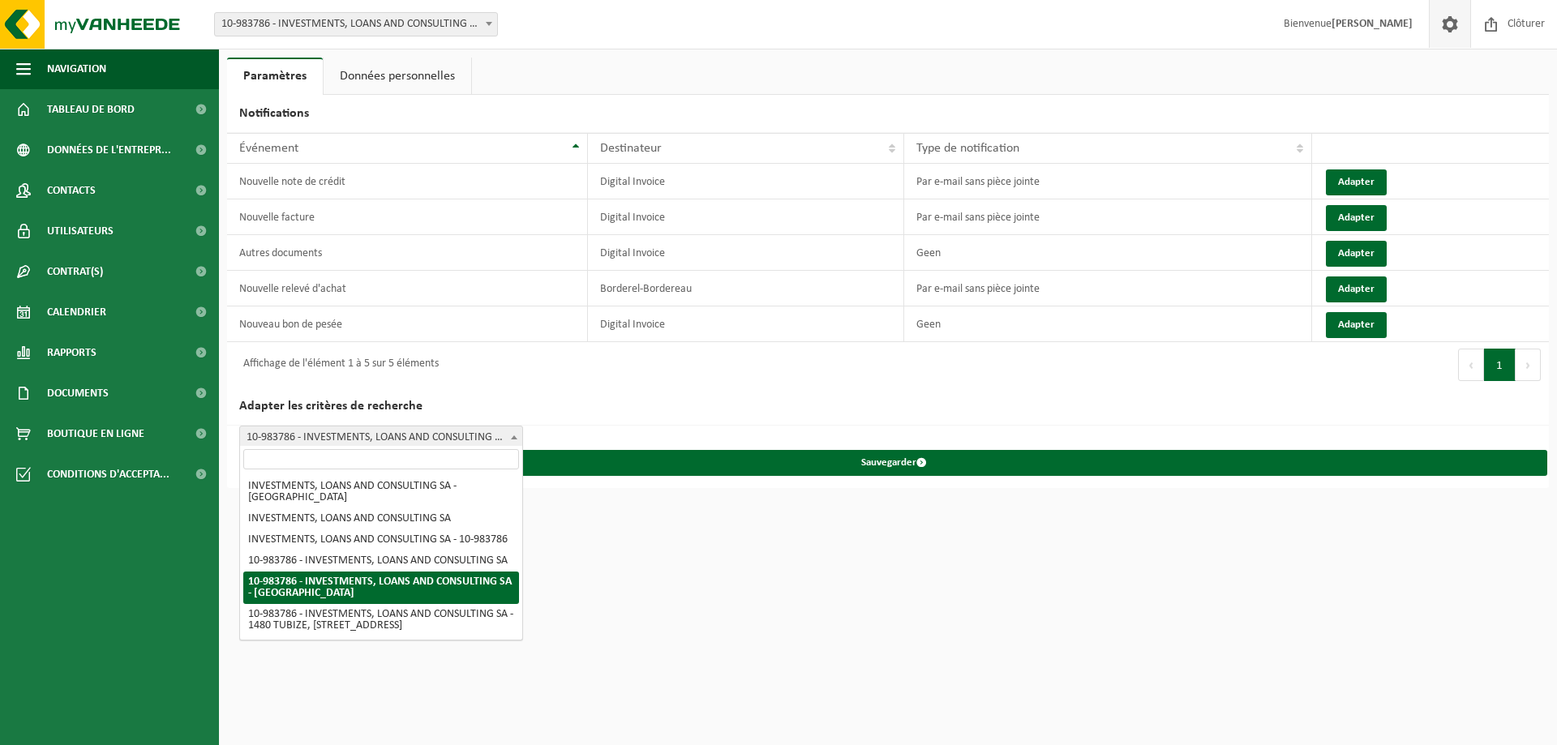
click at [516, 436] on b at bounding box center [514, 438] width 6 height 4
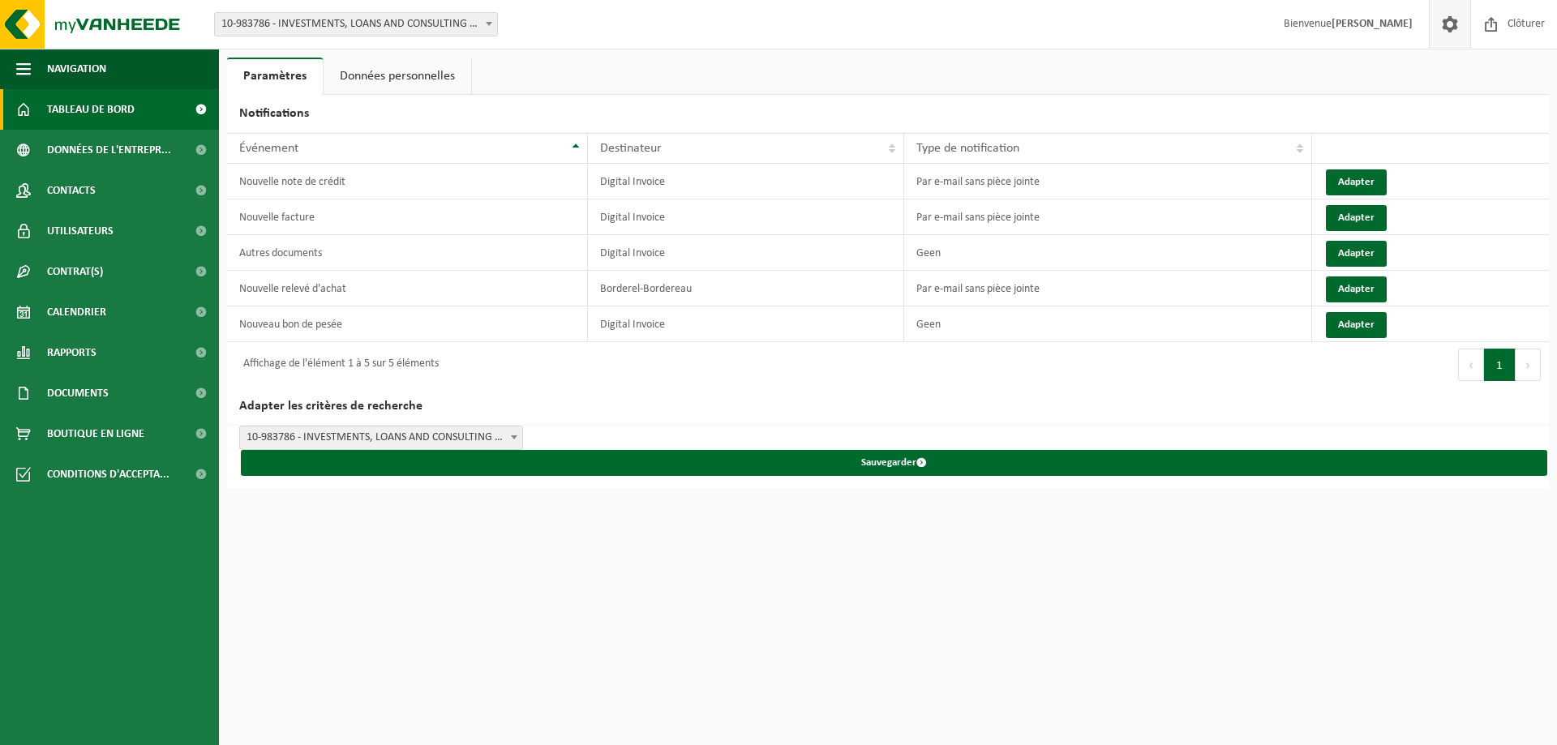
click at [71, 114] on span "Tableau de bord" at bounding box center [91, 109] width 88 height 41
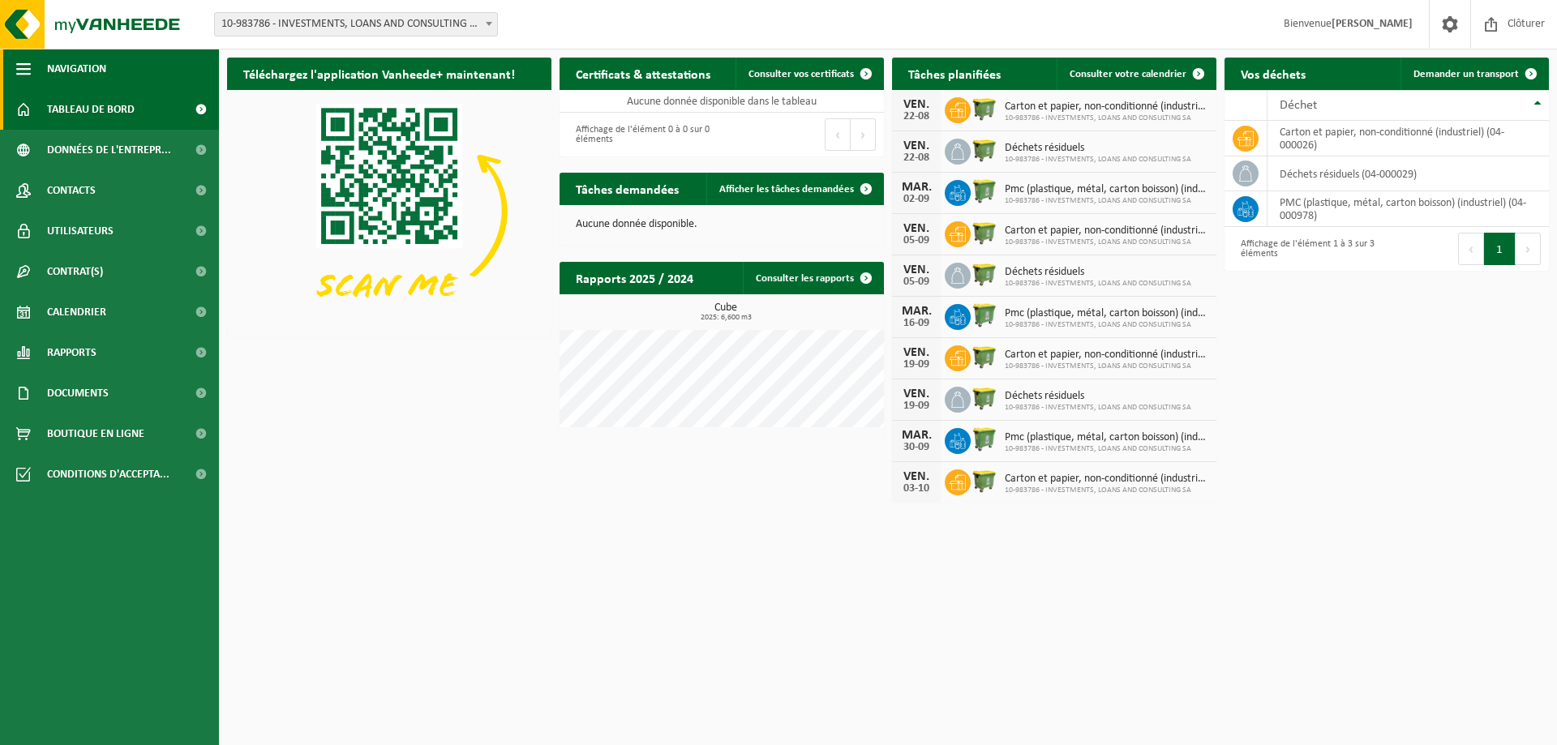
click at [28, 67] on span "button" at bounding box center [23, 69] width 15 height 41
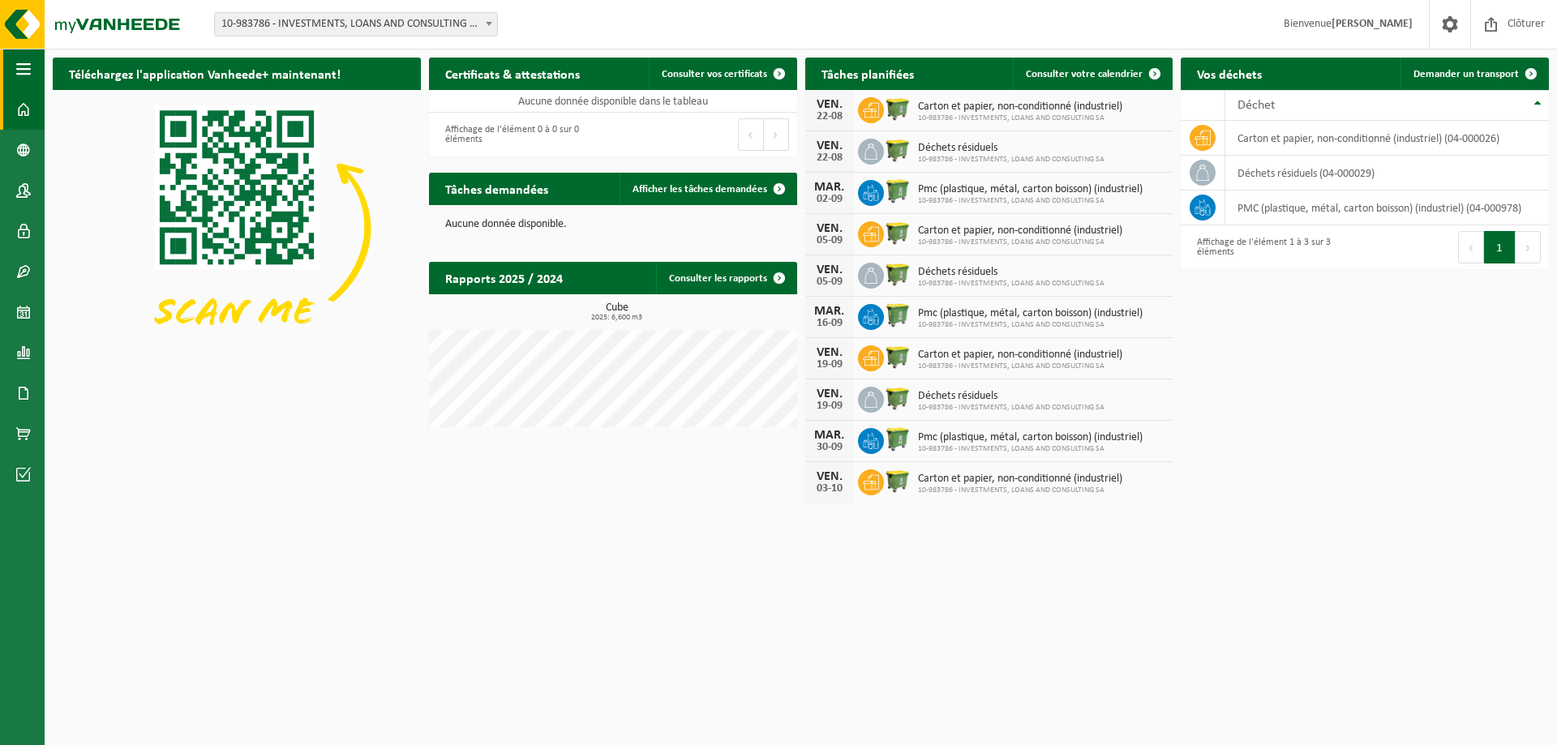
click at [29, 68] on span "button" at bounding box center [23, 69] width 15 height 41
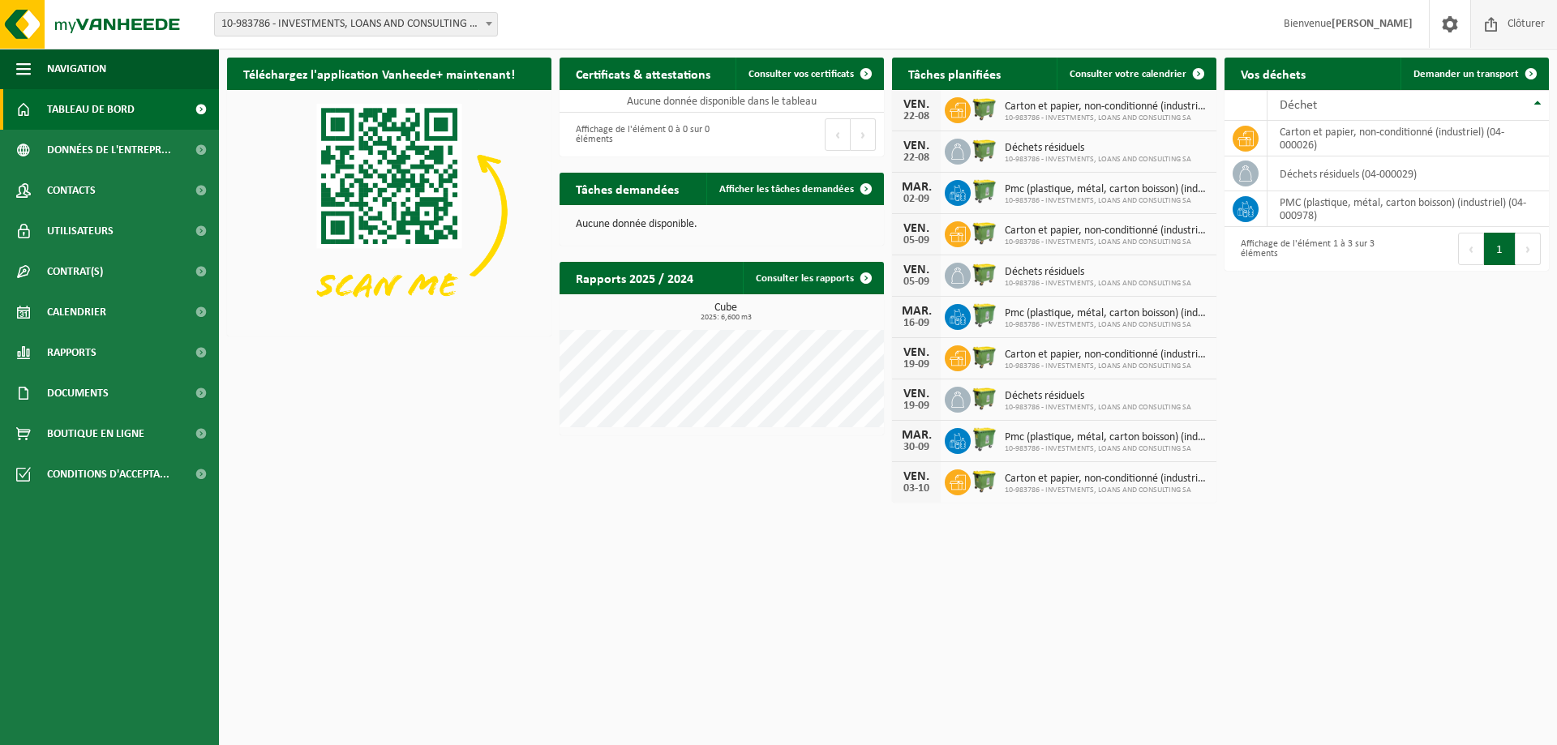
click at [1511, 24] on span "Clôturer" at bounding box center [1526, 24] width 45 height 48
click at [1528, 23] on span "Clôturer" at bounding box center [1526, 24] width 45 height 48
